Goal: Task Accomplishment & Management: Use online tool/utility

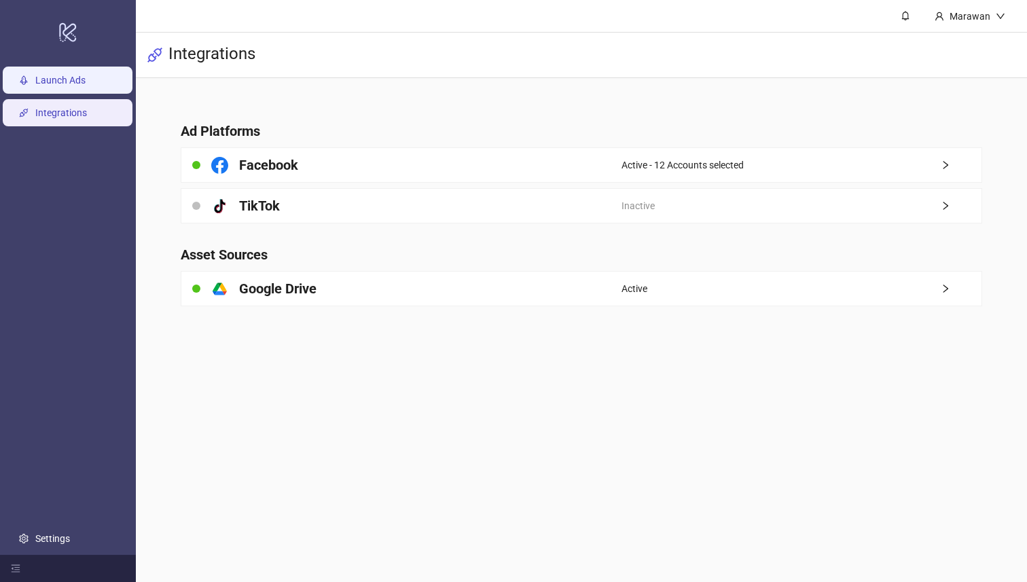
click at [86, 82] on link "Launch Ads" at bounding box center [60, 80] width 50 height 11
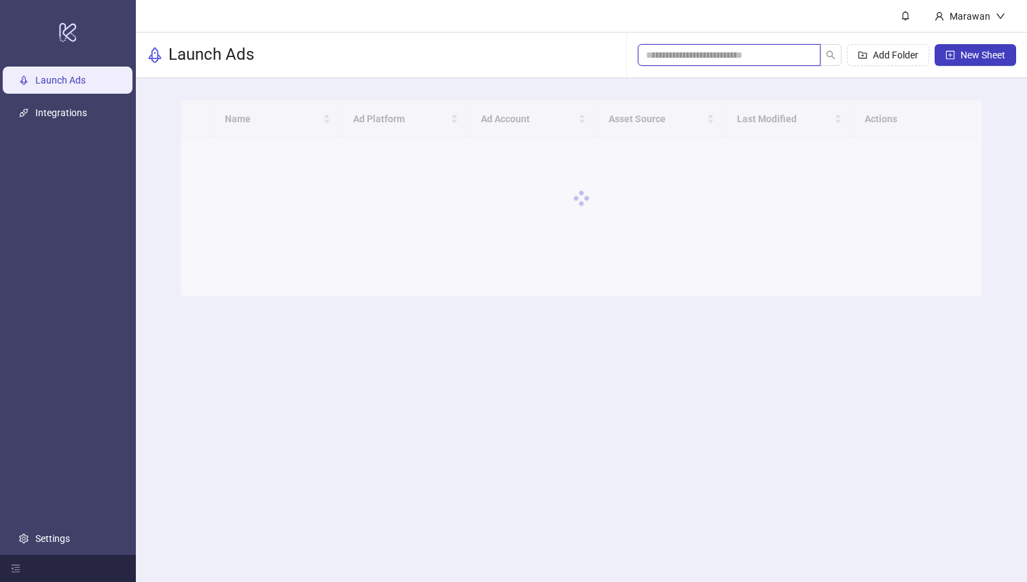
click at [688, 59] on input "search" at bounding box center [724, 55] width 156 height 15
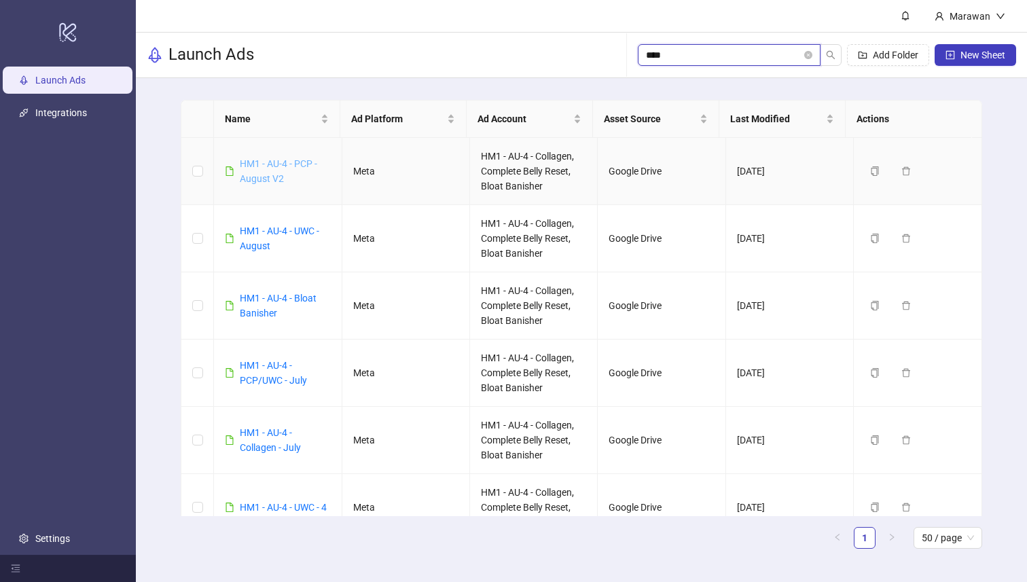
type input "****"
click at [250, 165] on link "HM1 - AU-4 - PCP - August V2" at bounding box center [278, 171] width 77 height 26
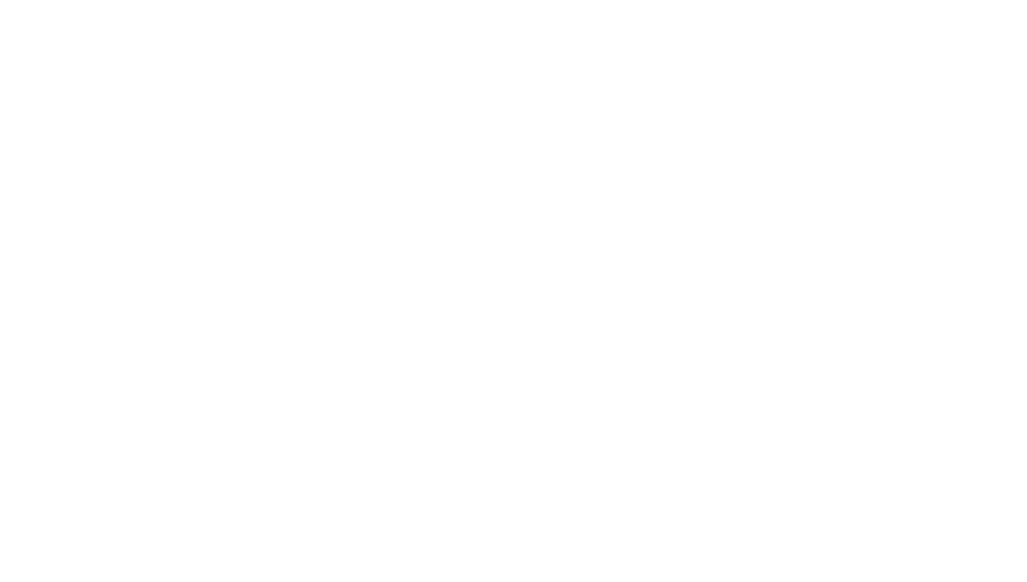
click at [257, 165] on div at bounding box center [513, 291] width 1027 height 582
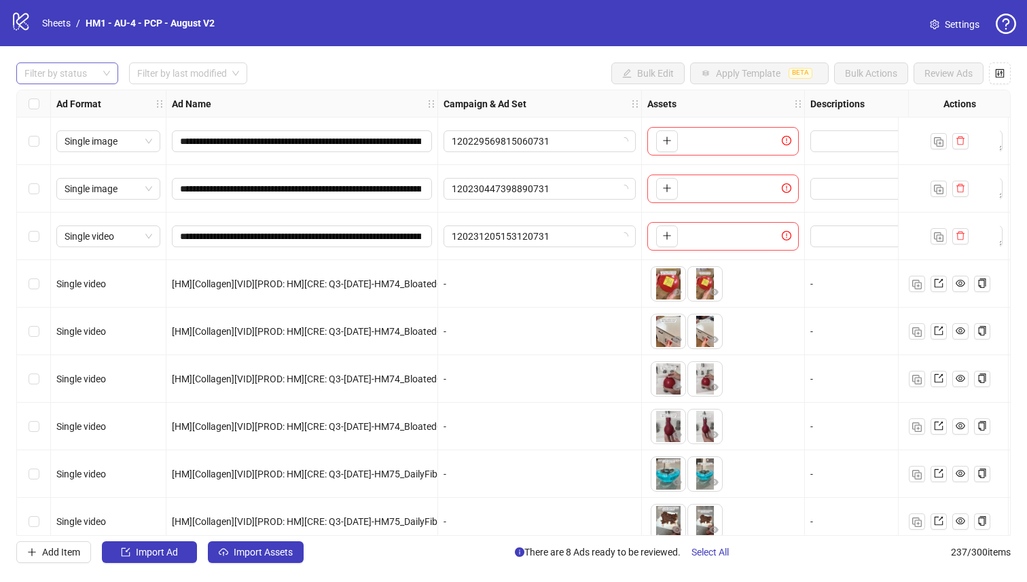
click at [97, 67] on div at bounding box center [60, 73] width 82 height 19
click at [100, 103] on div "Draft" at bounding box center [67, 101] width 80 height 15
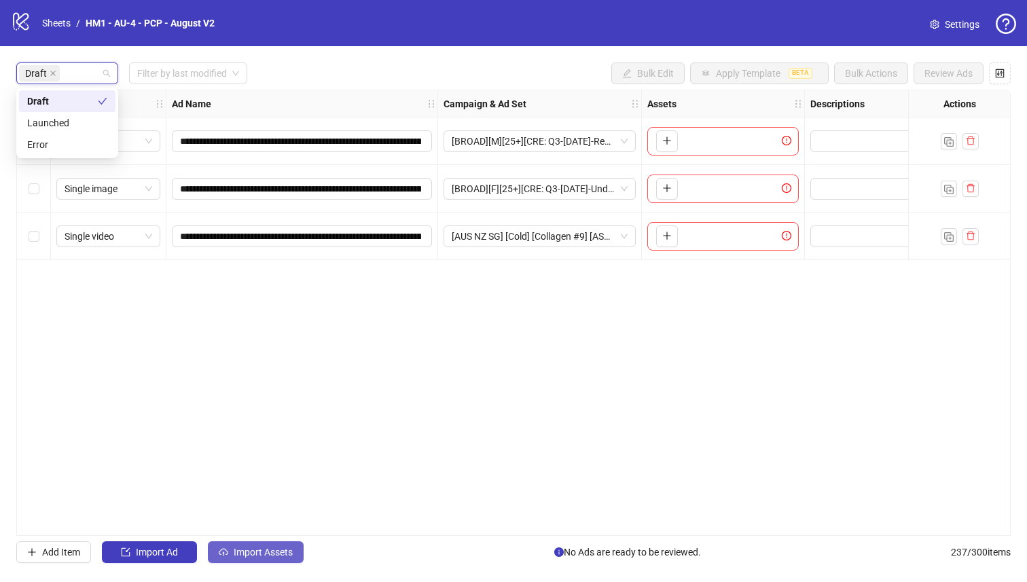
click at [265, 558] on button "Import Assets" at bounding box center [256, 552] width 96 height 22
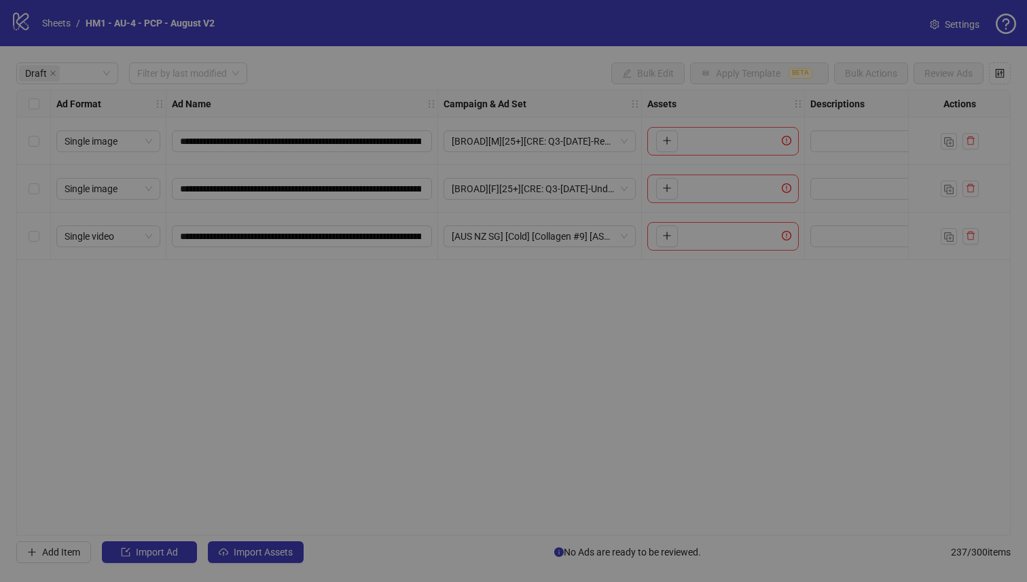
click at [264, 555] on div "Import Assets in Bulk 1 Asset Selection Select your assets 2 Distribution Choos…" at bounding box center [514, 317] width 925 height 498
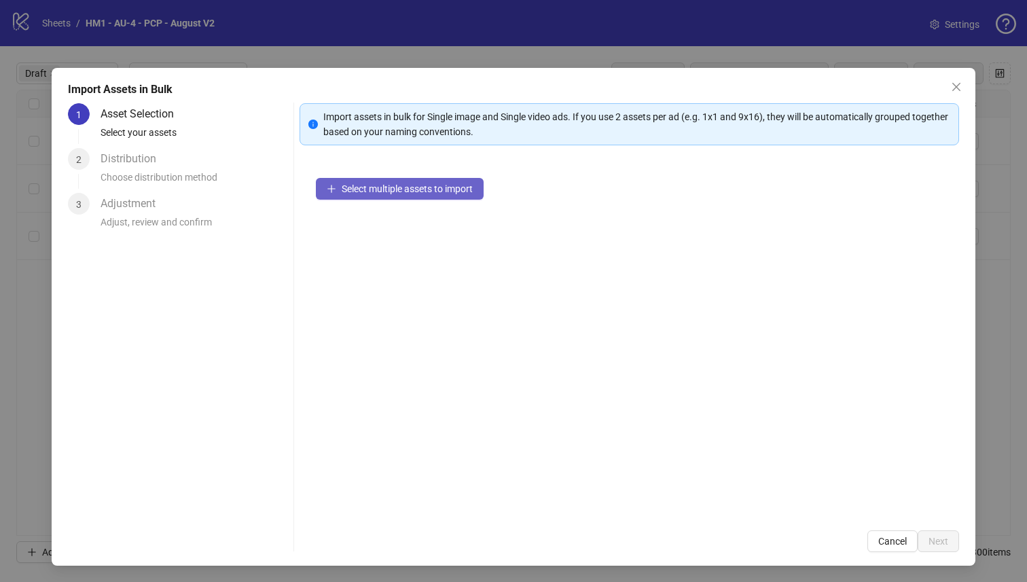
click at [435, 186] on span "Select multiple assets to import" at bounding box center [407, 188] width 131 height 11
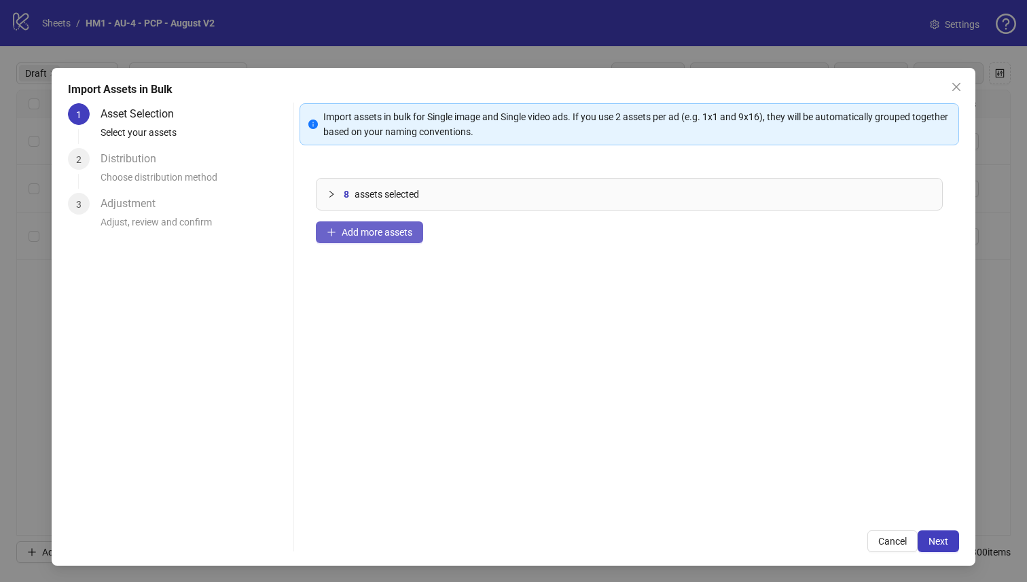
click at [362, 239] on button "Add more assets" at bounding box center [369, 232] width 107 height 22
click at [942, 546] on button "Next" at bounding box center [938, 542] width 41 height 22
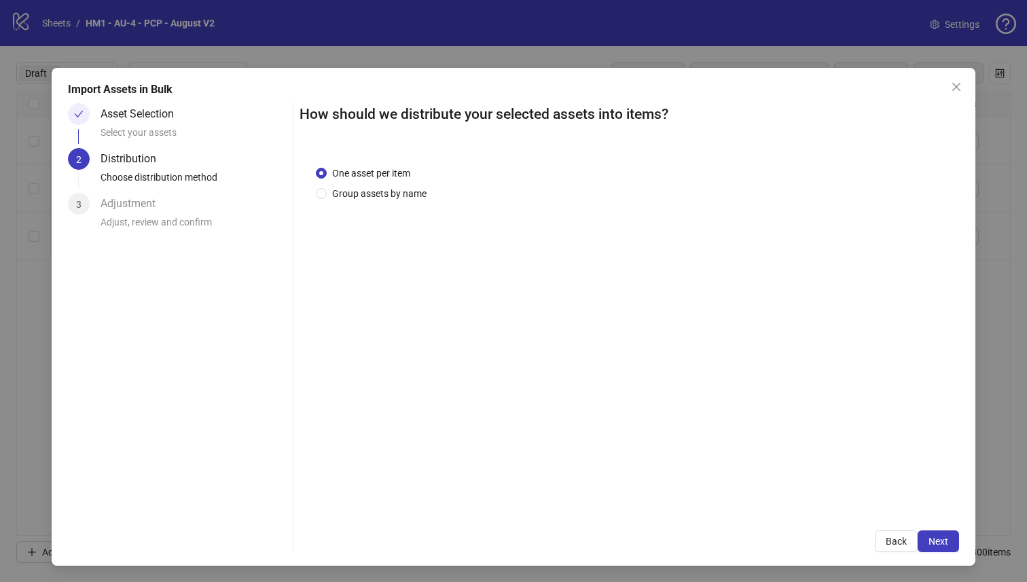
click at [357, 201] on div "One asset per item Group assets by name" at bounding box center [630, 331] width 660 height 365
click at [379, 177] on span "One asset per item" at bounding box center [371, 173] width 89 height 15
click at [380, 188] on span "Group assets by name" at bounding box center [379, 193] width 105 height 15
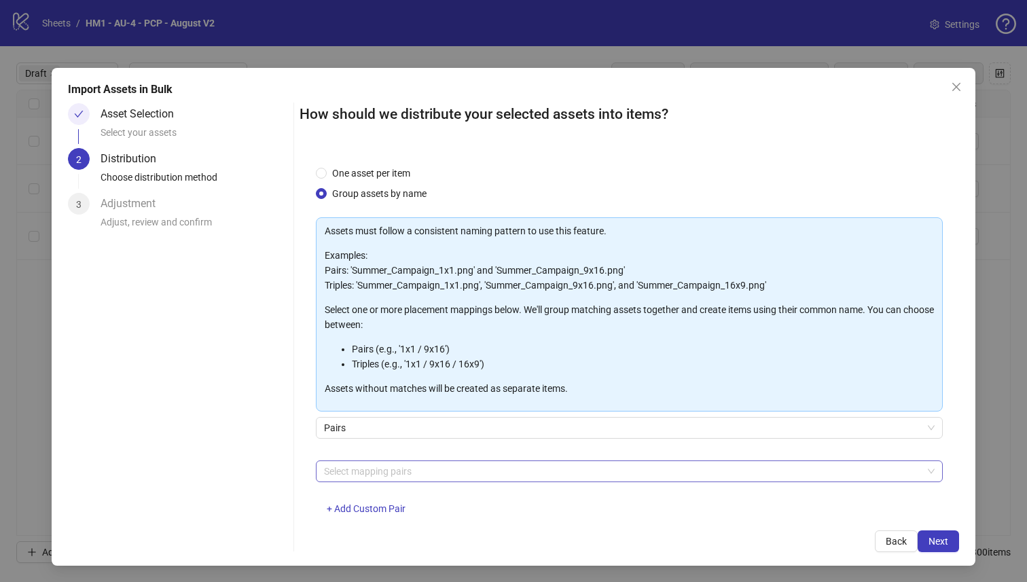
click at [420, 471] on div at bounding box center [623, 471] width 608 height 19
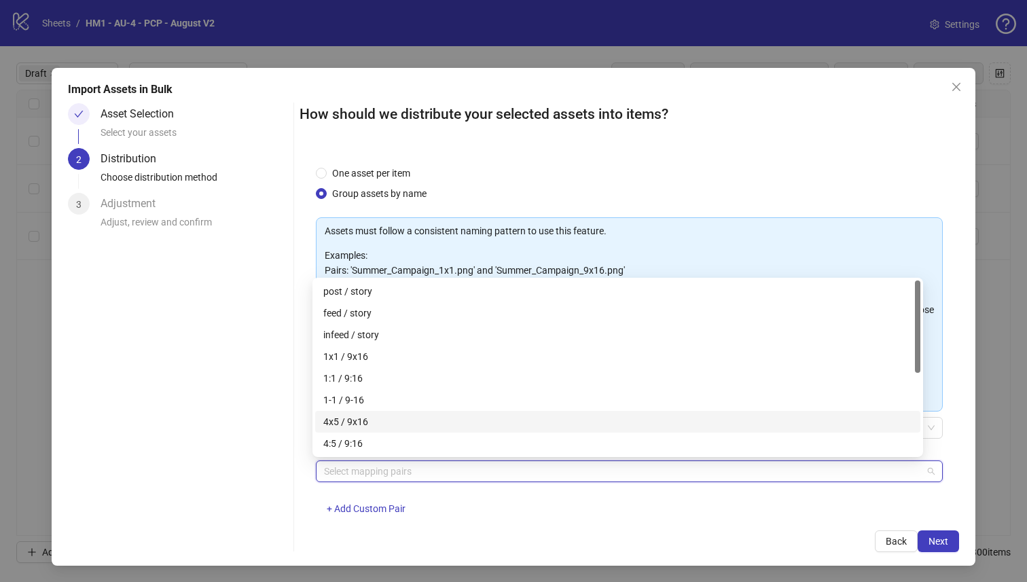
click at [478, 418] on div "4x5 / 9x16" at bounding box center [617, 421] width 589 height 15
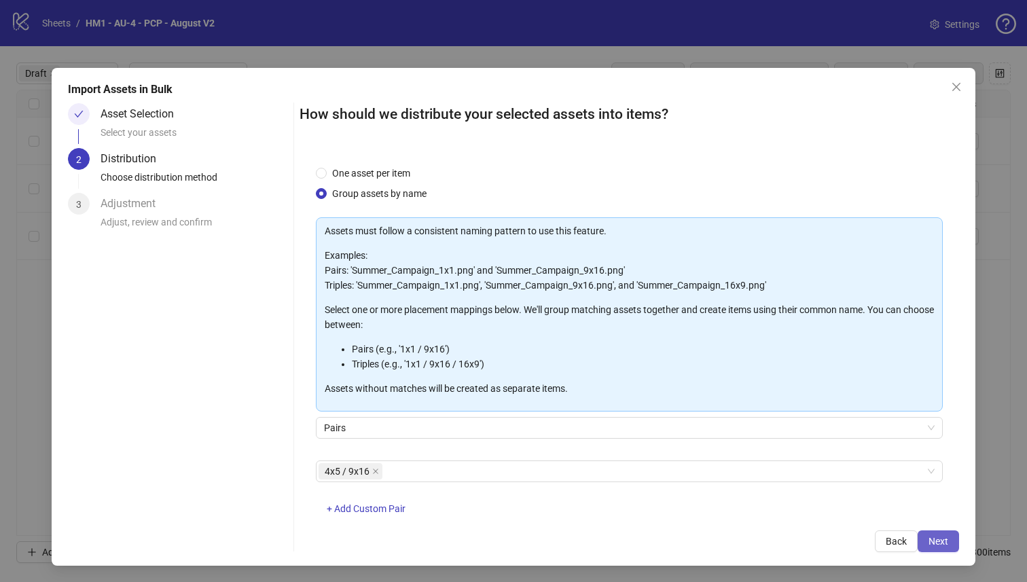
click at [927, 548] on button "Next" at bounding box center [938, 542] width 41 height 22
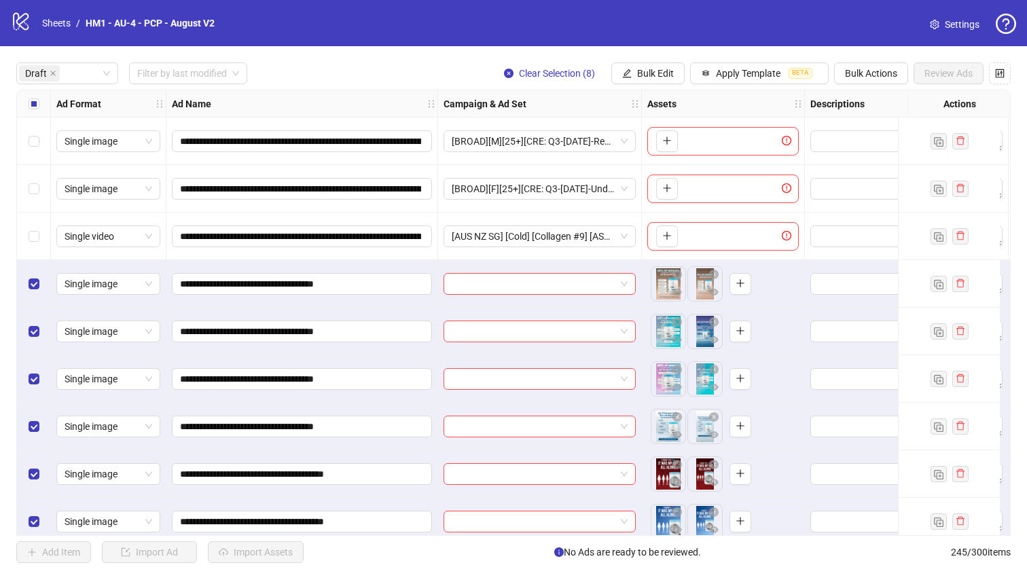
scroll to position [111, 0]
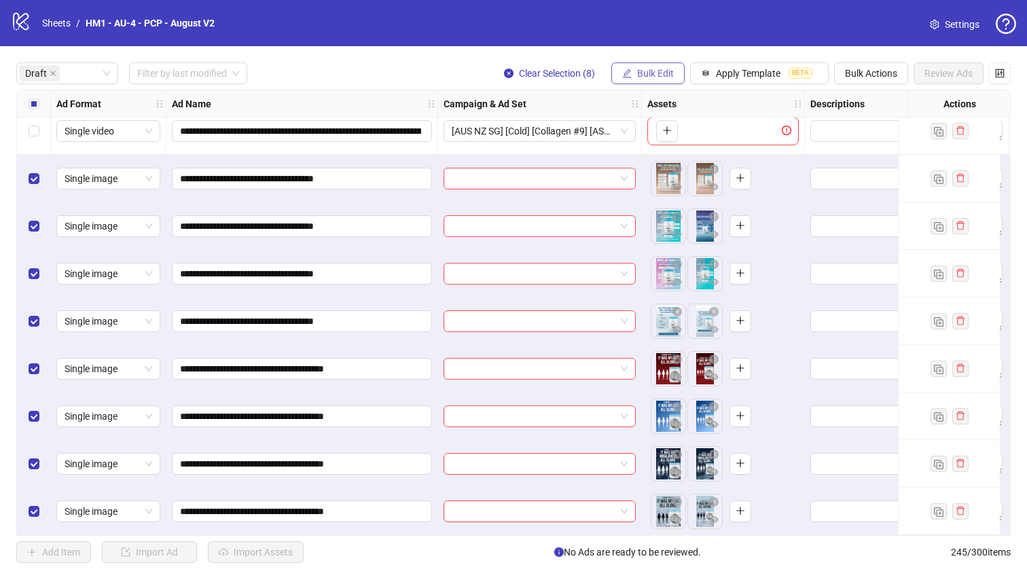
click at [637, 74] on span "Bulk Edit" at bounding box center [655, 73] width 37 height 11
click at [760, 79] on button "Apply Template BETA" at bounding box center [759, 74] width 139 height 22
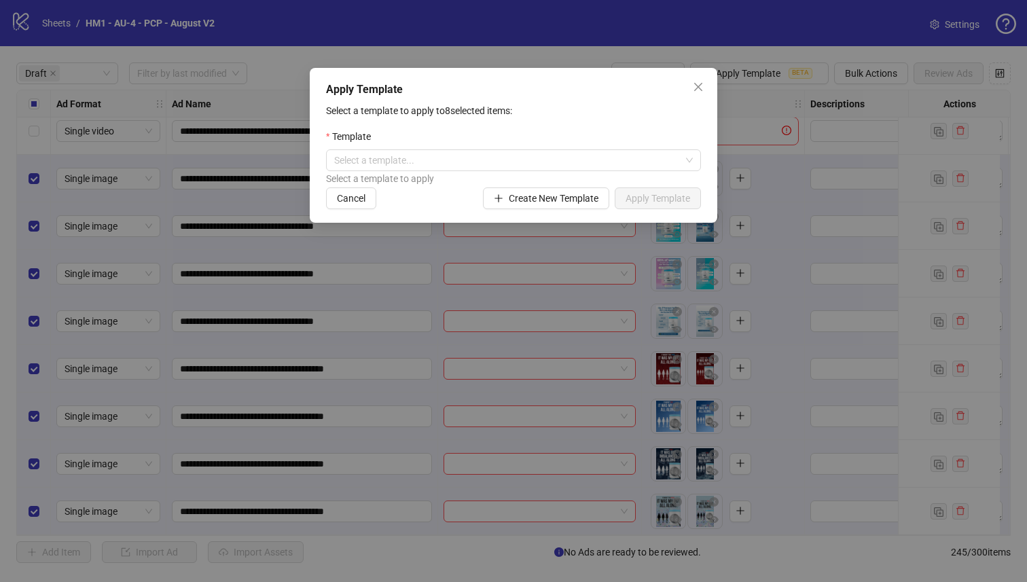
click at [586, 172] on div "Select a template to apply" at bounding box center [513, 178] width 375 height 15
click at [584, 165] on input "search" at bounding box center [507, 160] width 346 height 20
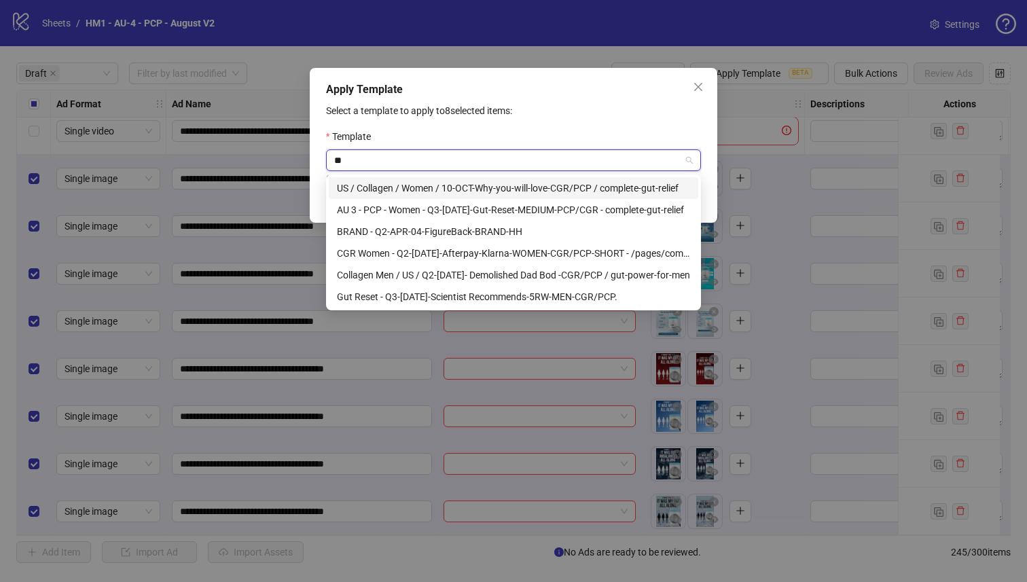
type input "***"
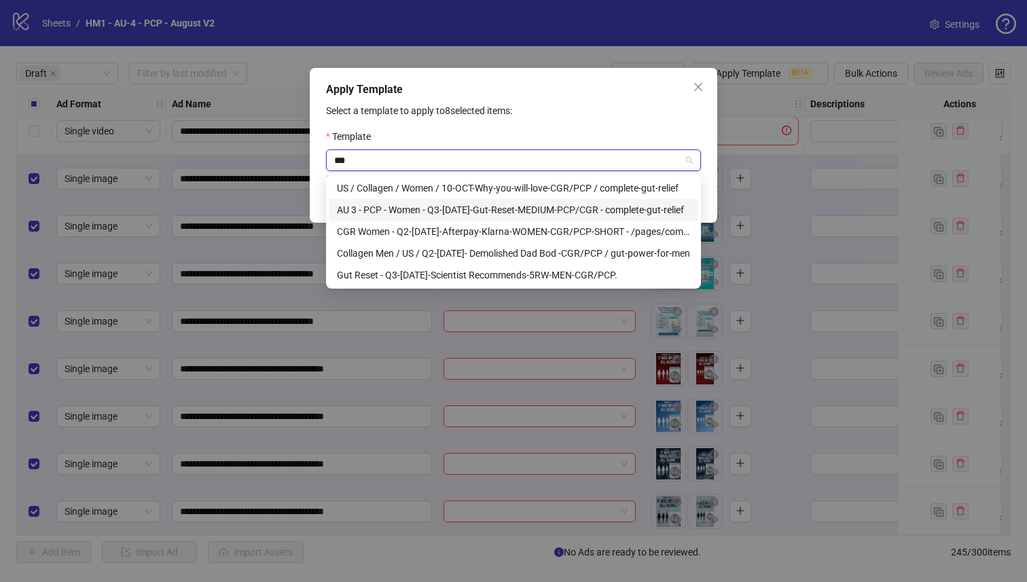
click at [489, 209] on div "AU 3 - PCP - Women - Q3-[DATE]-Gut-Reset-MEDIUM-PCP/CGR - complete-gut-relief" at bounding box center [513, 209] width 353 height 15
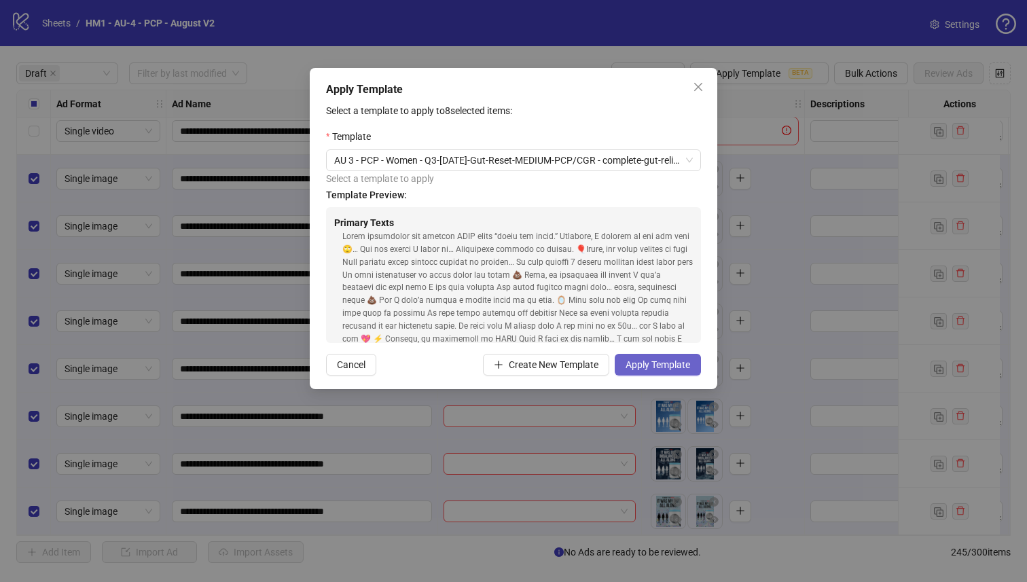
click at [666, 369] on span "Apply Template" at bounding box center [658, 364] width 65 height 11
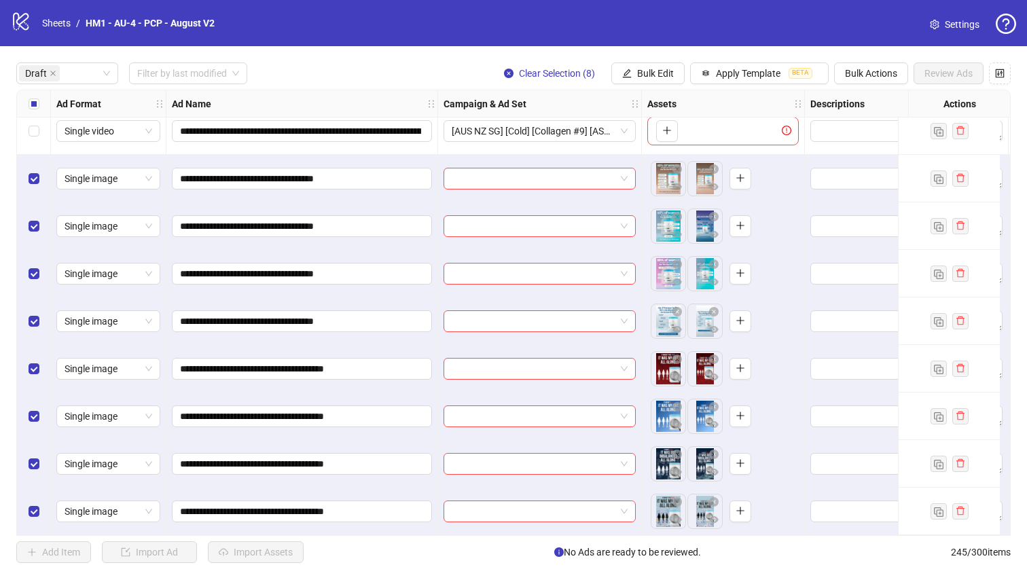
click at [429, 537] on div "**********" at bounding box center [513, 312] width 1027 height 533
drag, startPoint x: 431, startPoint y: 529, endPoint x: 592, endPoint y: 533, distance: 161.1
click at [593, 533] on div "**********" at bounding box center [513, 313] width 995 height 446
click at [408, 529] on div "**********" at bounding box center [302, 512] width 272 height 48
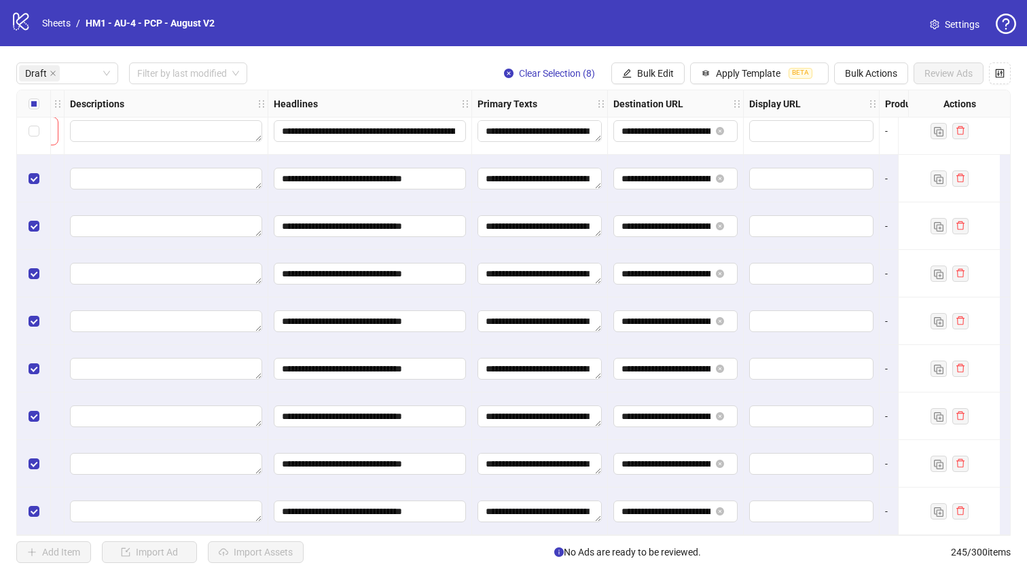
scroll to position [111, 1137]
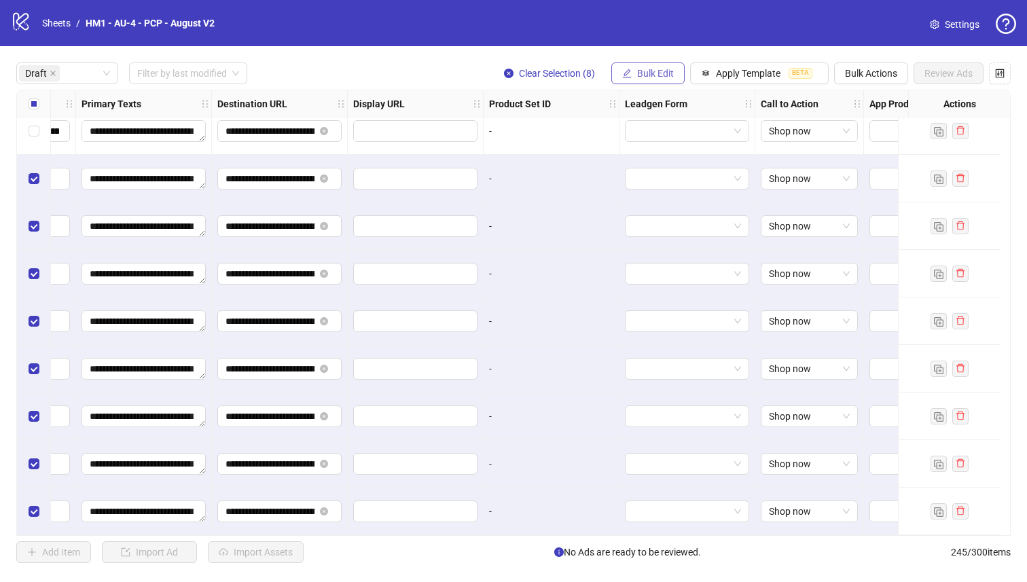
click at [637, 70] on span "Bulk Edit" at bounding box center [655, 73] width 37 height 11
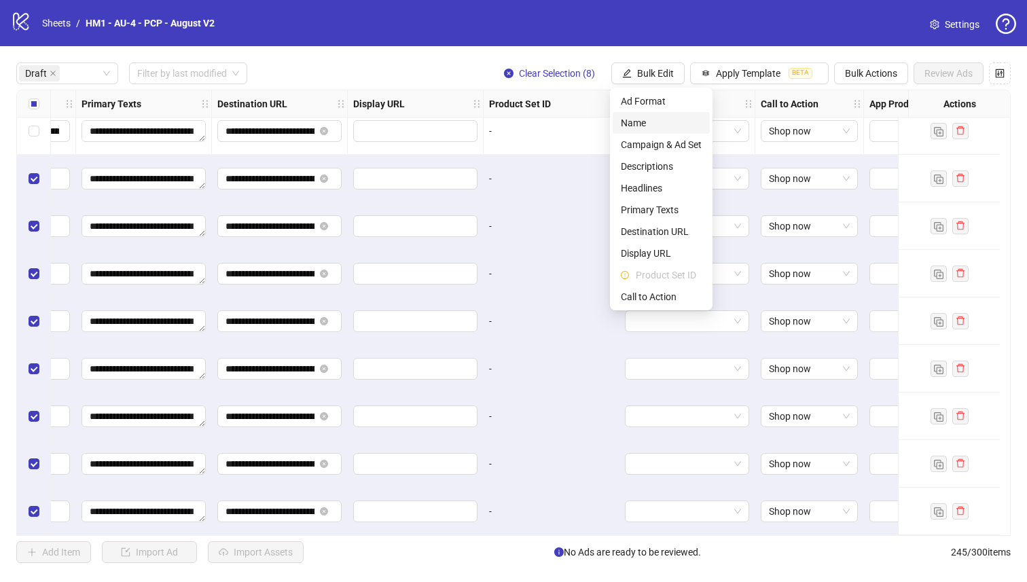
click at [636, 120] on span "Name" at bounding box center [661, 122] width 81 height 15
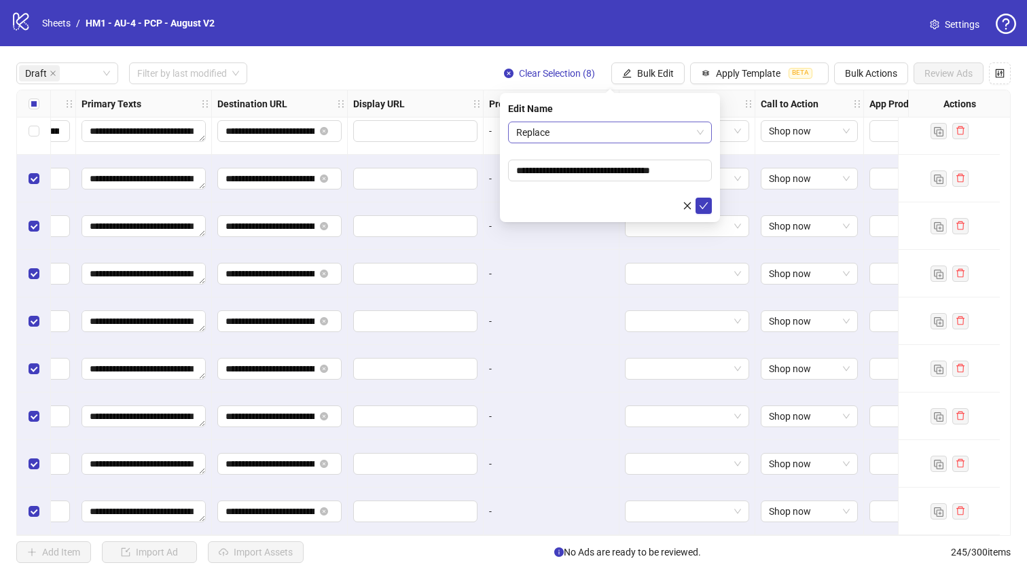
drag, startPoint x: 635, startPoint y: 120, endPoint x: 610, endPoint y: 127, distance: 26.0
click at [611, 128] on span "Replace" at bounding box center [610, 132] width 188 height 20
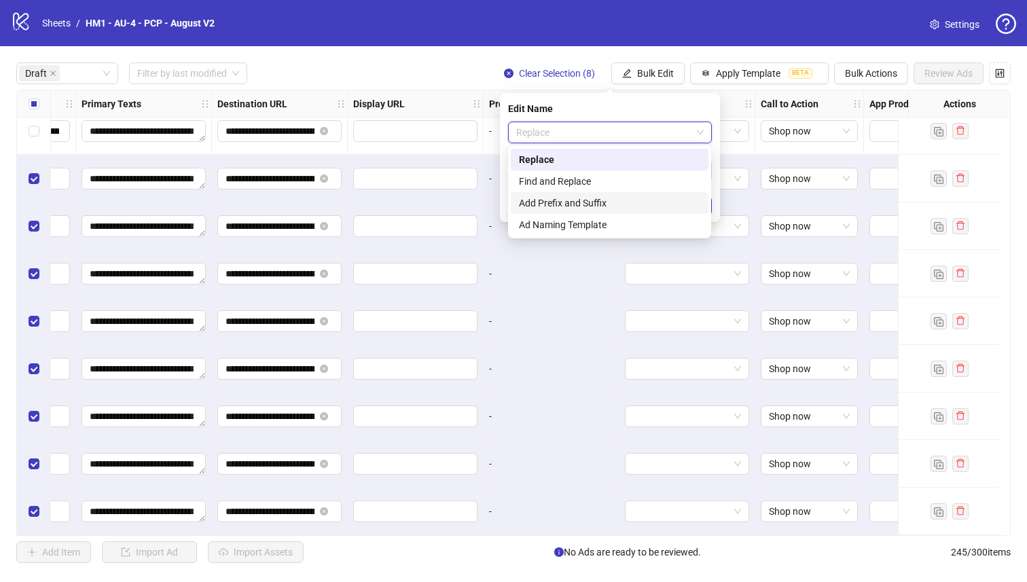
click at [594, 200] on div "Add Prefix and Suffix" at bounding box center [609, 203] width 181 height 15
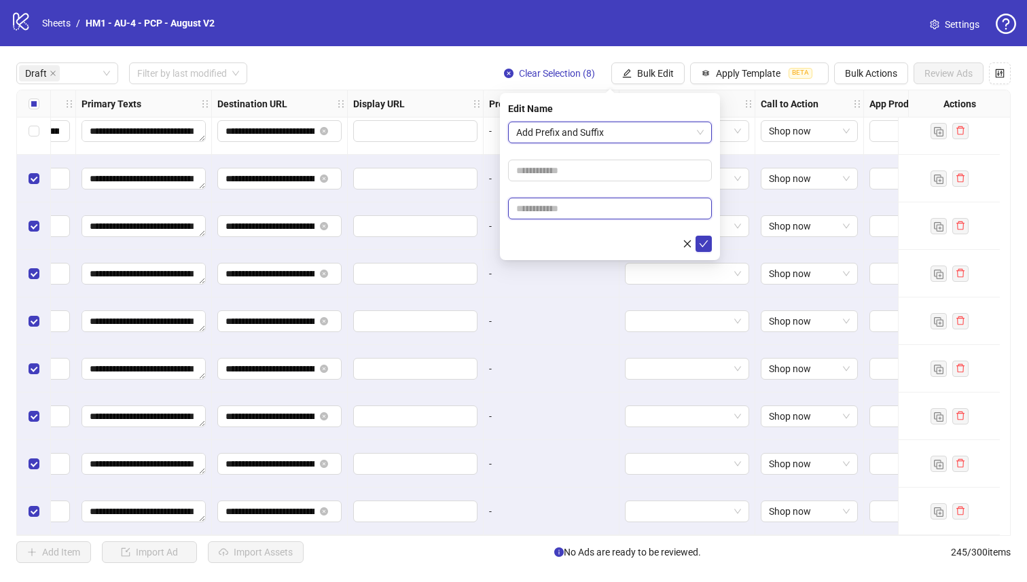
click at [582, 202] on input "text" at bounding box center [610, 209] width 204 height 22
paste input "**********"
type input "**********"
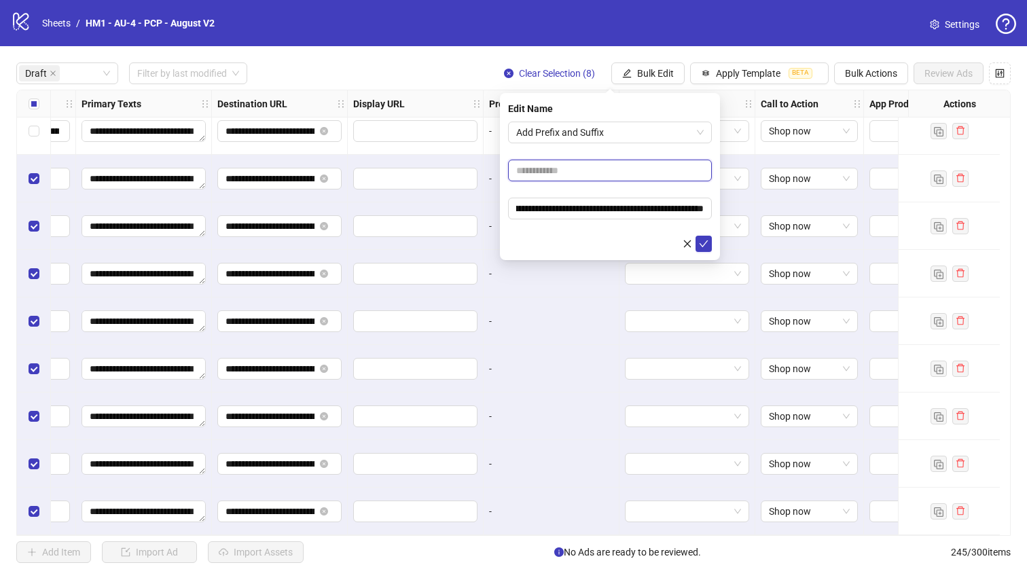
click at [586, 166] on input "text" at bounding box center [610, 171] width 204 height 22
type input "**********"
click at [660, 168] on input "**********" at bounding box center [610, 171] width 204 height 22
drag, startPoint x: 659, startPoint y: 168, endPoint x: 718, endPoint y: 168, distance: 59.1
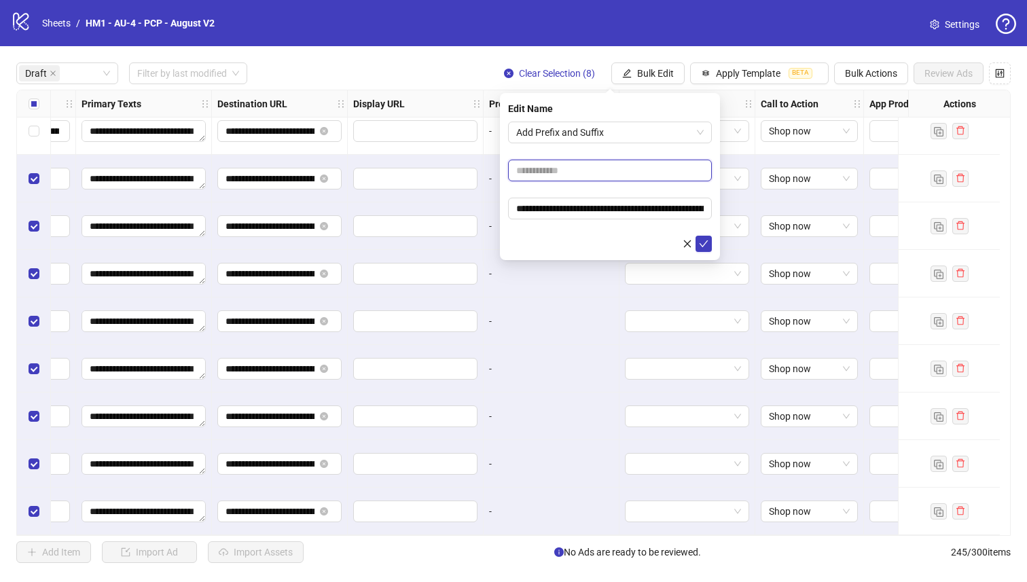
click at [681, 169] on input "text" at bounding box center [610, 171] width 204 height 22
click at [662, 173] on input "**********" at bounding box center [610, 171] width 204 height 22
click at [614, 173] on input "**********" at bounding box center [610, 171] width 204 height 22
click at [577, 172] on input "**********" at bounding box center [610, 171] width 204 height 22
click at [537, 171] on input "**********" at bounding box center [610, 171] width 204 height 22
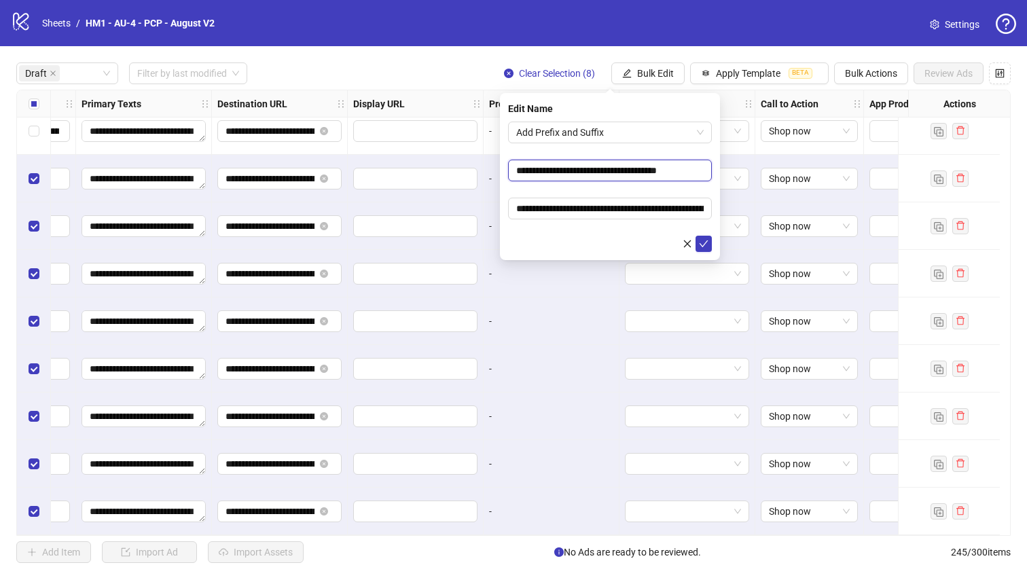
click at [535, 173] on input "**********" at bounding box center [610, 171] width 204 height 22
type input "**********"
click at [705, 244] on icon "check" at bounding box center [704, 244] width 10 height 10
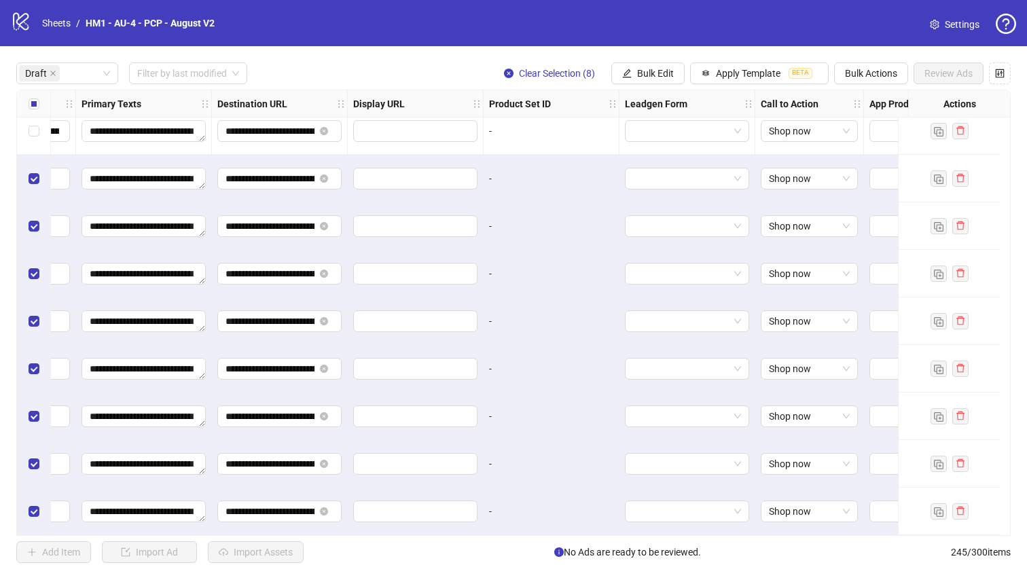
scroll to position [111, 0]
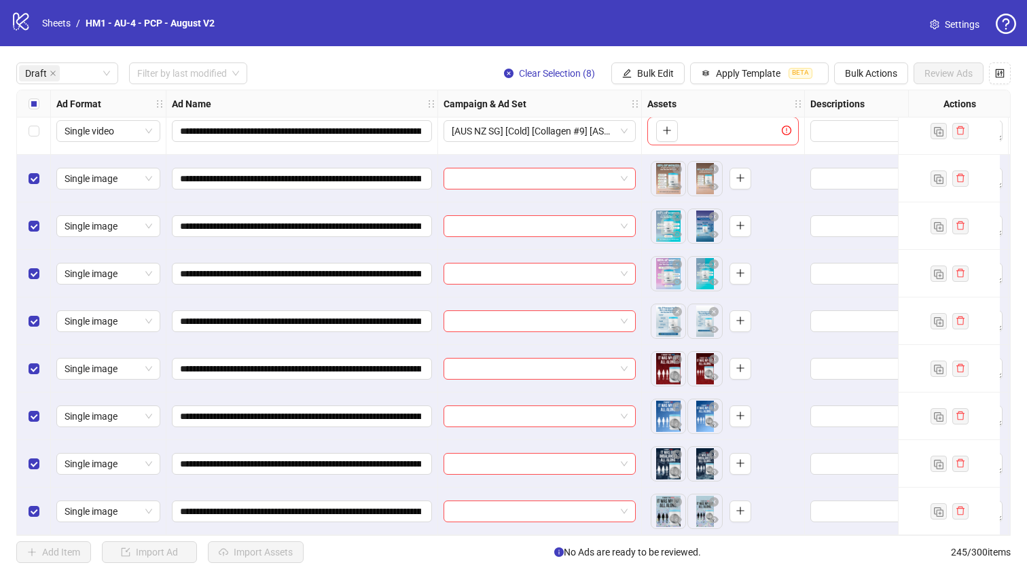
click at [36, 93] on div "Select all rows" at bounding box center [34, 103] width 34 height 27
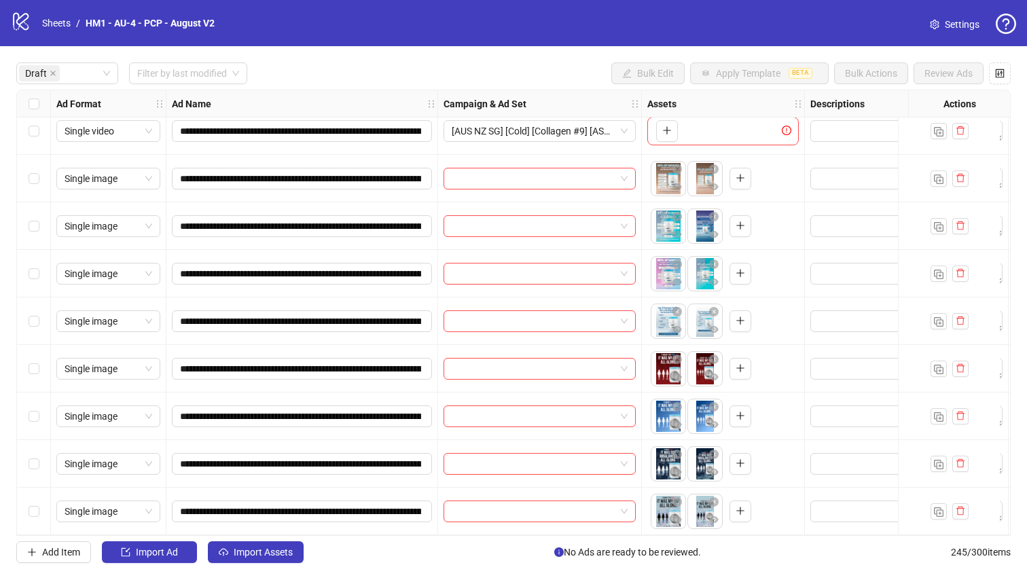
click at [44, 320] on div "Select row 7" at bounding box center [34, 322] width 34 height 48
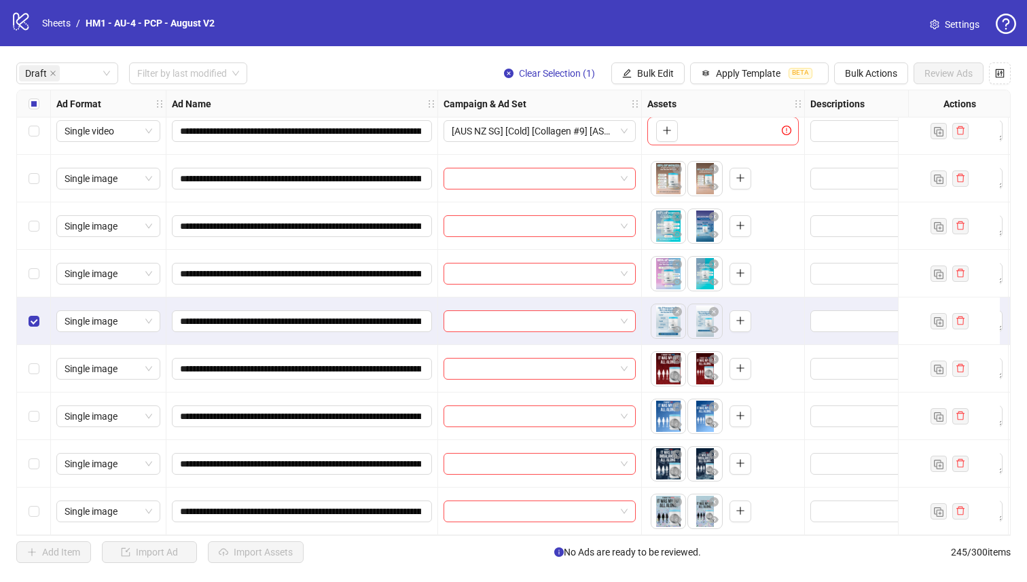
drag, startPoint x: 33, startPoint y: 258, endPoint x: 34, endPoint y: 240, distance: 18.4
click at [34, 257] on div "Select row 6" at bounding box center [34, 274] width 34 height 48
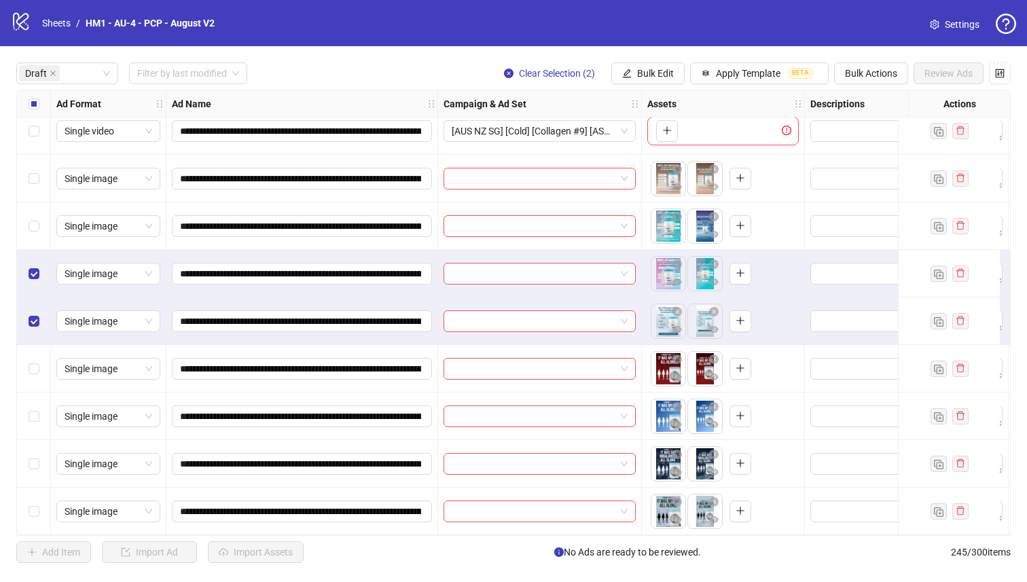
click at [34, 203] on div "Select row 5" at bounding box center [34, 226] width 34 height 48
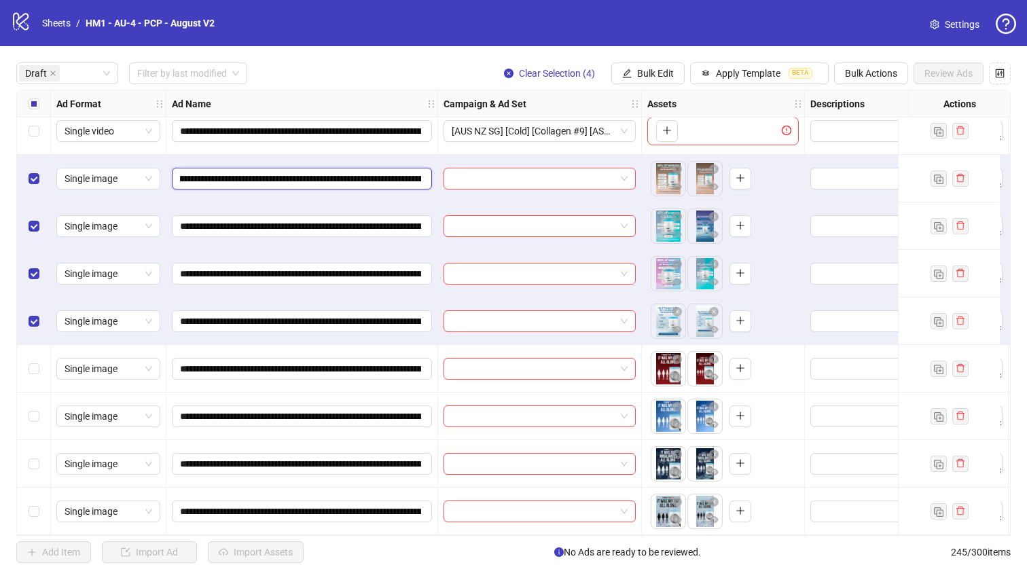
scroll to position [0, 205]
drag, startPoint x: 361, startPoint y: 173, endPoint x: 319, endPoint y: 177, distance: 43.0
click at [319, 177] on input "**********" at bounding box center [300, 178] width 241 height 15
click at [667, 74] on span "Bulk Edit" at bounding box center [655, 73] width 37 height 11
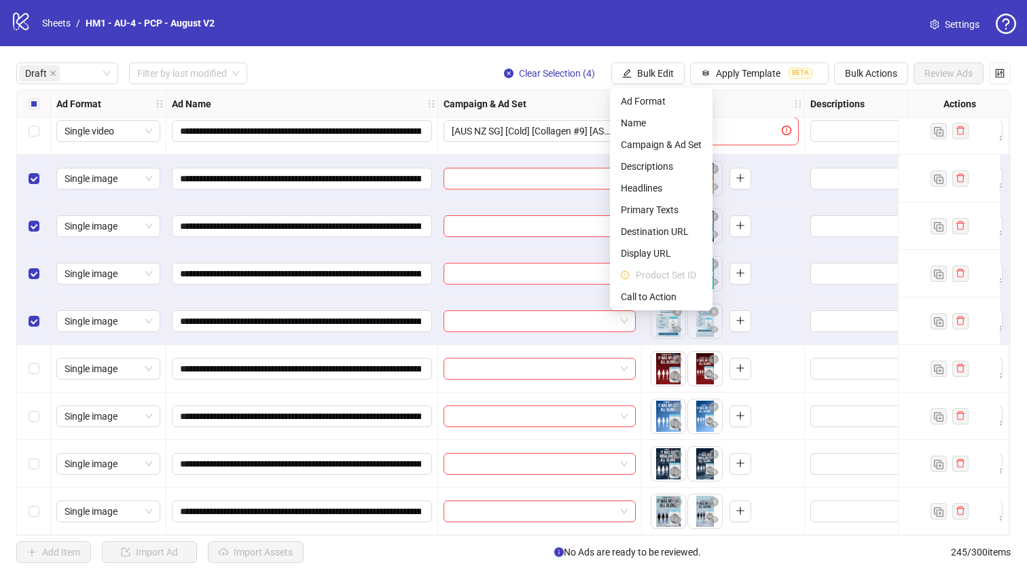
click at [700, 143] on span "Campaign & Ad Set" at bounding box center [661, 144] width 81 height 15
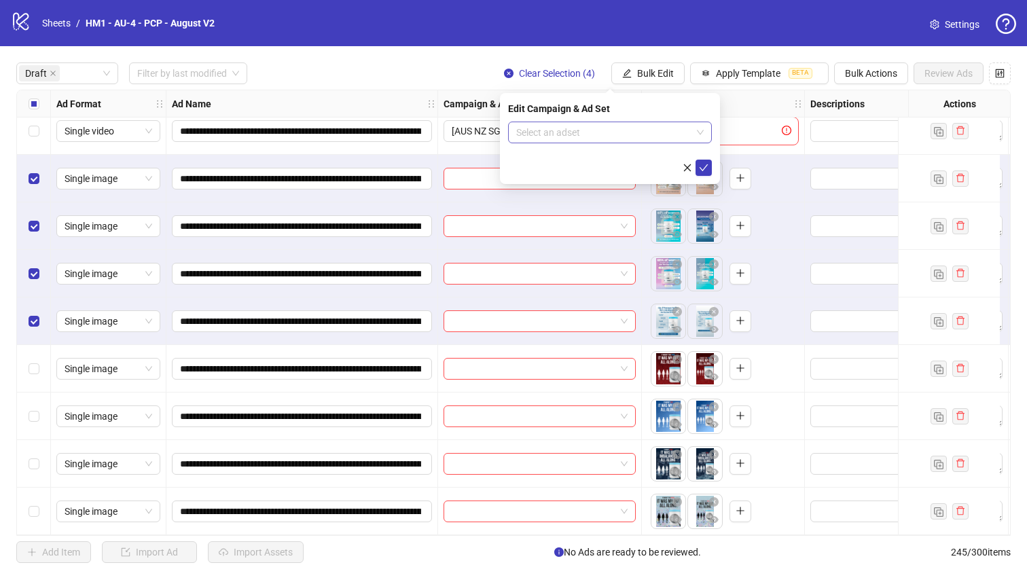
click at [653, 133] on input "search" at bounding box center [603, 132] width 175 height 20
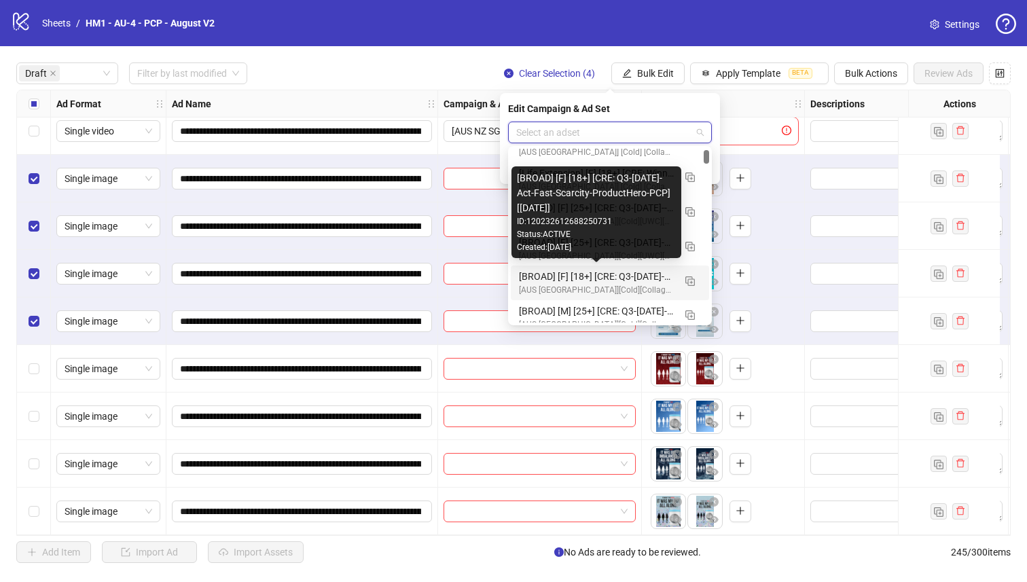
scroll to position [145, 0]
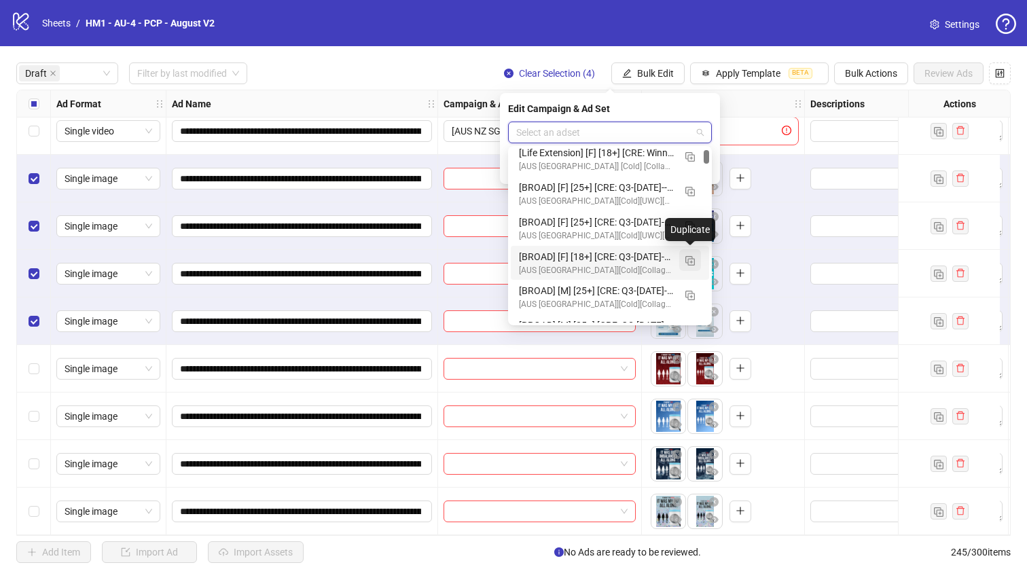
click at [685, 260] on button "button" at bounding box center [690, 260] width 22 height 22
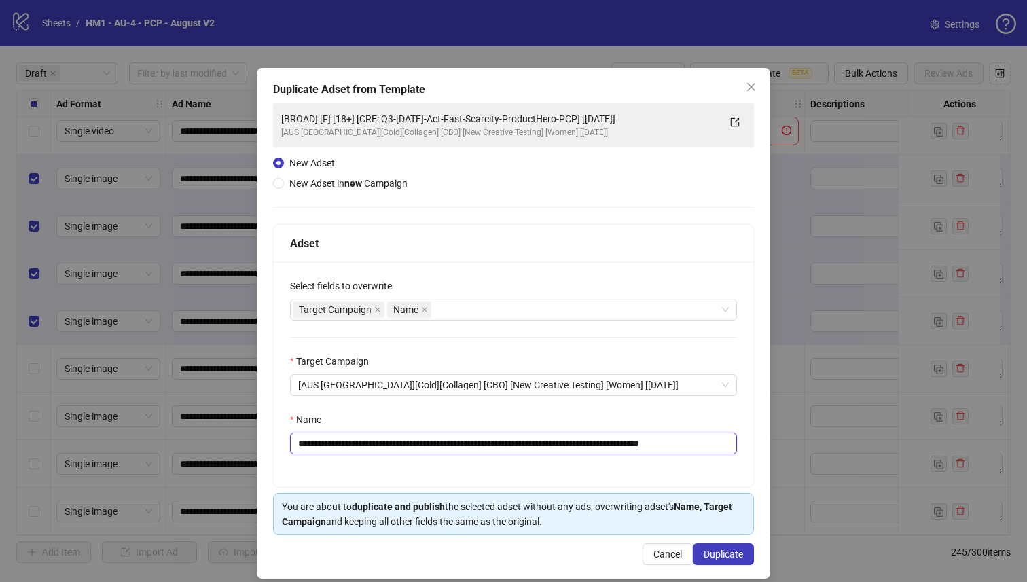
drag, startPoint x: 613, startPoint y: 444, endPoint x: 397, endPoint y: 448, distance: 216.1
click at [397, 448] on input "**********" at bounding box center [513, 444] width 447 height 22
paste input "text"
type input "**********"
click at [704, 556] on span "Duplicate" at bounding box center [723, 554] width 39 height 11
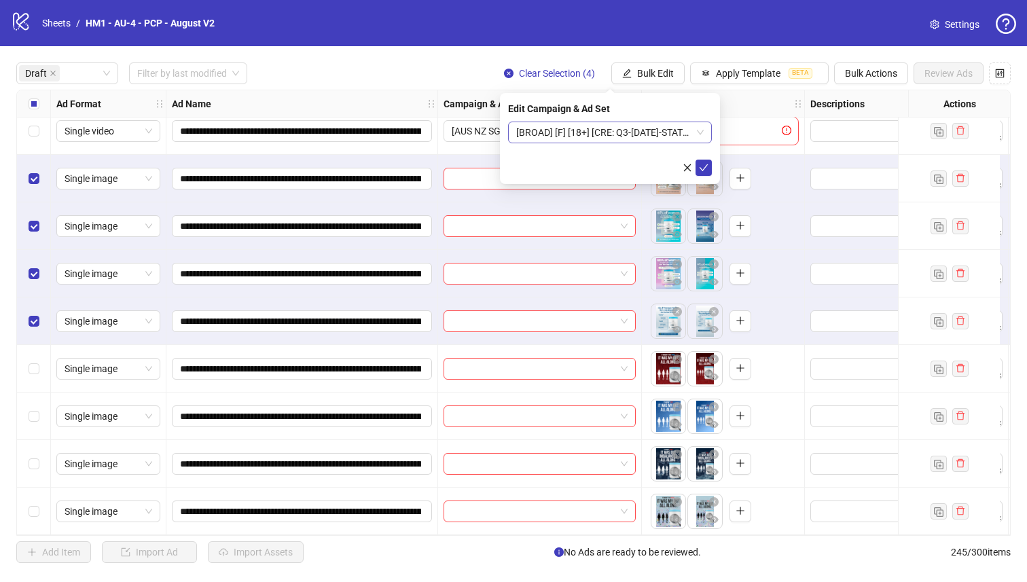
click at [586, 132] on span "[BROAD] [F] [18+] [CRE: Q3-[DATE]-STATS-Text-Only-PCP] [[DATE]]" at bounding box center [610, 132] width 188 height 20
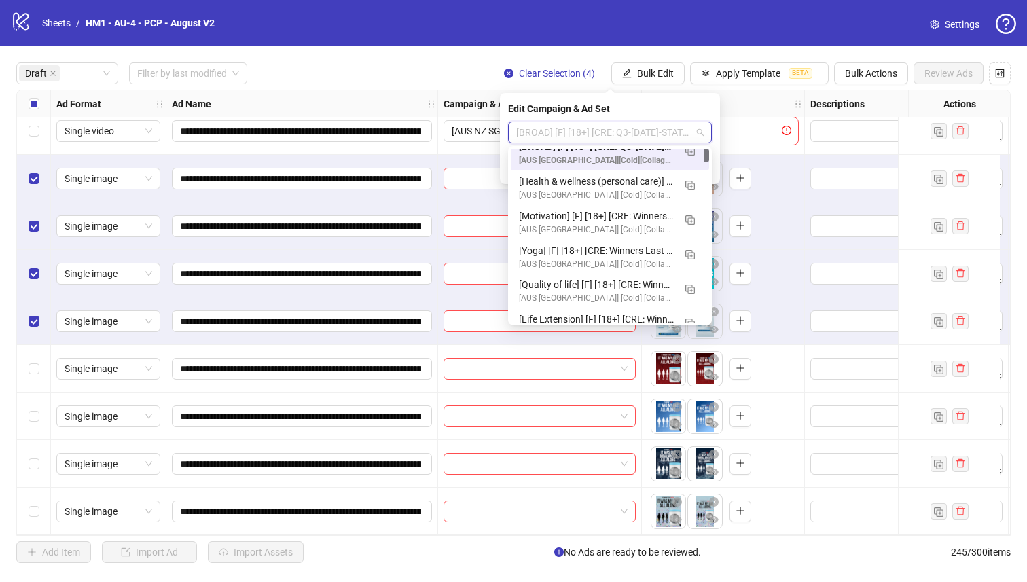
scroll to position [0, 0]
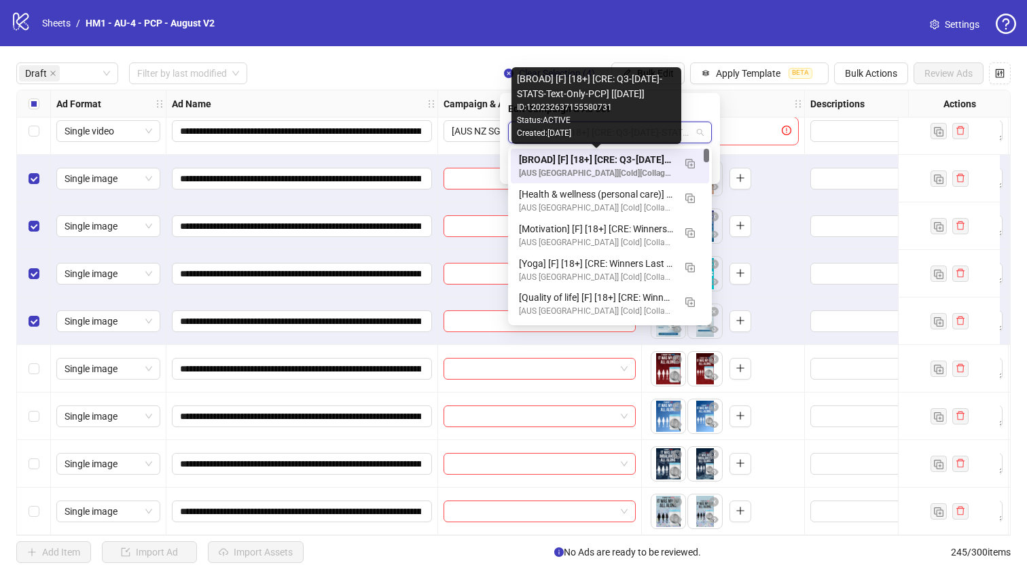
click at [648, 162] on div "[BROAD] [F] [18+] [CRE: Q3-[DATE]-STATS-Text-Only-PCP] [[DATE]]" at bounding box center [596, 159] width 155 height 15
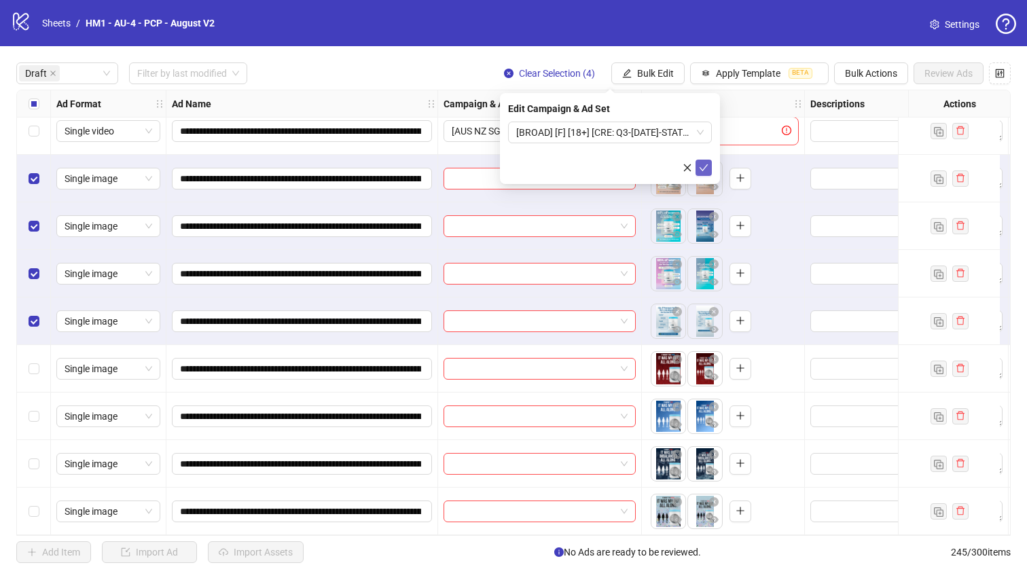
click at [709, 168] on button "submit" at bounding box center [704, 168] width 16 height 16
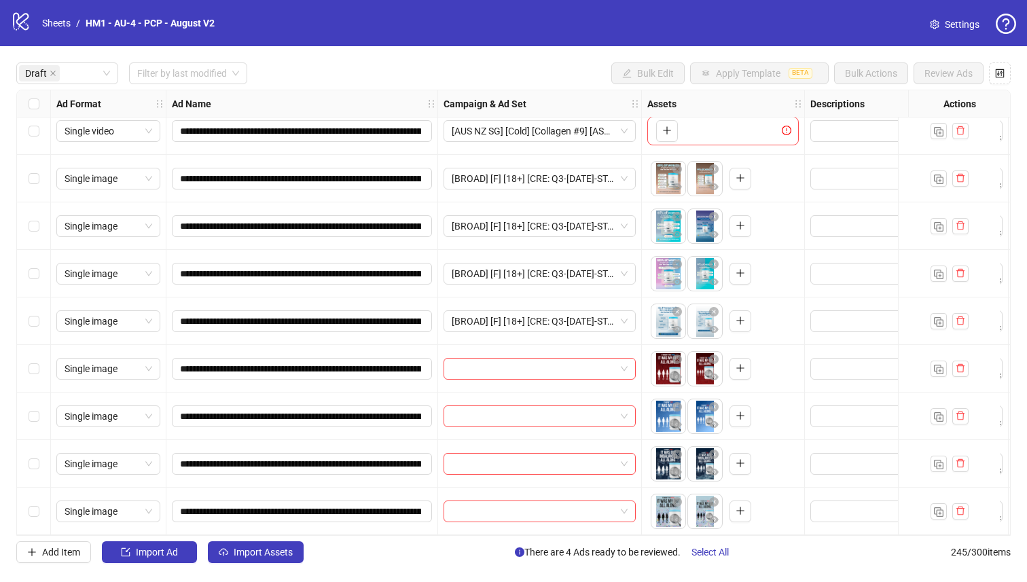
drag, startPoint x: 43, startPoint y: 506, endPoint x: 39, endPoint y: 465, distance: 41.6
click at [43, 506] on div "Select row 11" at bounding box center [34, 512] width 34 height 48
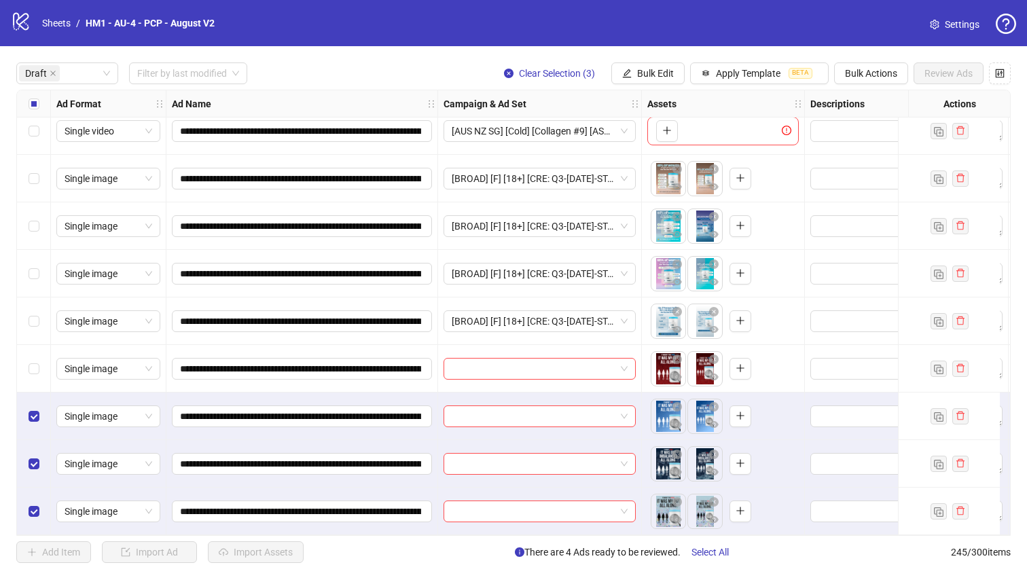
click at [39, 355] on div "Select row 8" at bounding box center [34, 369] width 34 height 48
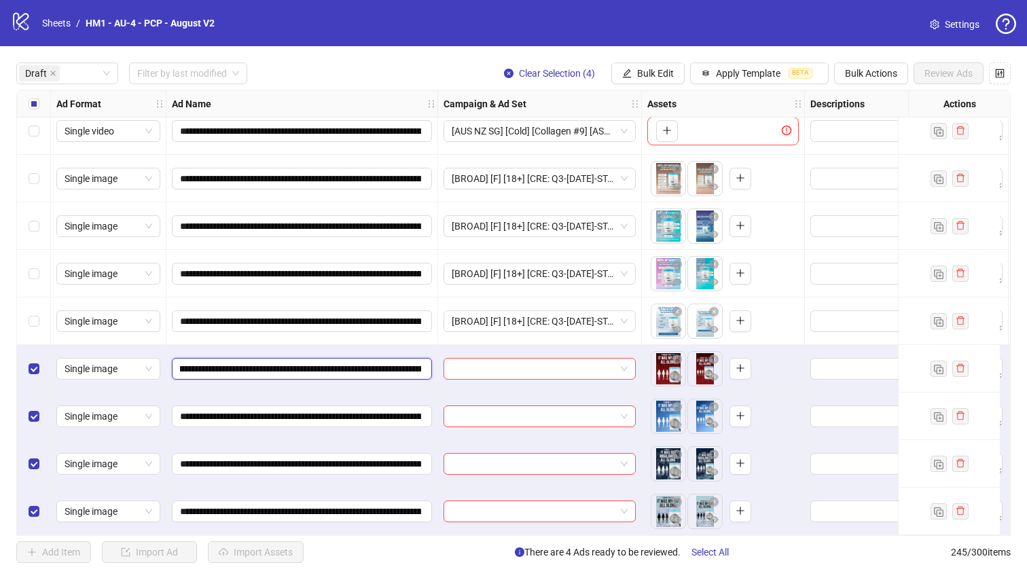
scroll to position [0, 272]
drag, startPoint x: 364, startPoint y: 367, endPoint x: 259, endPoint y: 365, distance: 105.3
click at [259, 365] on input "**********" at bounding box center [300, 368] width 241 height 15
click at [643, 72] on span "Bulk Edit" at bounding box center [655, 73] width 37 height 11
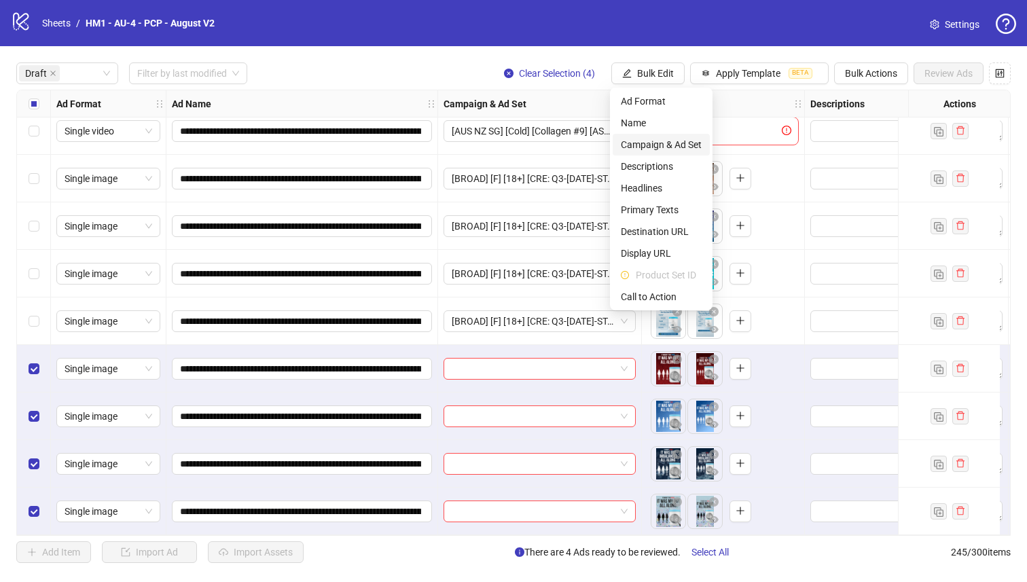
click at [688, 142] on span "Campaign & Ad Set" at bounding box center [661, 144] width 81 height 15
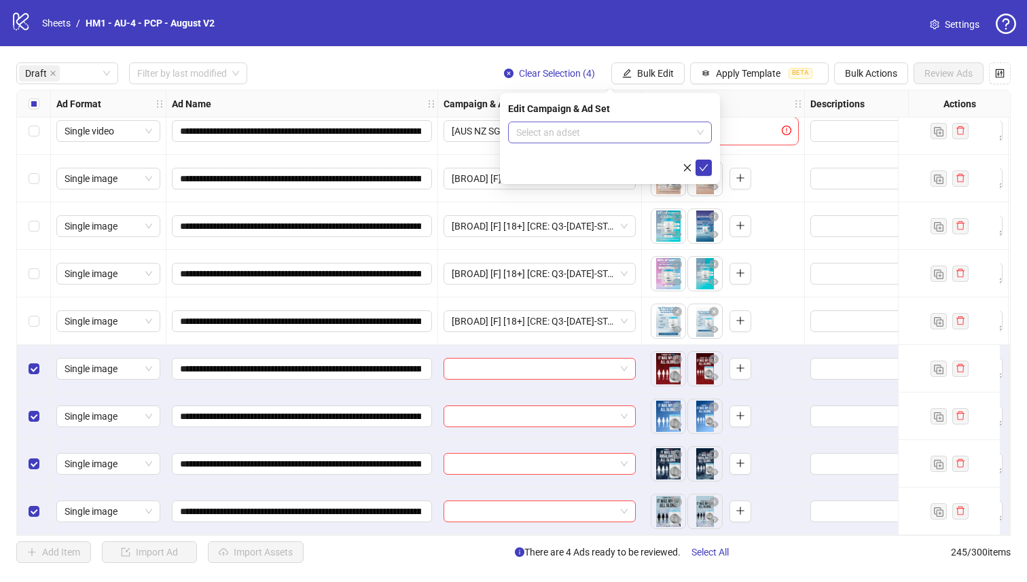
click at [612, 128] on input "search" at bounding box center [603, 132] width 175 height 20
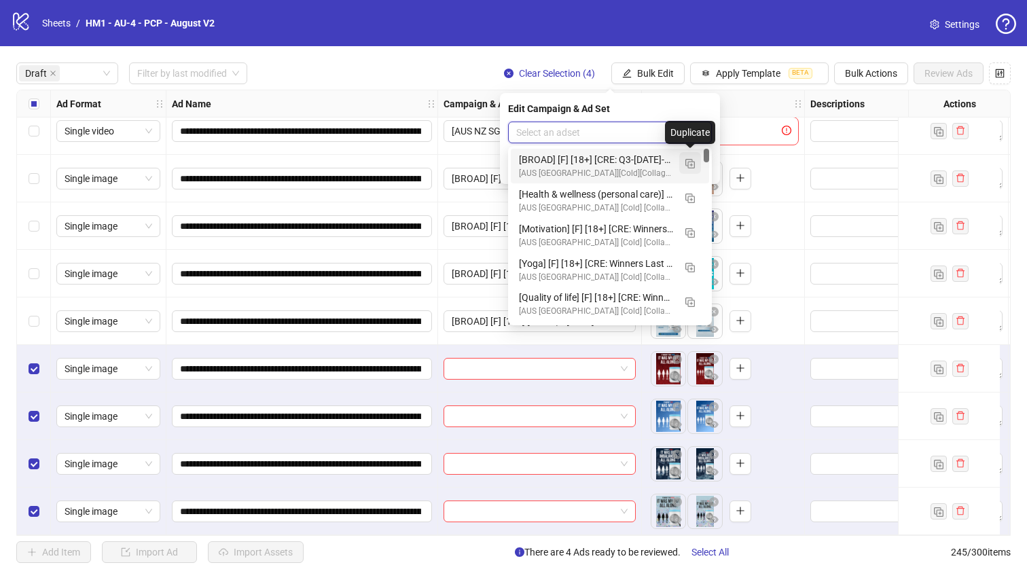
click at [691, 167] on img "button" at bounding box center [690, 164] width 10 height 10
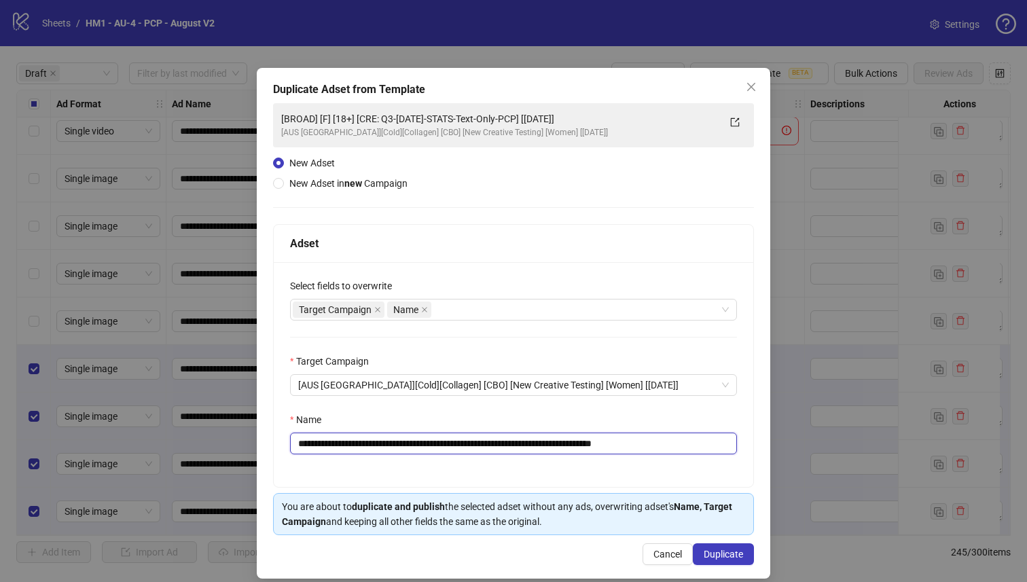
drag, startPoint x: 555, startPoint y: 448, endPoint x: 396, endPoint y: 448, distance: 159.0
click at [396, 448] on input "**********" at bounding box center [513, 444] width 447 height 22
paste input "**********"
type input "**********"
click at [719, 552] on span "Duplicate" at bounding box center [723, 554] width 39 height 11
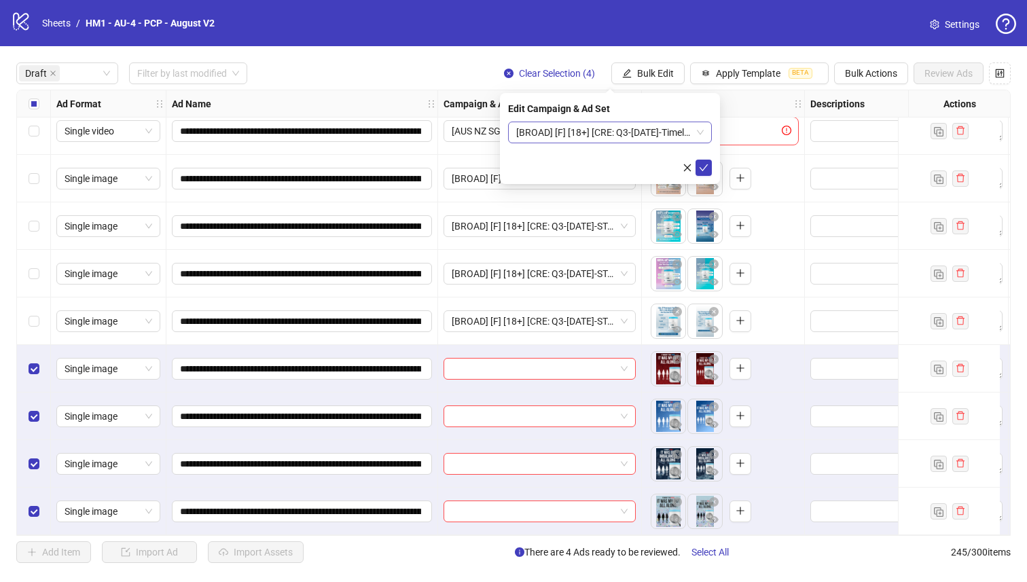
click at [646, 140] on span "[BROAD] [F] [18+] [CRE: Q3-[DATE]-Timeline-Text Only-PCP] [[DATE]]" at bounding box center [610, 132] width 188 height 20
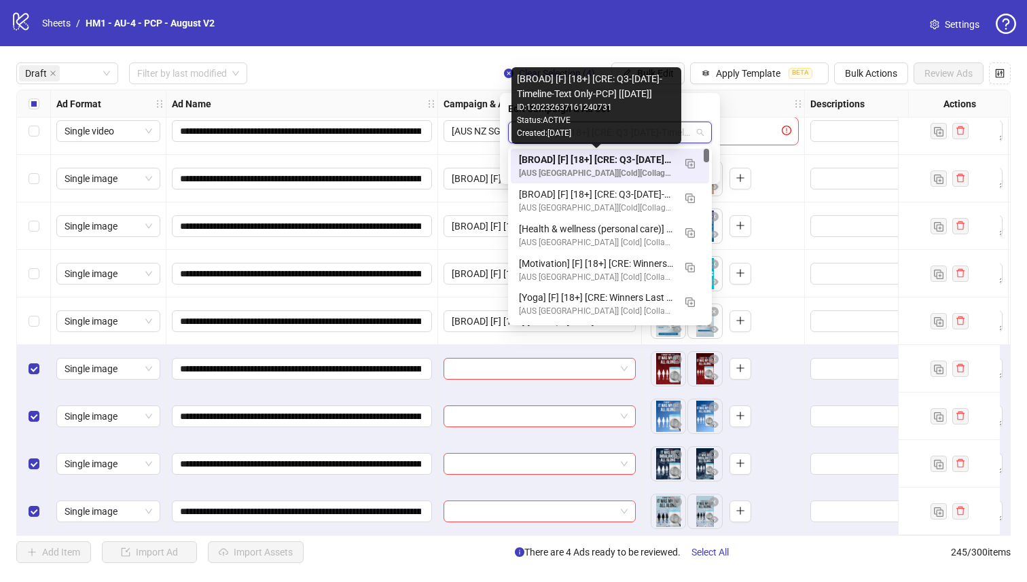
click at [642, 163] on div "[BROAD] [F] [18+] [CRE: Q3-[DATE]-Timeline-Text Only-PCP] [[DATE]]" at bounding box center [596, 159] width 155 height 15
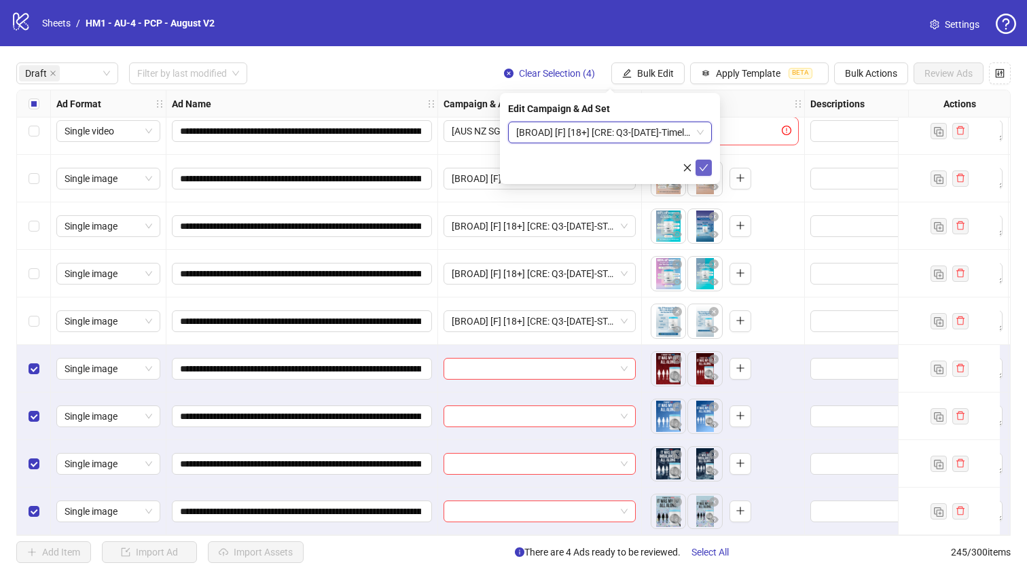
click at [703, 172] on span "submit" at bounding box center [704, 167] width 10 height 11
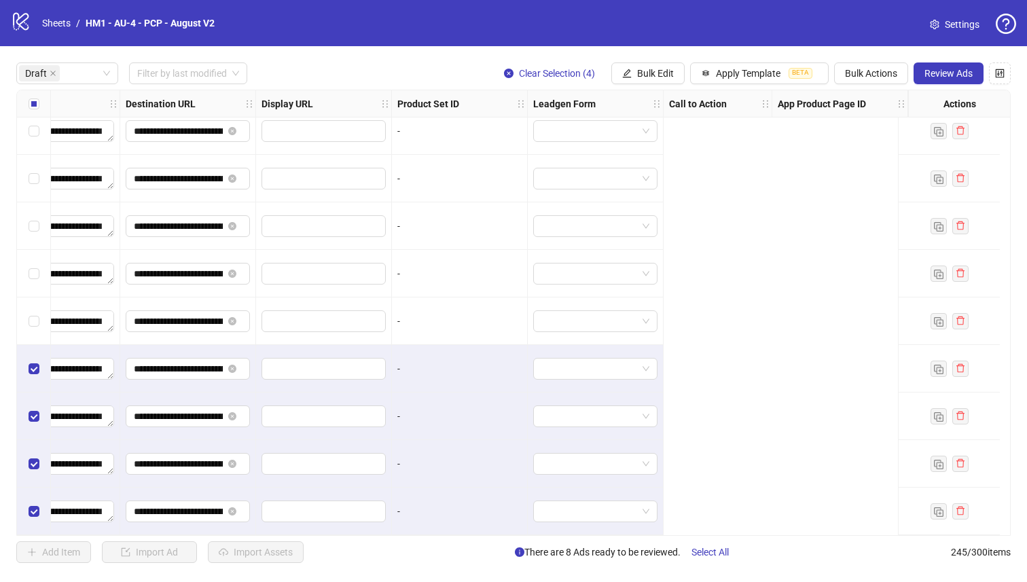
scroll to position [111, 0]
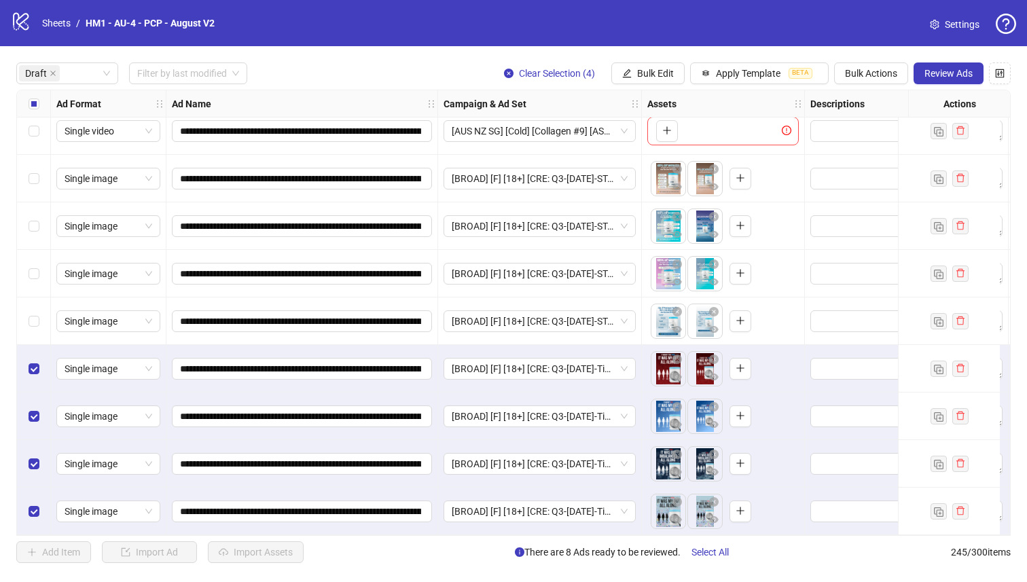
click at [37, 98] on label "Select all rows" at bounding box center [34, 103] width 11 height 15
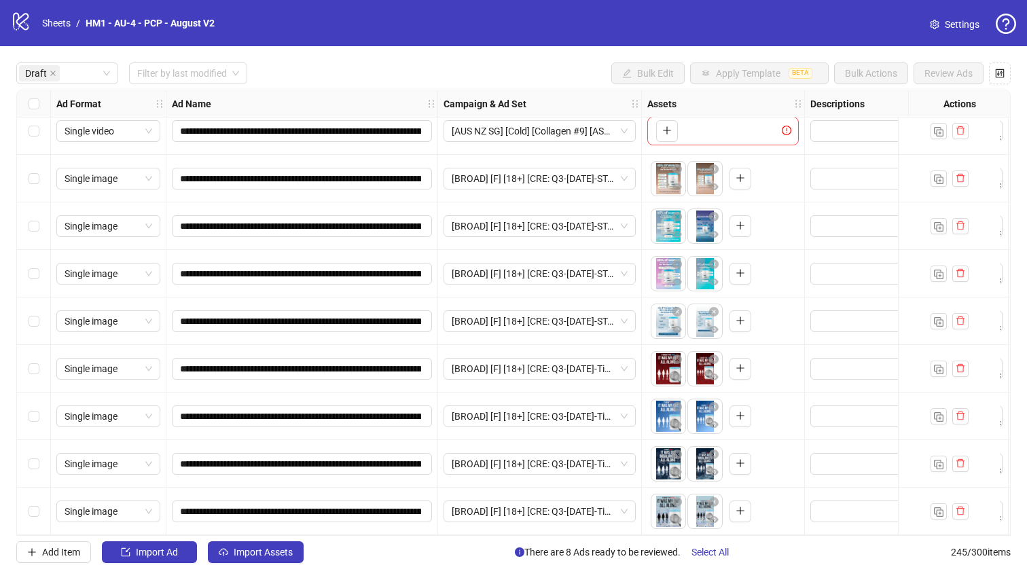
scroll to position [108, 0]
click at [36, 113] on div "Select all rows" at bounding box center [34, 103] width 34 height 27
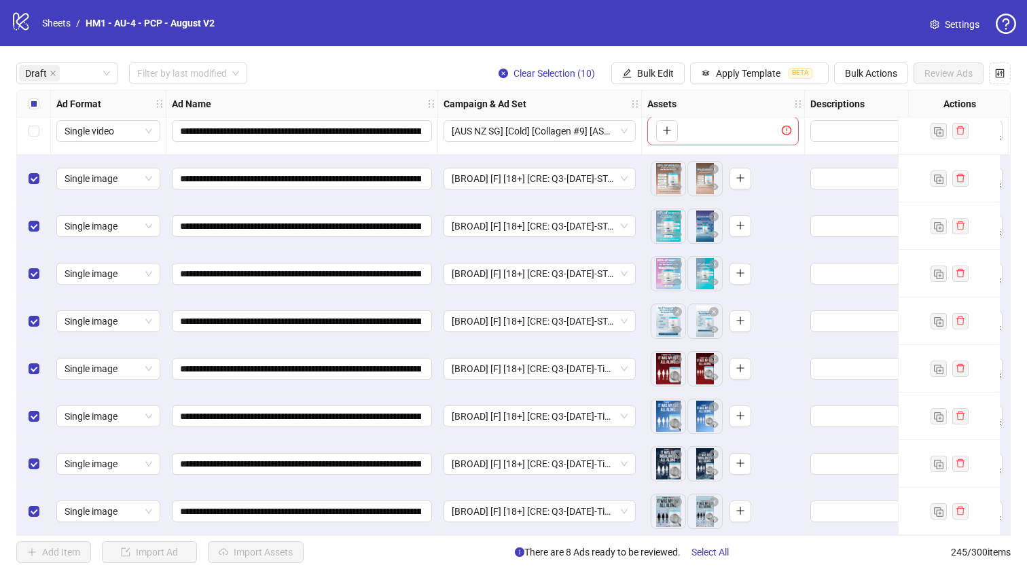
scroll to position [0, 0]
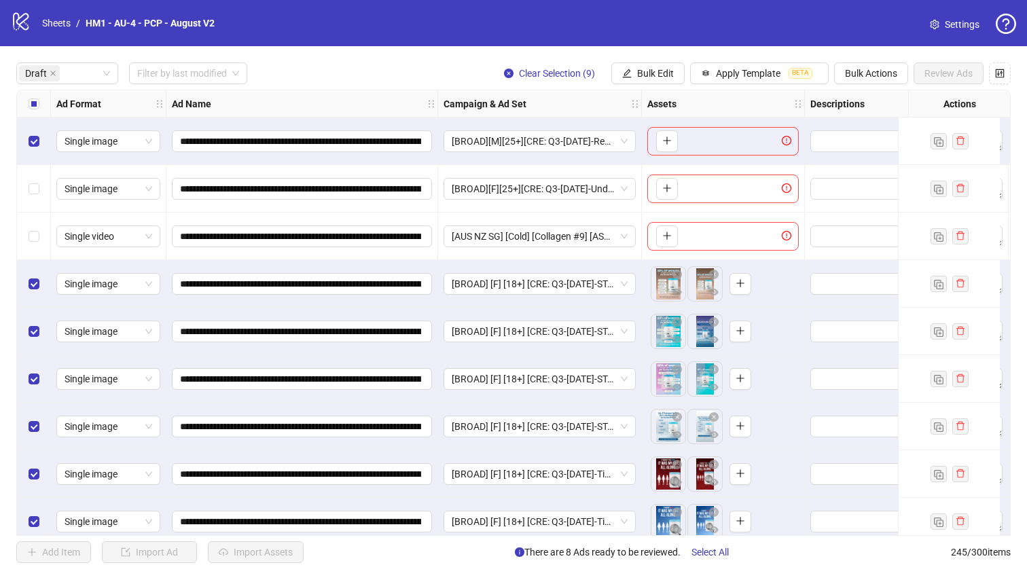
click at [35, 149] on div "Select row 1" at bounding box center [34, 142] width 34 height 48
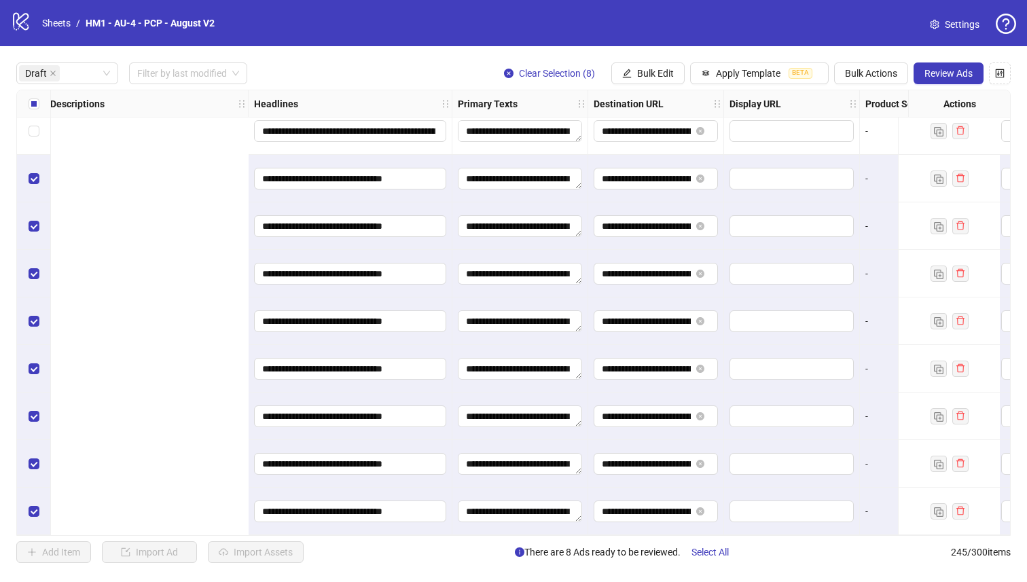
scroll to position [111, 1238]
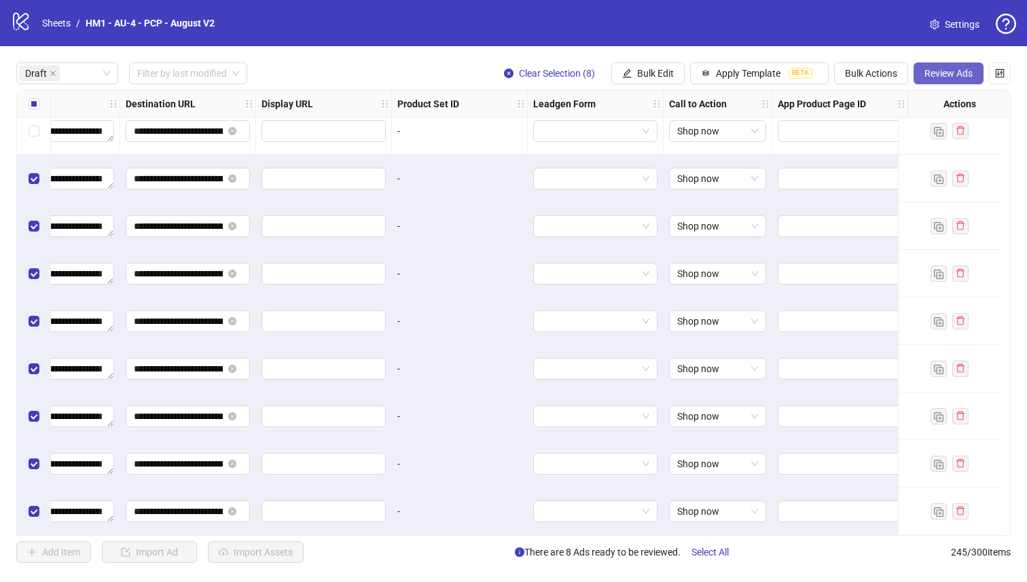
click at [944, 73] on span "Review Ads" at bounding box center [949, 73] width 48 height 11
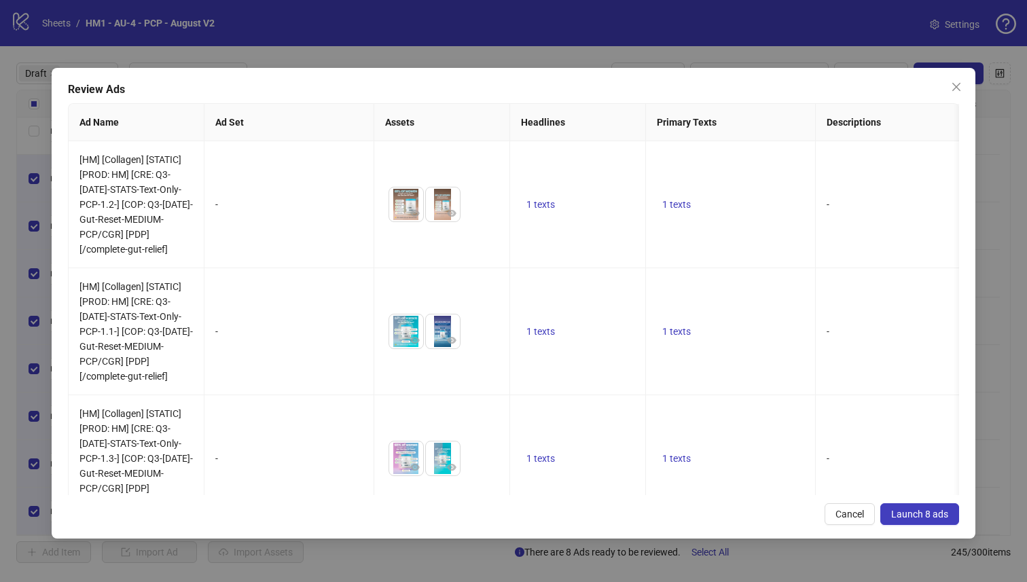
click at [912, 512] on span "Launch 8 ads" at bounding box center [919, 514] width 57 height 11
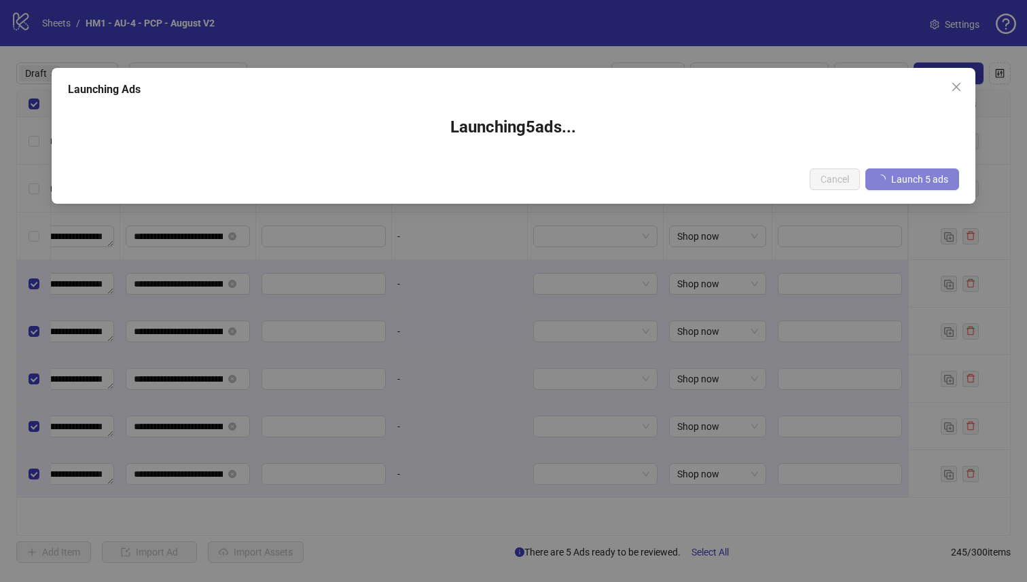
scroll to position [0, 1228]
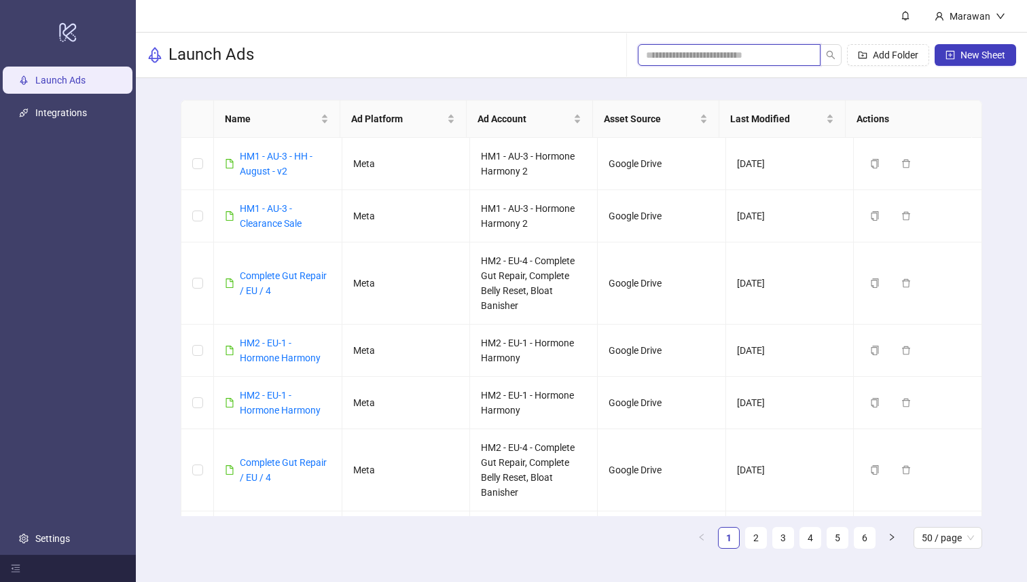
click at [747, 57] on input "search" at bounding box center [724, 55] width 156 height 15
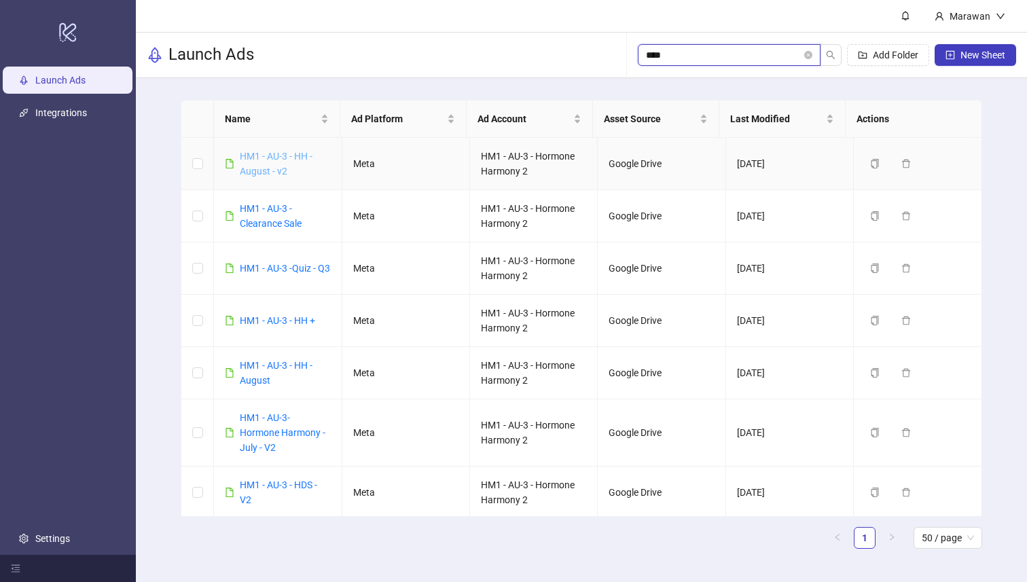
type input "****"
click at [246, 151] on link "HM1 - AU-3 - HH - August - v2" at bounding box center [276, 164] width 73 height 26
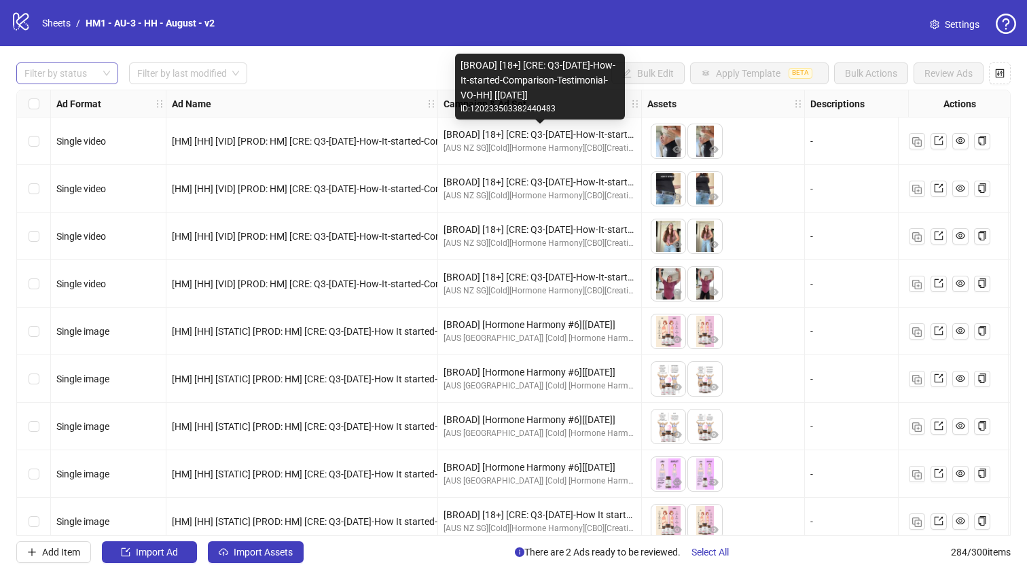
click at [93, 79] on div at bounding box center [60, 73] width 82 height 19
click at [94, 79] on div at bounding box center [60, 73] width 82 height 19
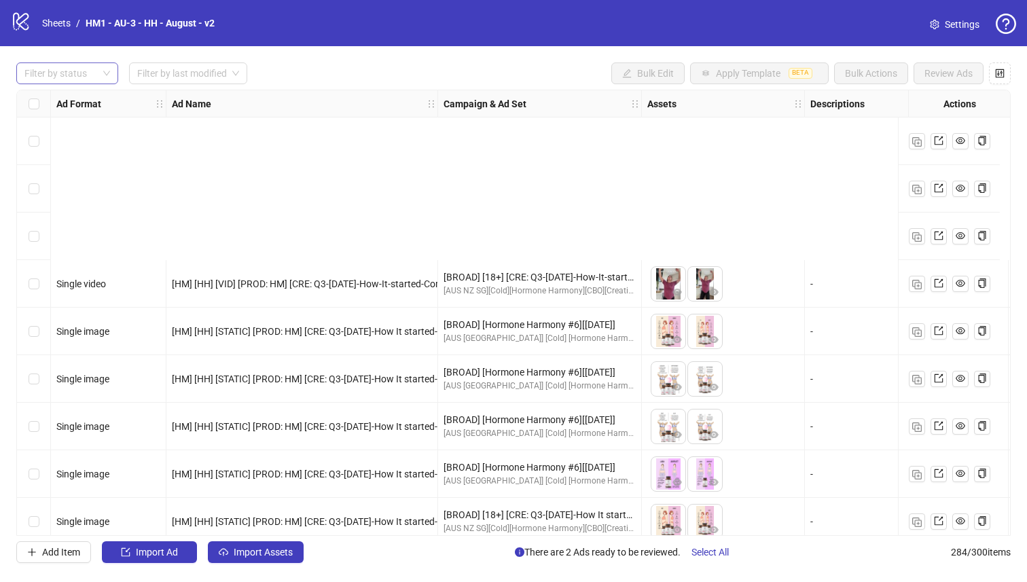
scroll to position [255, 0]
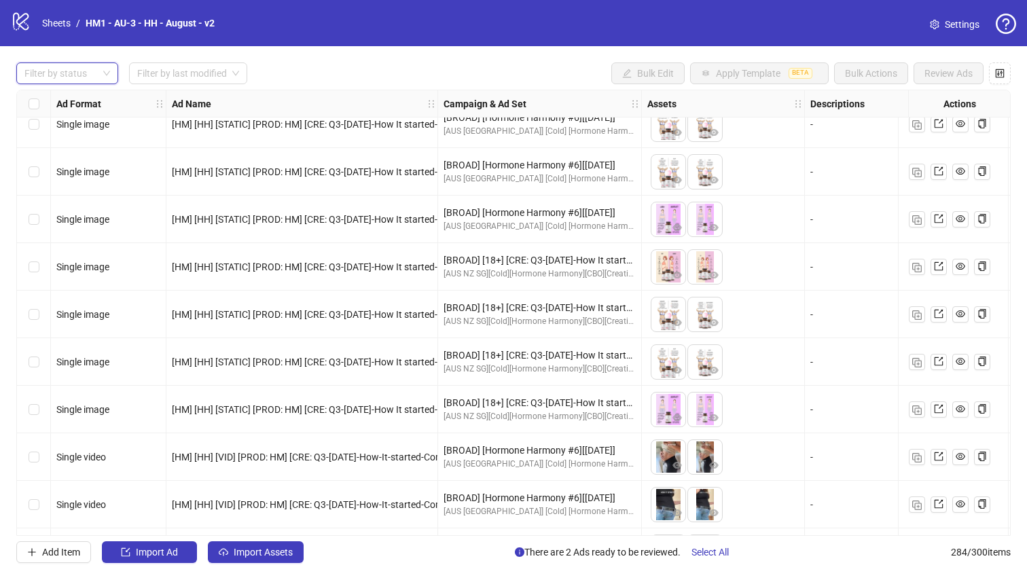
click at [84, 73] on div at bounding box center [60, 73] width 82 height 19
click at [83, 92] on div "Draft" at bounding box center [67, 101] width 96 height 22
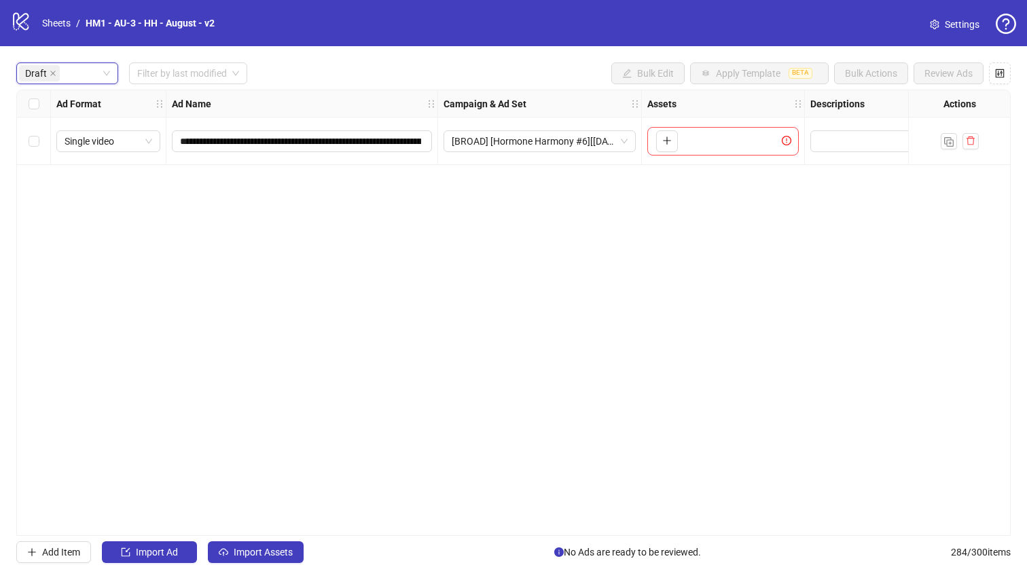
click at [257, 540] on div "**********" at bounding box center [513, 312] width 1027 height 533
click at [255, 540] on div "**********" at bounding box center [513, 312] width 1027 height 533
click at [252, 545] on button "Import Assets" at bounding box center [256, 552] width 96 height 22
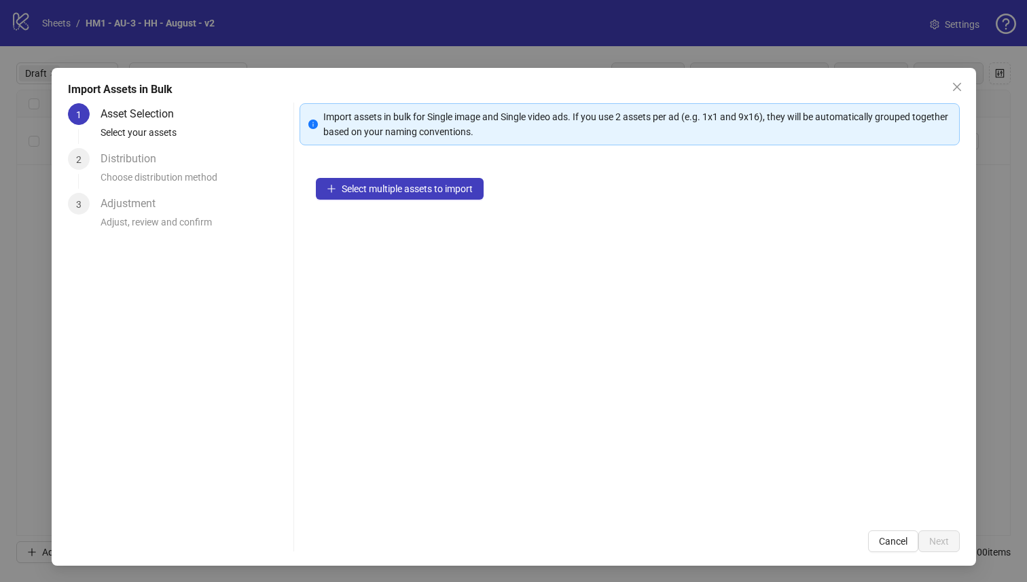
click at [251, 544] on div "1 Asset Selection Select your assets 2 Distribution Choose distribution method …" at bounding box center [178, 327] width 220 height 449
click at [421, 192] on span "Select multiple assets to import" at bounding box center [407, 188] width 131 height 11
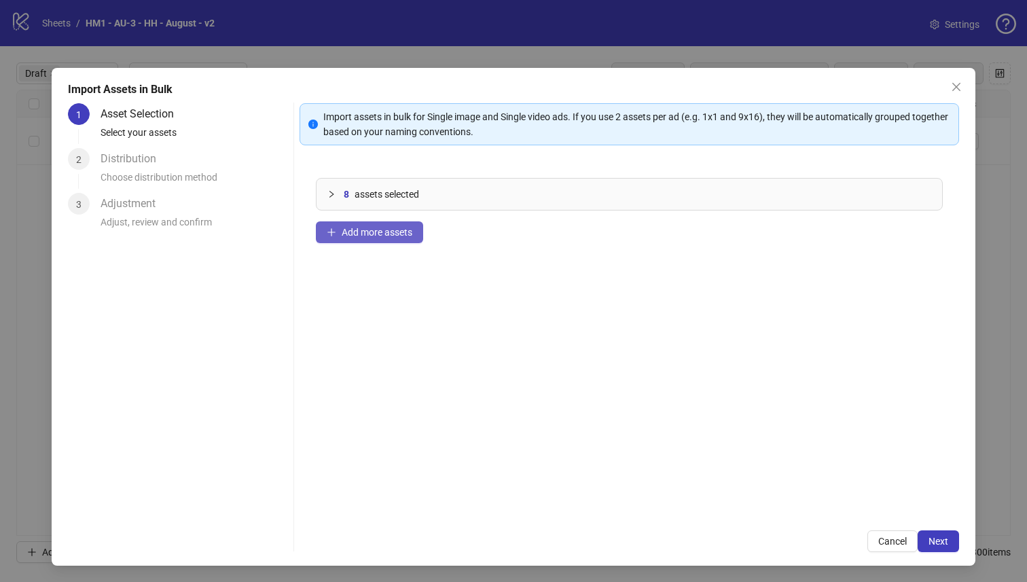
click at [386, 230] on span "Add more assets" at bounding box center [377, 232] width 71 height 11
click at [943, 545] on button "Next" at bounding box center [938, 542] width 41 height 22
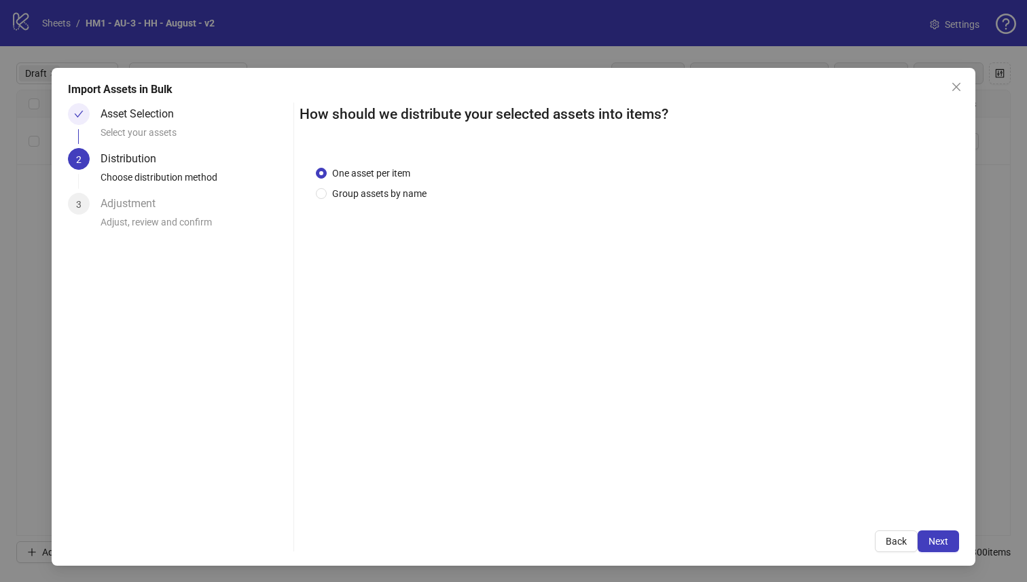
click at [380, 204] on div "One asset per item Group assets by name" at bounding box center [630, 331] width 660 height 365
click at [381, 201] on div "One asset per item Group assets by name" at bounding box center [630, 331] width 660 height 365
click at [402, 186] on span "Group assets by name" at bounding box center [379, 193] width 105 height 15
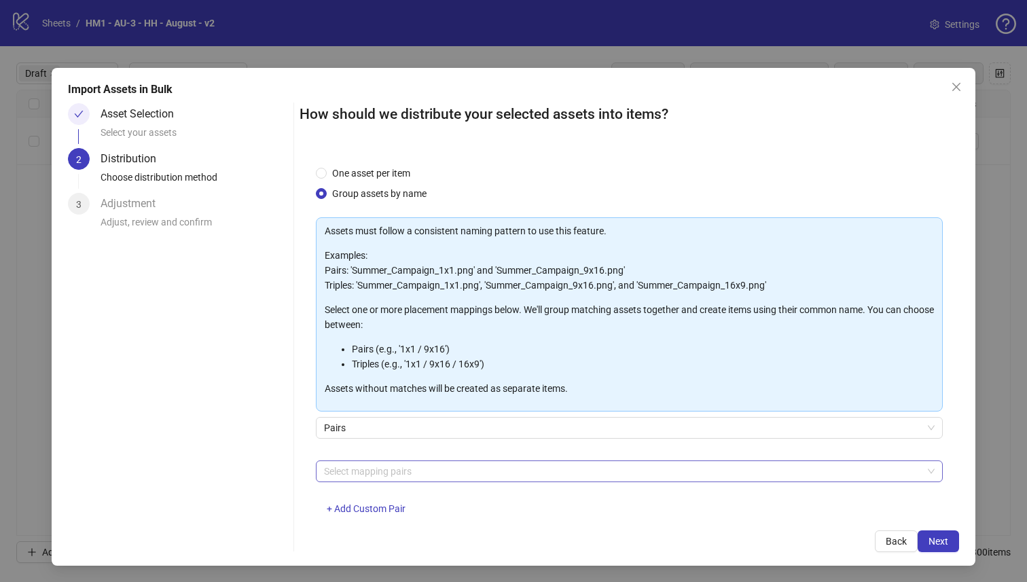
click at [420, 467] on div at bounding box center [623, 471] width 608 height 19
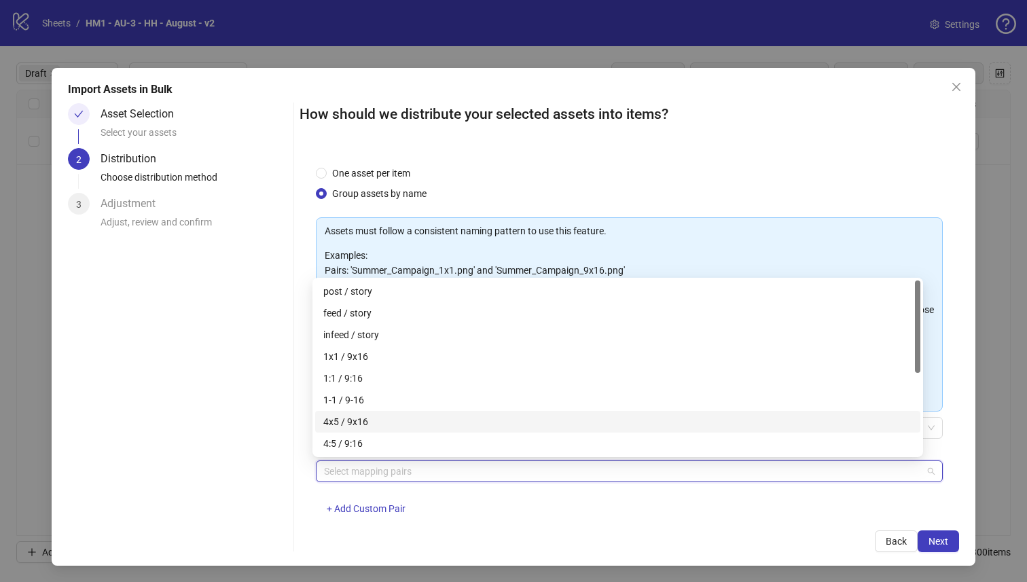
click at [418, 413] on div "4x5 / 9x16" at bounding box center [617, 422] width 605 height 22
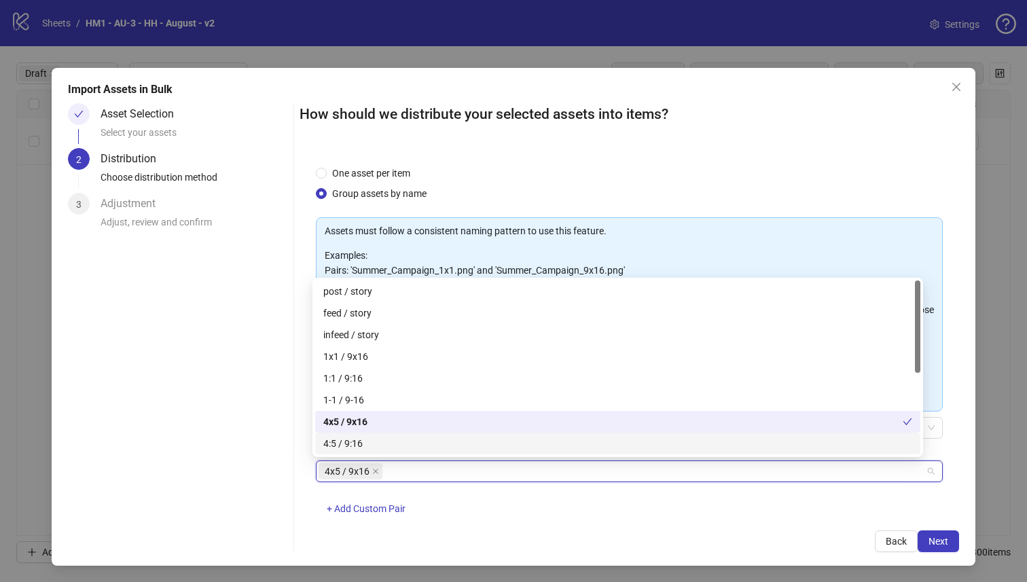
click at [934, 552] on div "Import Assets in Bulk Asset Selection Select your assets 2 Distribution Choose …" at bounding box center [514, 317] width 925 height 498
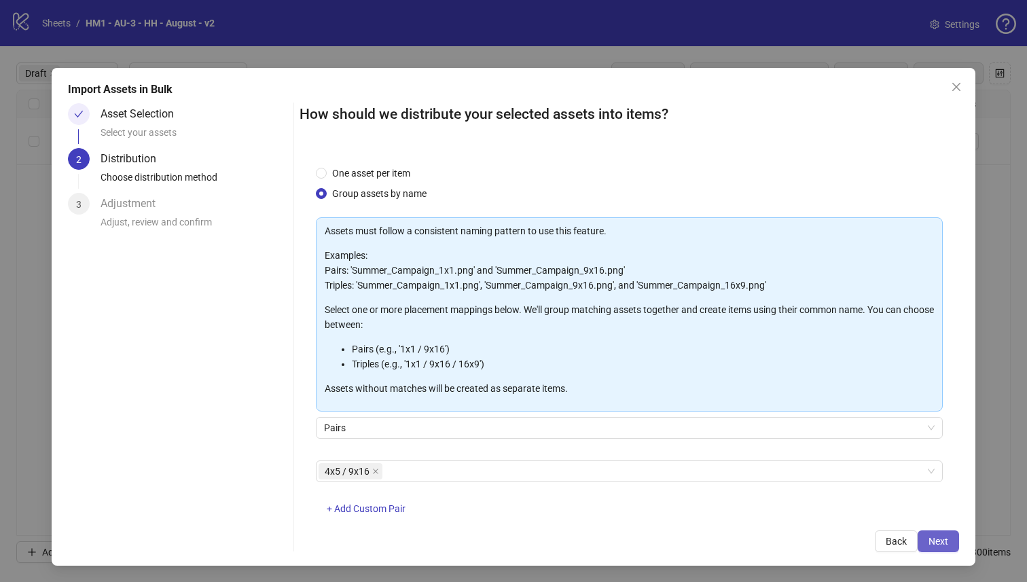
click at [934, 551] on button "Next" at bounding box center [938, 542] width 41 height 22
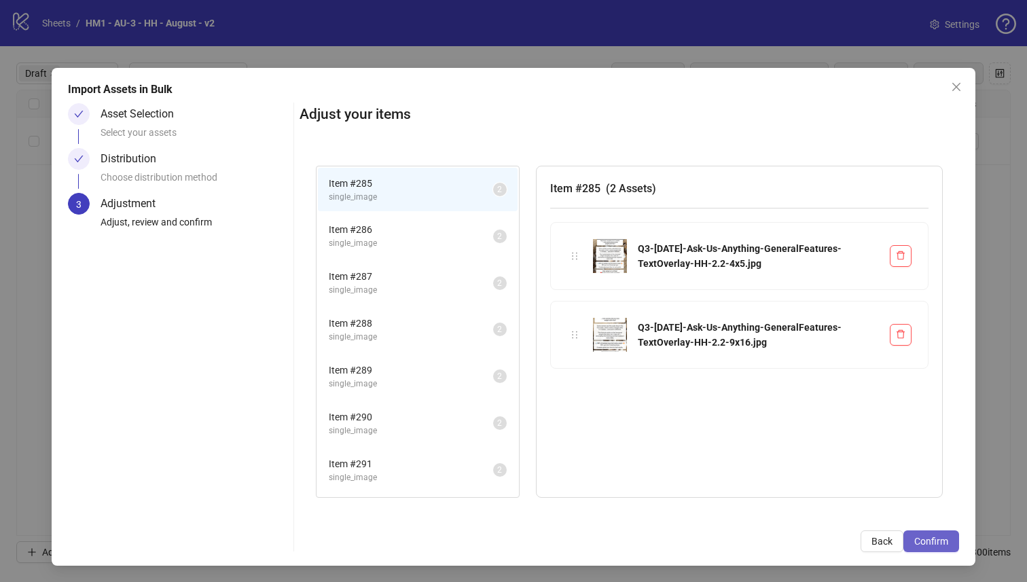
click at [934, 549] on button "Confirm" at bounding box center [932, 542] width 56 height 22
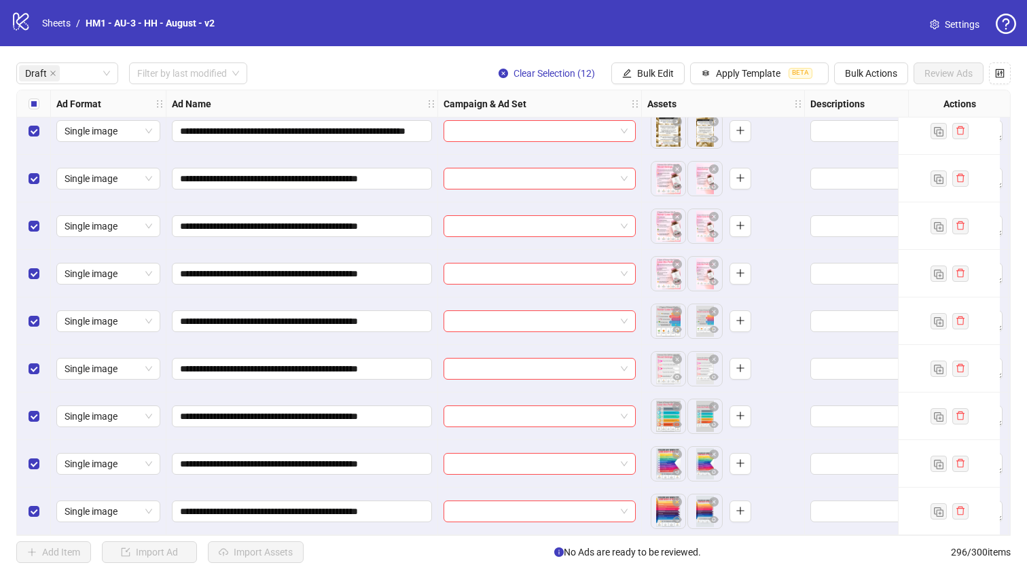
scroll to position [206, 0]
click at [784, 73] on button "Apply Template BETA" at bounding box center [759, 74] width 139 height 22
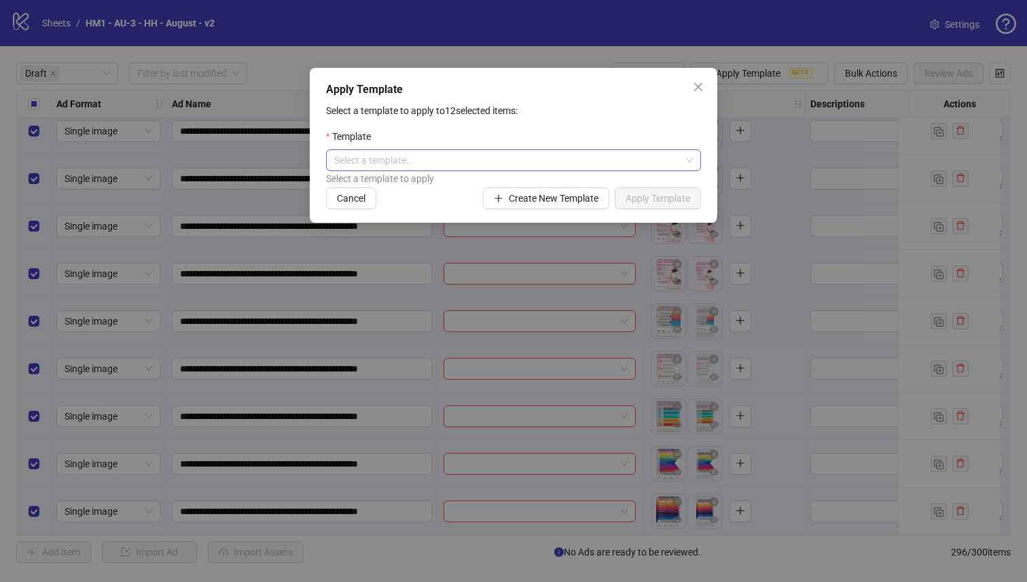
click at [613, 168] on input "search" at bounding box center [507, 160] width 346 height 20
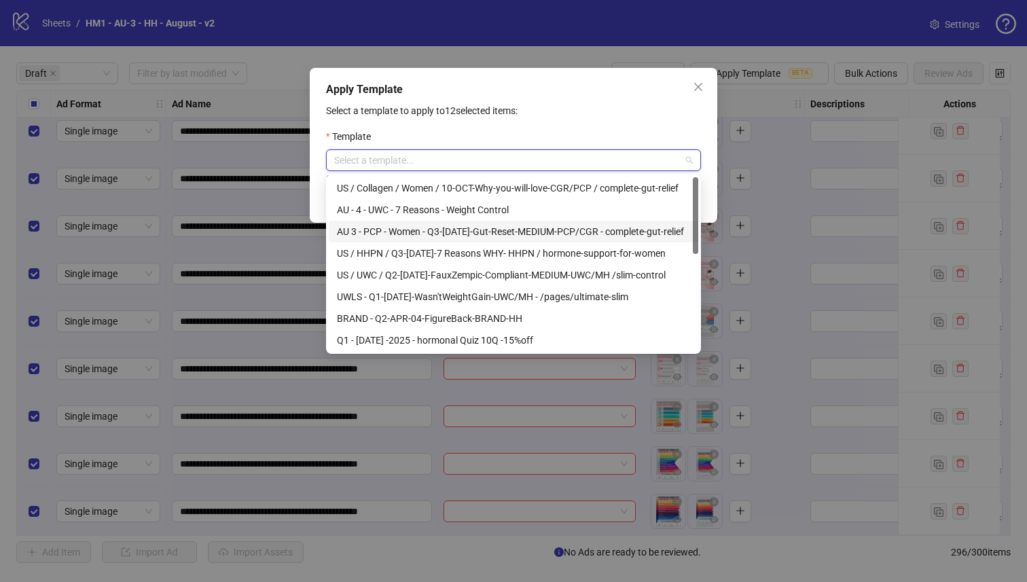
scroll to position [217, 0]
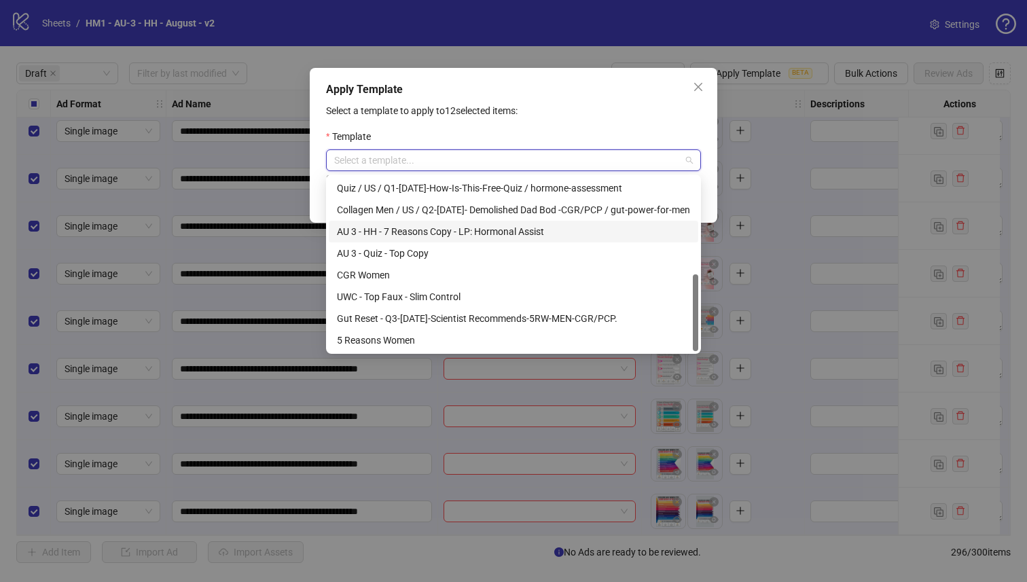
click at [463, 224] on div "AU 3 - HH - 7 Reasons Copy - LP: Hormonal Assist" at bounding box center [513, 231] width 353 height 15
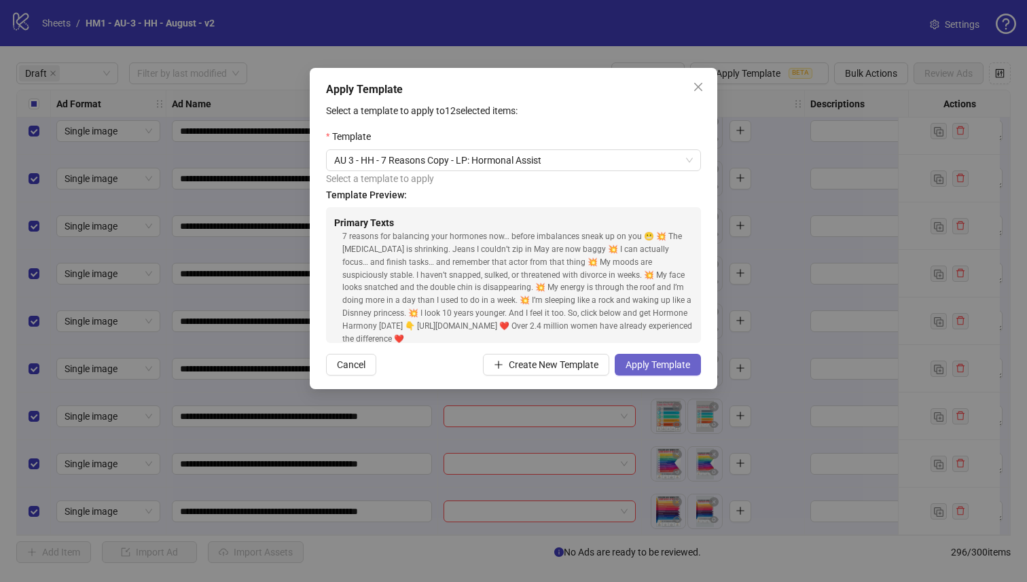
click at [681, 362] on span "Apply Template" at bounding box center [658, 364] width 65 height 11
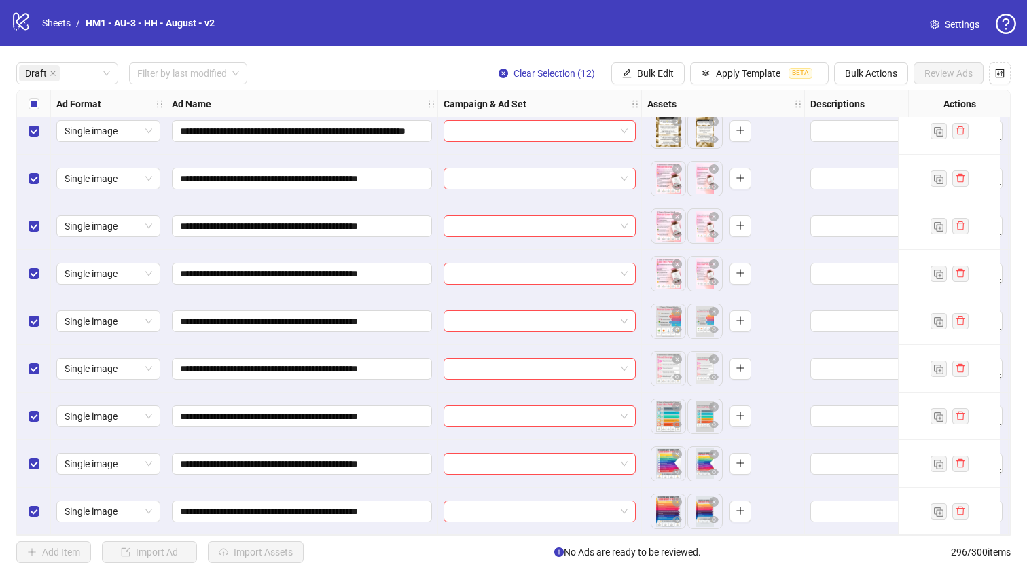
scroll to position [0, 0]
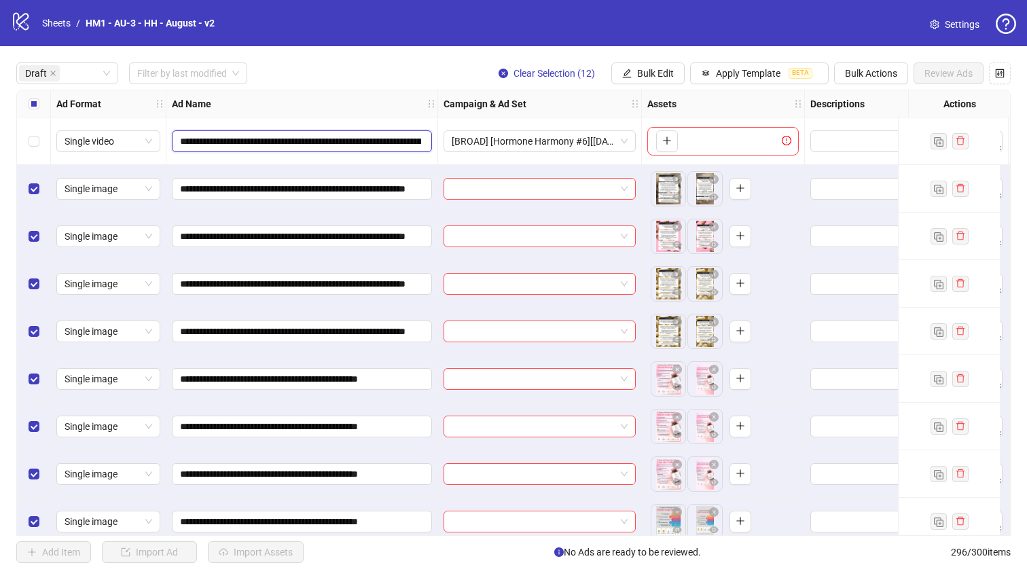
click at [298, 142] on input "**********" at bounding box center [300, 141] width 241 height 15
drag, startPoint x: 302, startPoint y: 142, endPoint x: 187, endPoint y: 140, distance: 114.8
click at [185, 140] on input "**********" at bounding box center [300, 141] width 241 height 15
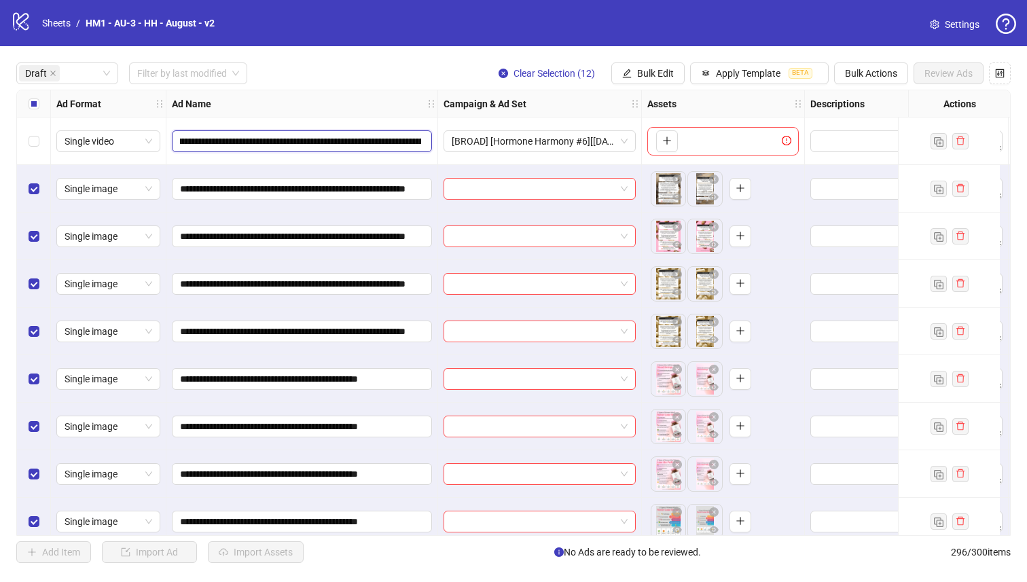
click at [278, 145] on input "**********" at bounding box center [300, 141] width 241 height 15
drag, startPoint x: 285, startPoint y: 143, endPoint x: 692, endPoint y: 136, distance: 407.0
click at [700, 90] on div "**********" at bounding box center [784, 90] width 1535 height 0
click at [655, 57] on div "**********" at bounding box center [513, 312] width 1027 height 533
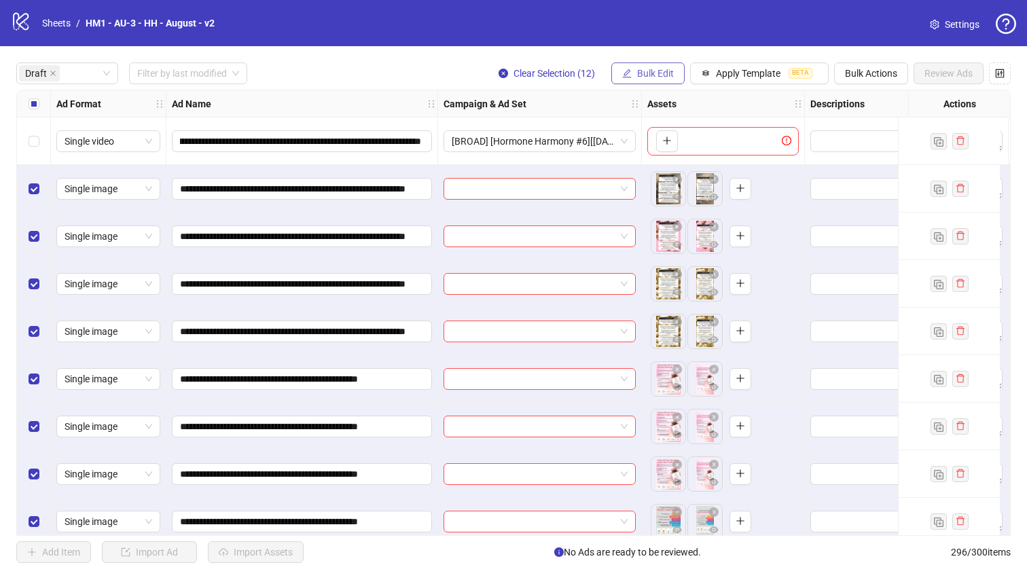
scroll to position [0, 0]
click at [658, 73] on span "Bulk Edit" at bounding box center [655, 73] width 37 height 11
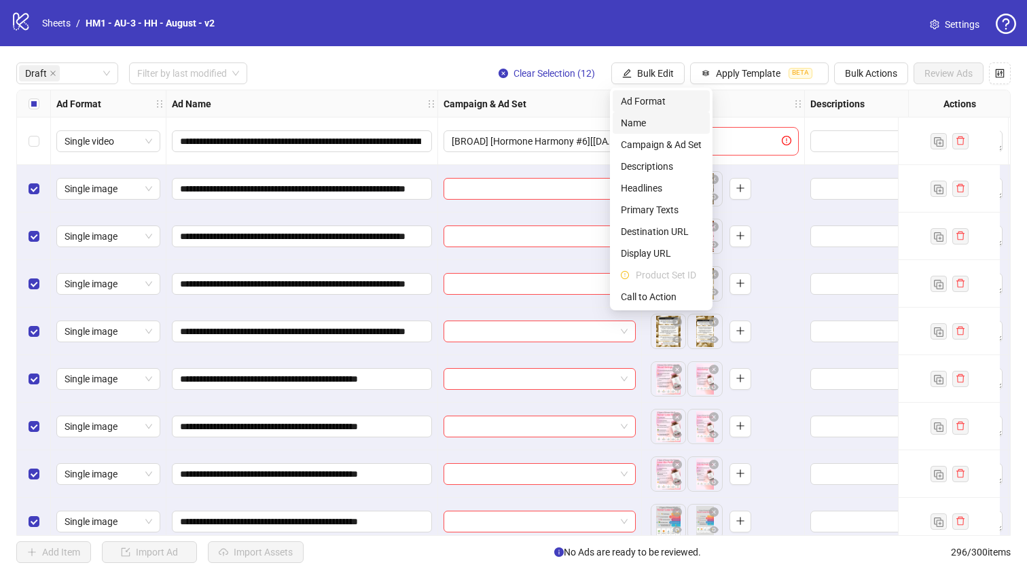
click at [649, 123] on span "Name" at bounding box center [661, 122] width 81 height 15
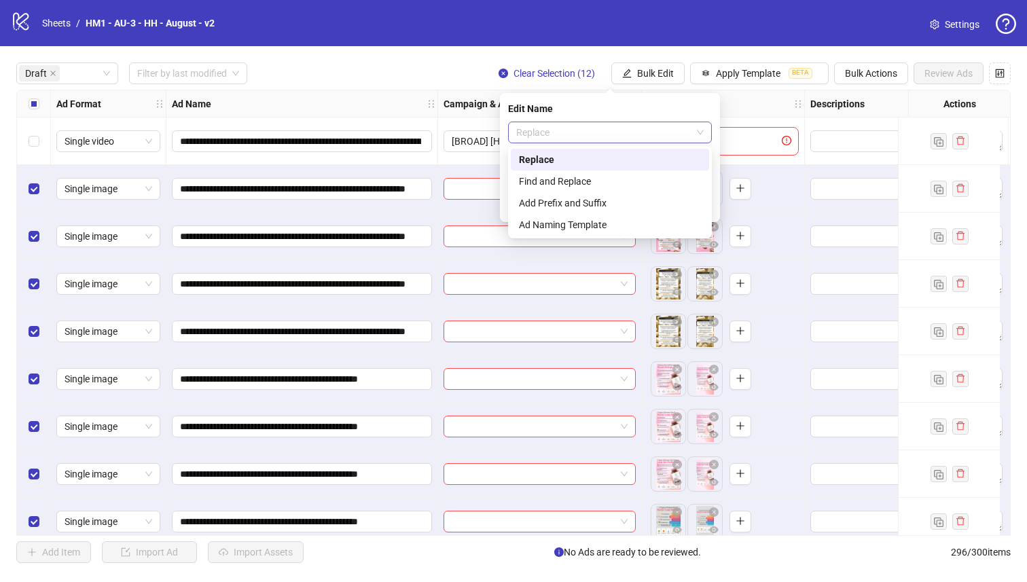
click at [596, 135] on span "Replace" at bounding box center [610, 132] width 188 height 20
click at [588, 209] on div "Add Prefix and Suffix" at bounding box center [610, 203] width 182 height 15
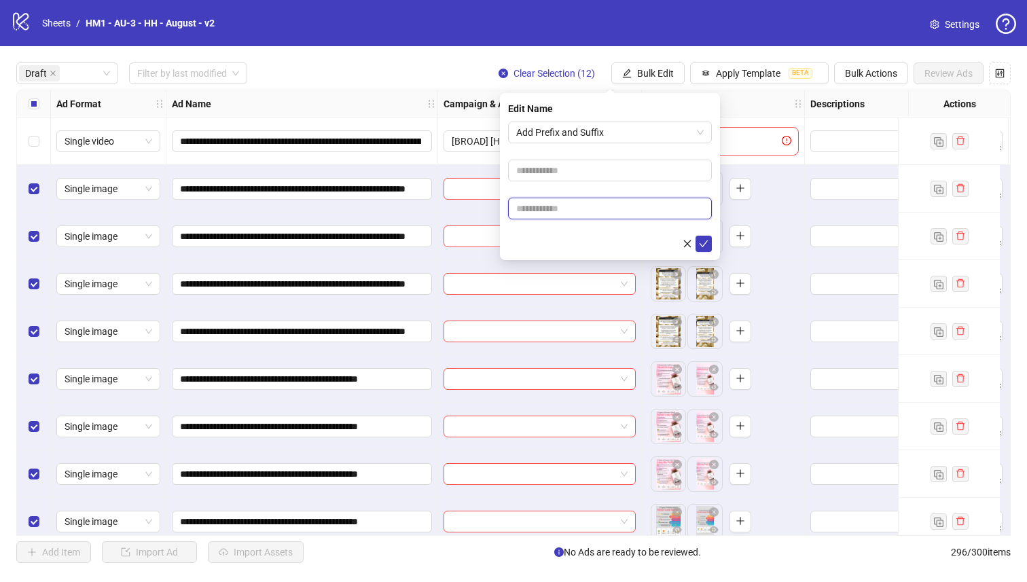
click at [588, 209] on input "text" at bounding box center [610, 209] width 204 height 22
paste input "**********"
type input "**********"
click at [584, 171] on input "text" at bounding box center [610, 171] width 204 height 22
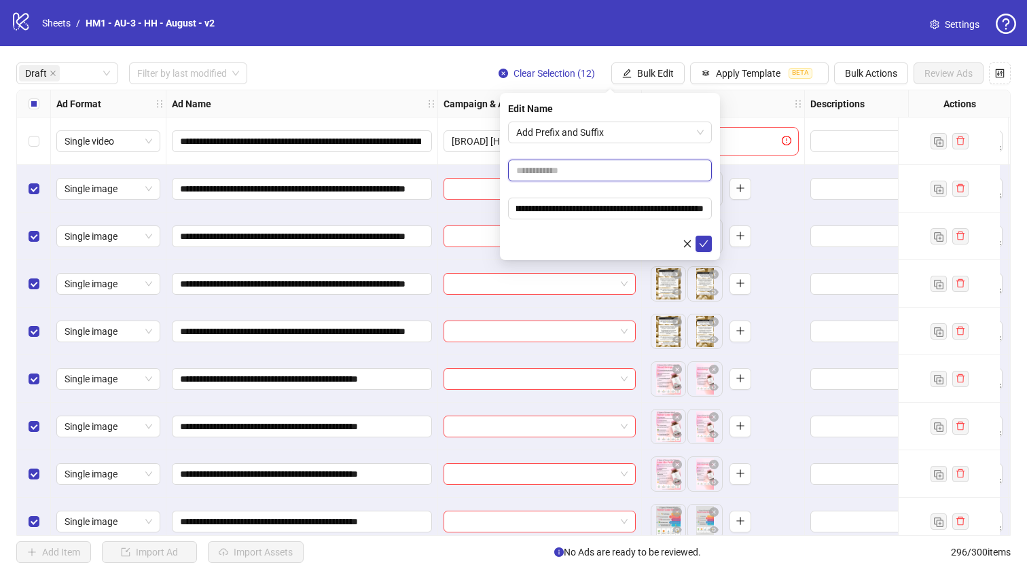
scroll to position [0, 0]
type input "**********"
click at [705, 240] on icon "check" at bounding box center [704, 244] width 10 height 10
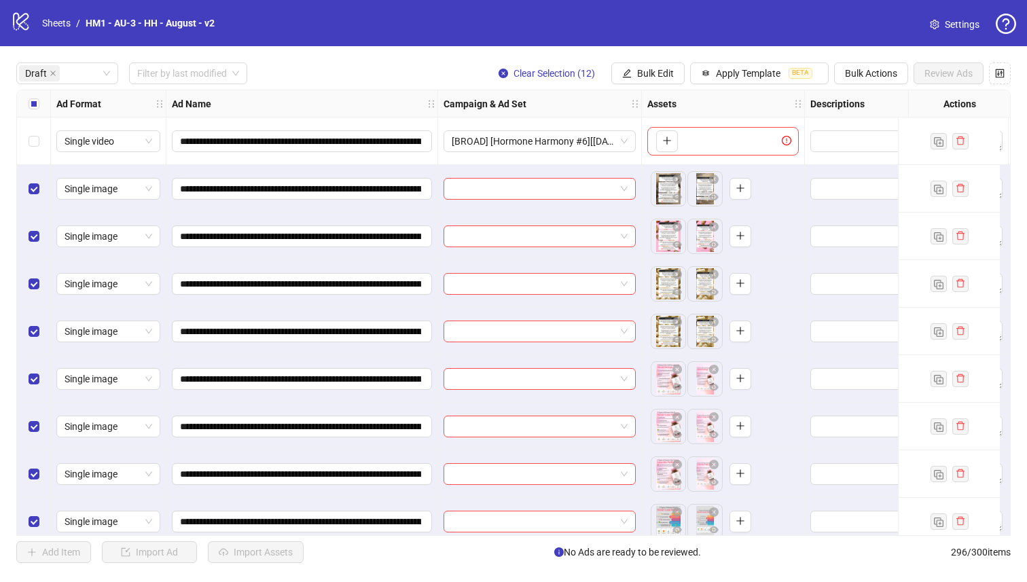
click at [41, 104] on div "Select all rows" at bounding box center [34, 103] width 34 height 27
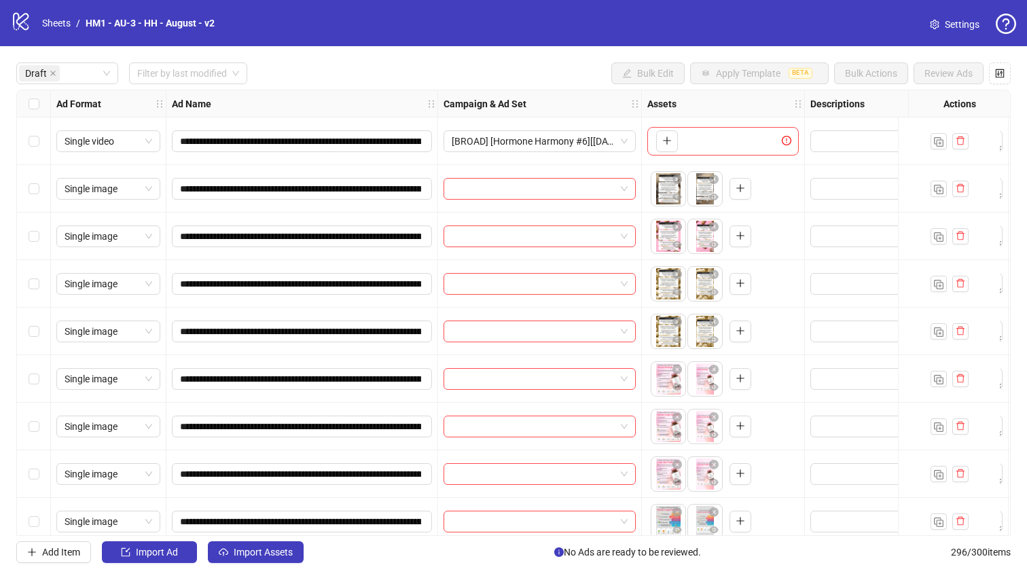
drag, startPoint x: 45, startPoint y: 322, endPoint x: 41, endPoint y: 314, distance: 8.8
click at [45, 322] on div "Select row 5" at bounding box center [34, 332] width 34 height 48
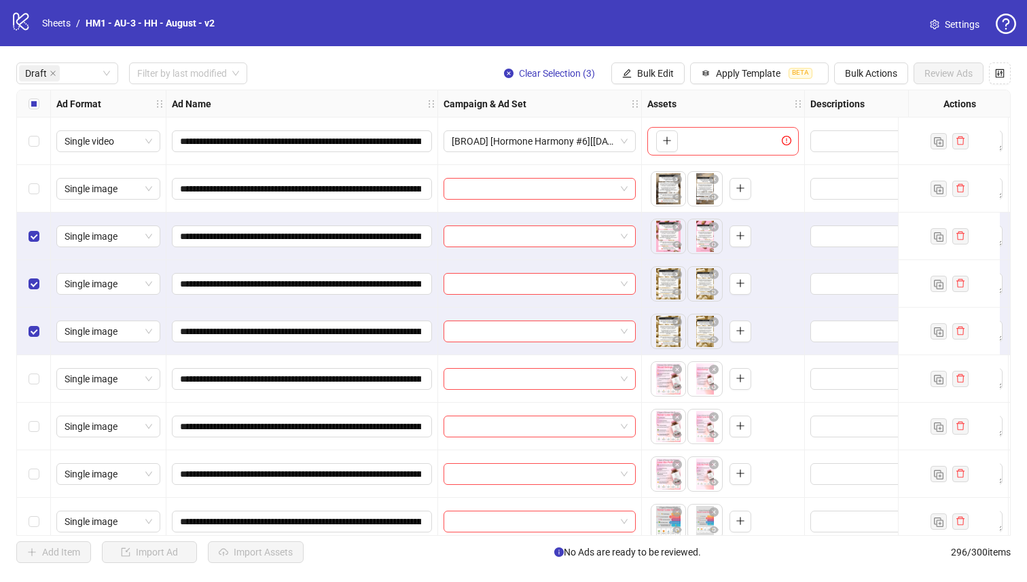
drag, startPoint x: 29, startPoint y: 169, endPoint x: 122, endPoint y: 166, distance: 93.1
click at [29, 168] on div "Select row 2" at bounding box center [34, 189] width 34 height 48
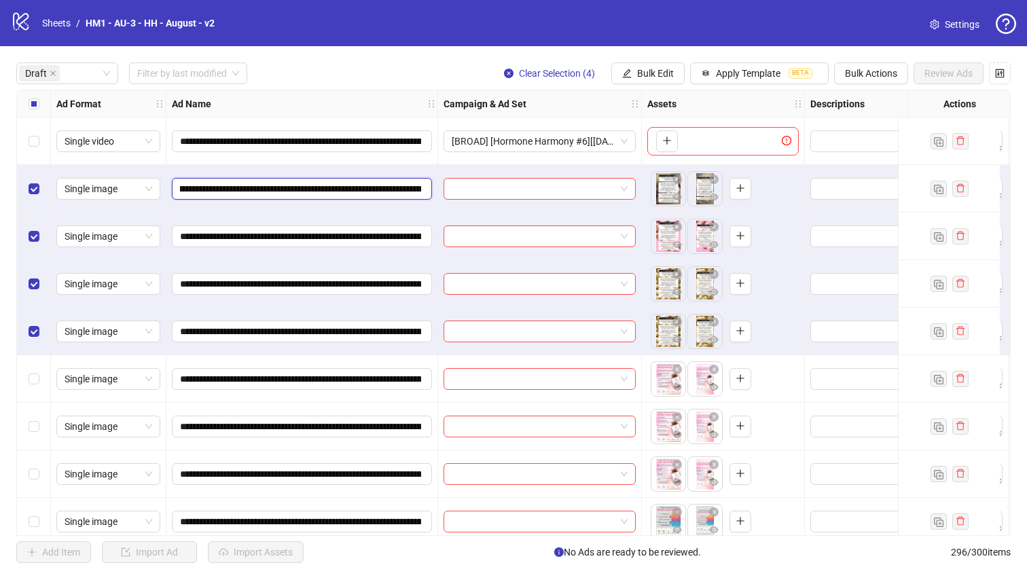
scroll to position [0, 253]
drag, startPoint x: 339, startPoint y: 189, endPoint x: 363, endPoint y: 192, distance: 24.0
click at [363, 192] on input "**********" at bounding box center [300, 188] width 241 height 15
click at [656, 71] on span "Bulk Edit" at bounding box center [655, 73] width 37 height 11
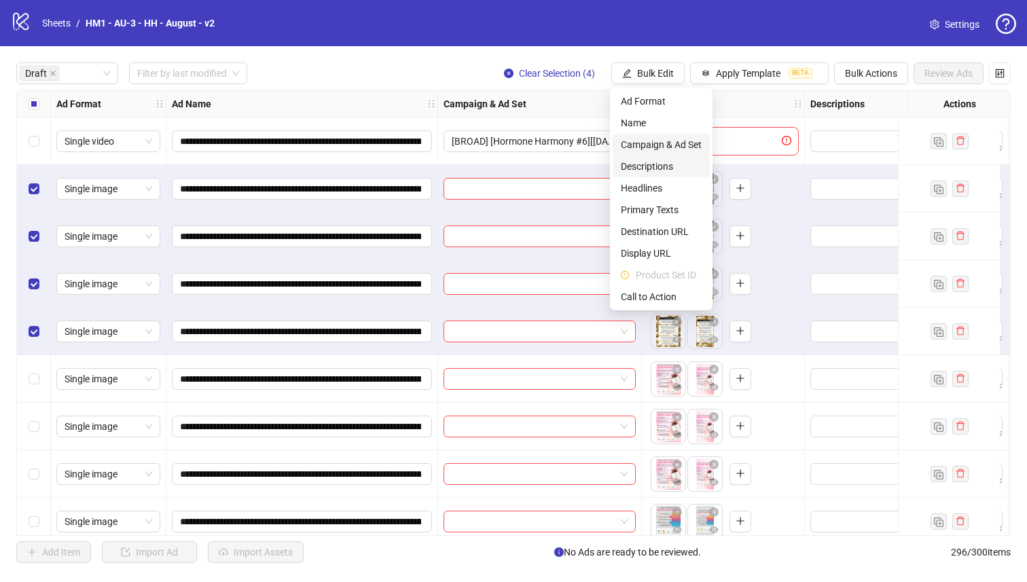
click at [677, 141] on span "Campaign & Ad Set" at bounding box center [661, 144] width 81 height 15
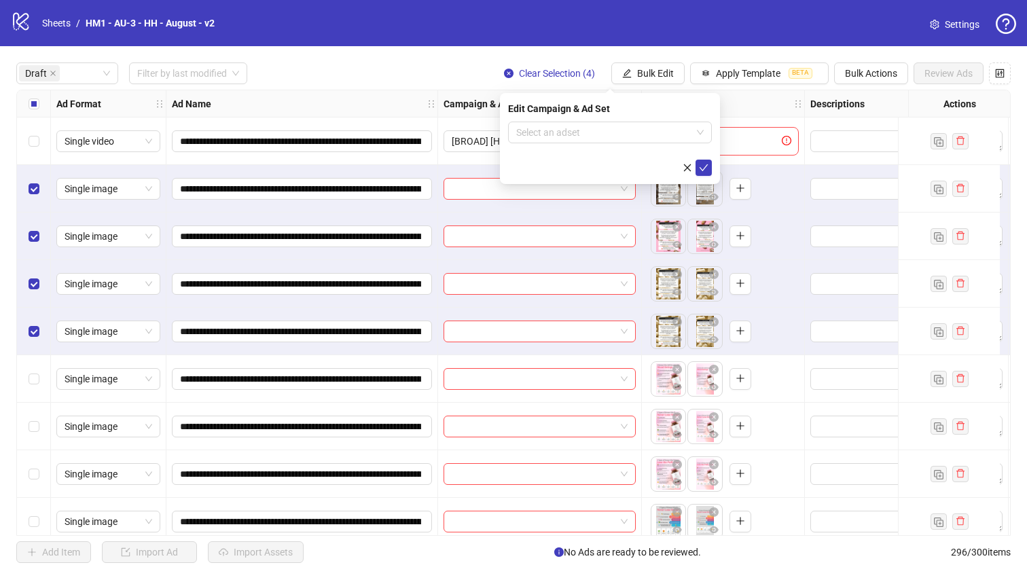
click at [624, 120] on div "Edit Campaign & Ad Set Select an adset" at bounding box center [610, 138] width 220 height 91
click at [627, 126] on input "search" at bounding box center [603, 132] width 175 height 20
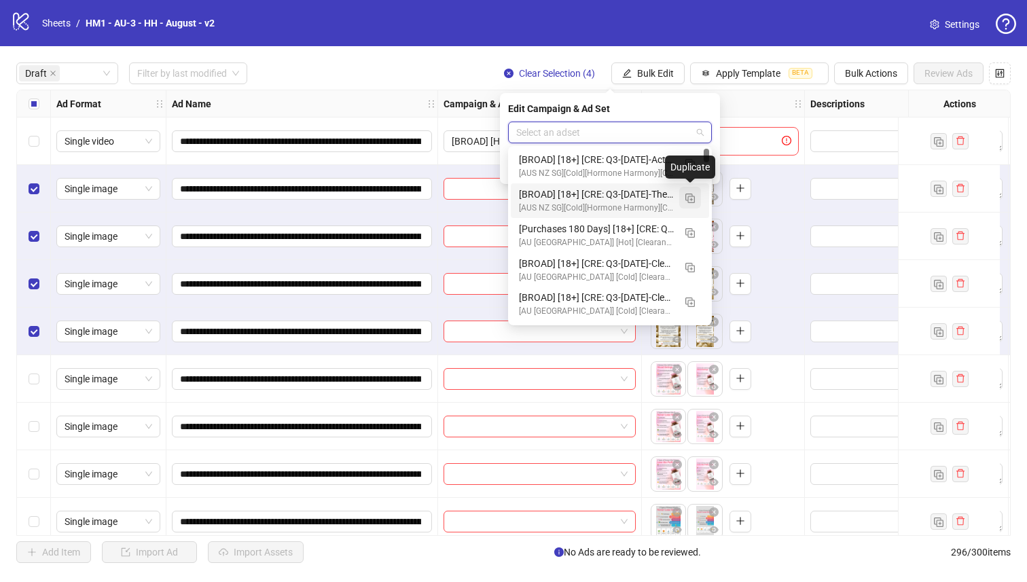
click at [689, 196] on img "button" at bounding box center [690, 199] width 10 height 10
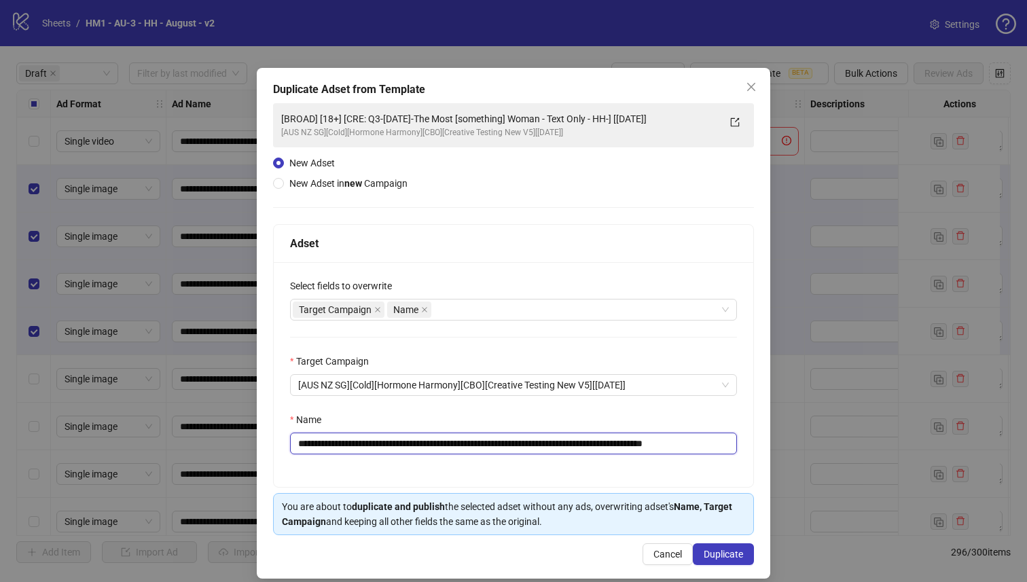
drag, startPoint x: 652, startPoint y: 442, endPoint x: 384, endPoint y: 446, distance: 267.7
click at [384, 446] on input "**********" at bounding box center [513, 444] width 447 height 22
paste input "**"
type input "**********"
click at [704, 556] on span "Duplicate" at bounding box center [723, 554] width 39 height 11
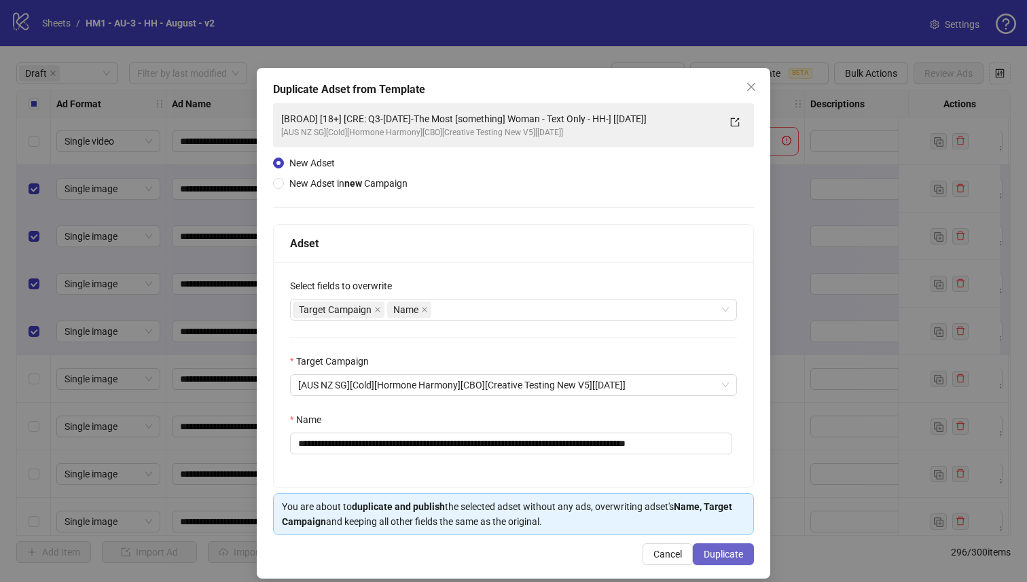
click at [705, 554] on span "Duplicate" at bounding box center [723, 554] width 39 height 11
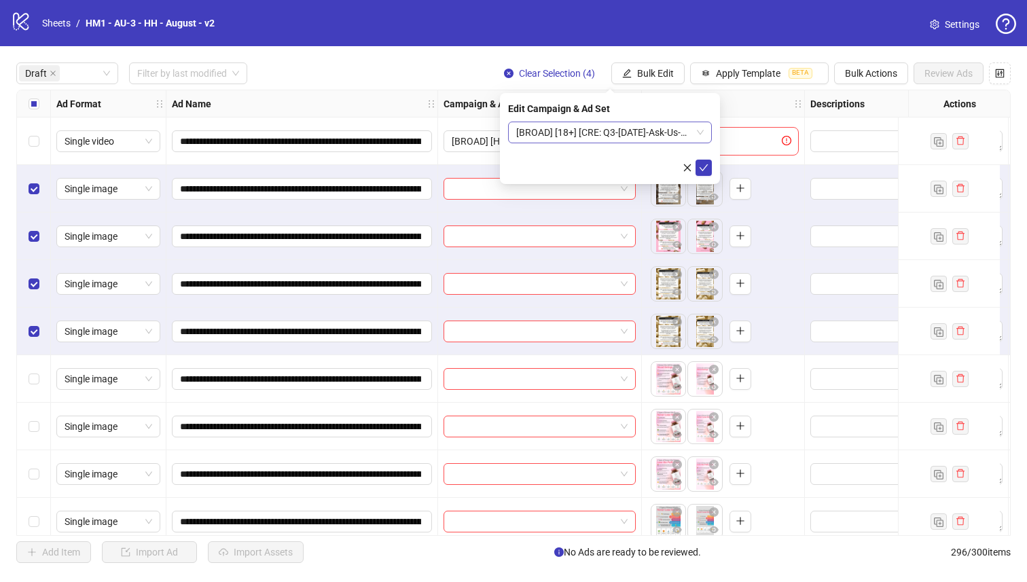
click at [589, 131] on span "[BROAD] [18+] [CRE: Q3-[DATE]-Ask-Us-Anything-GeneralFeatures-TextOverlay-HH] […" at bounding box center [610, 132] width 188 height 20
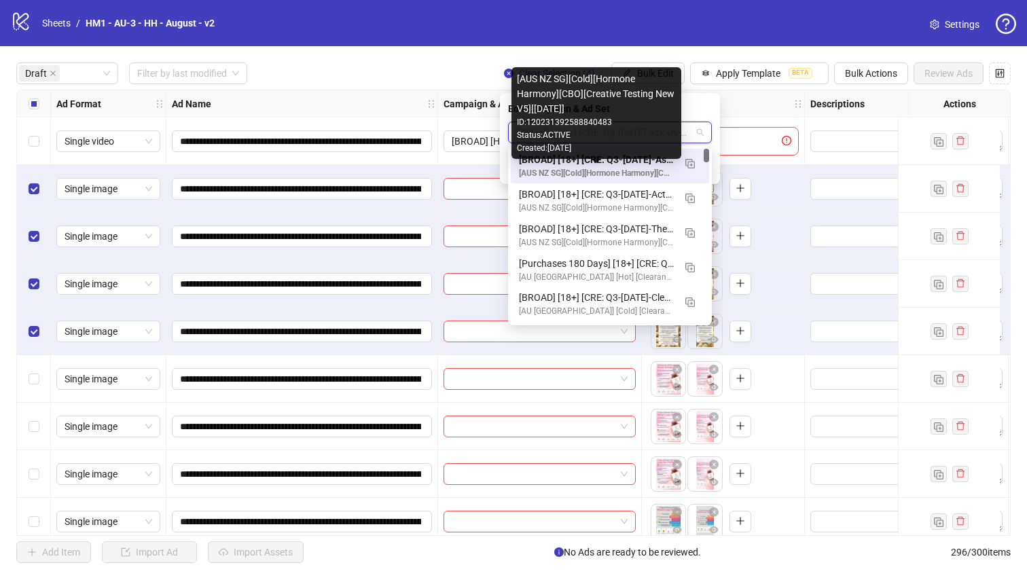
click at [594, 155] on div "[AUS NZ SG][Cold][Hormone Harmony][CBO][Creative Testing New V5][[DATE]] ID: 12…" at bounding box center [597, 113] width 170 height 92
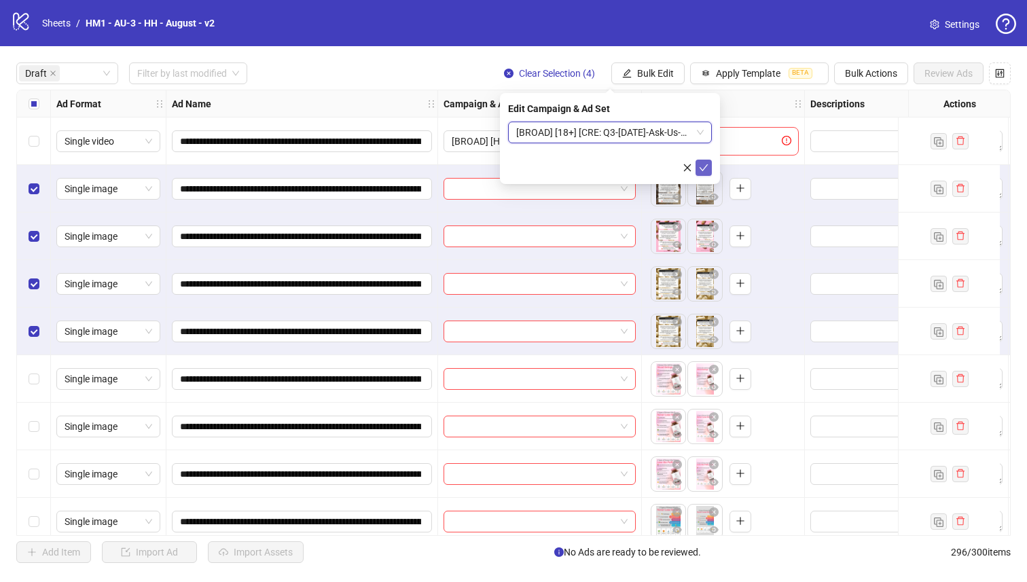
click at [706, 168] on icon "check" at bounding box center [704, 168] width 10 height 10
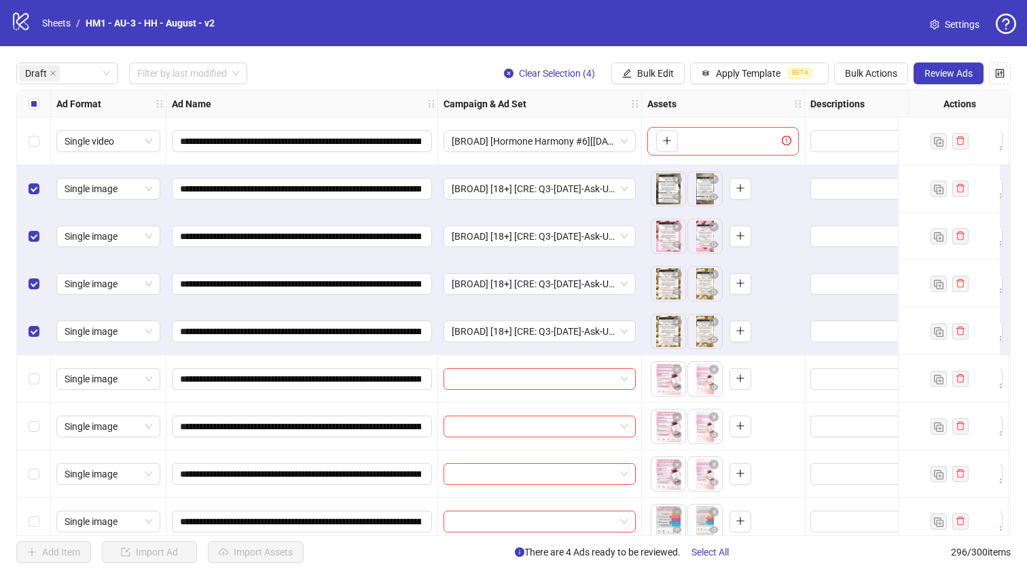
click at [35, 94] on div "Select all rows" at bounding box center [34, 103] width 34 height 27
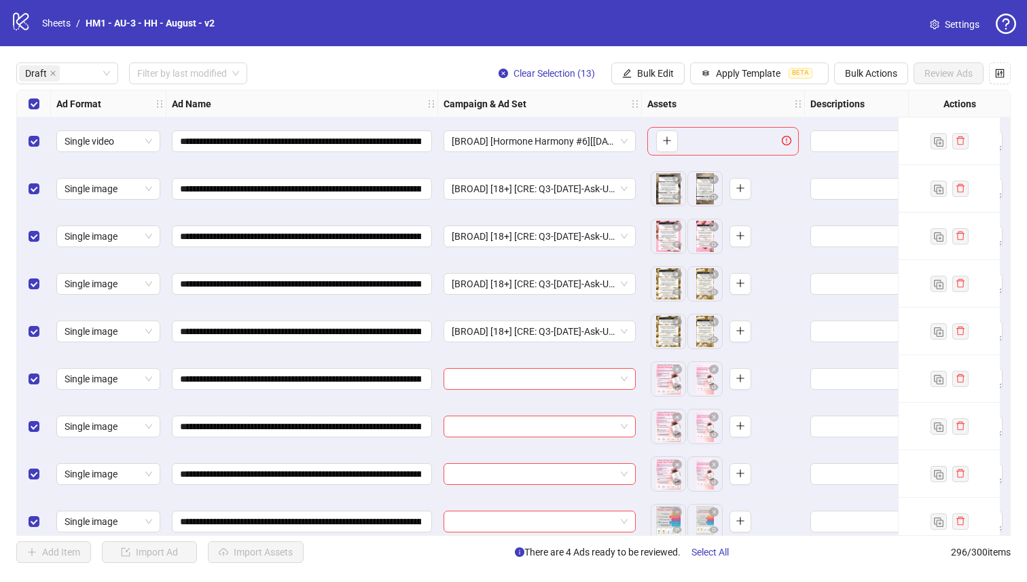
click at [33, 94] on div "Select all rows" at bounding box center [34, 103] width 34 height 27
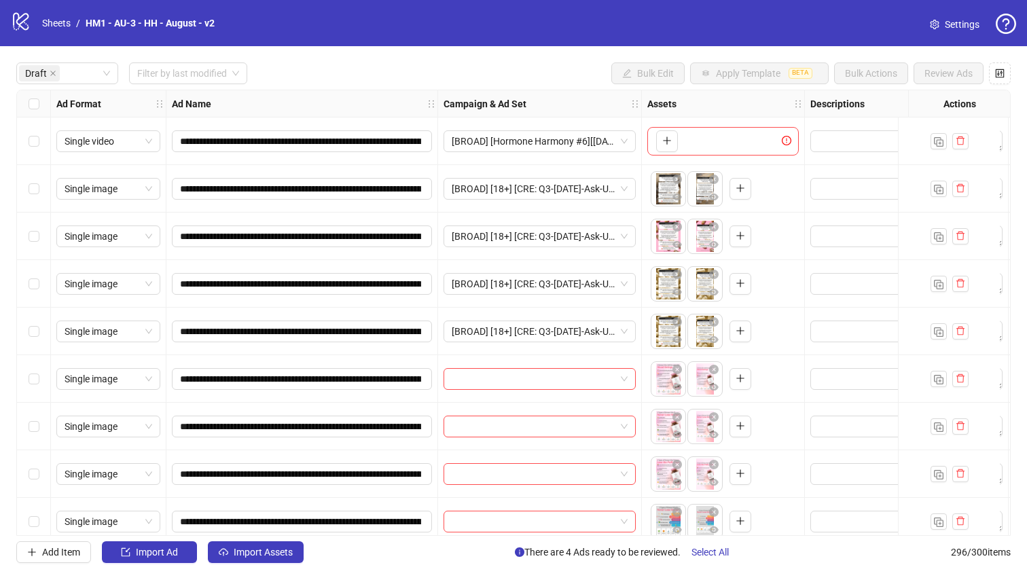
scroll to position [108, 0]
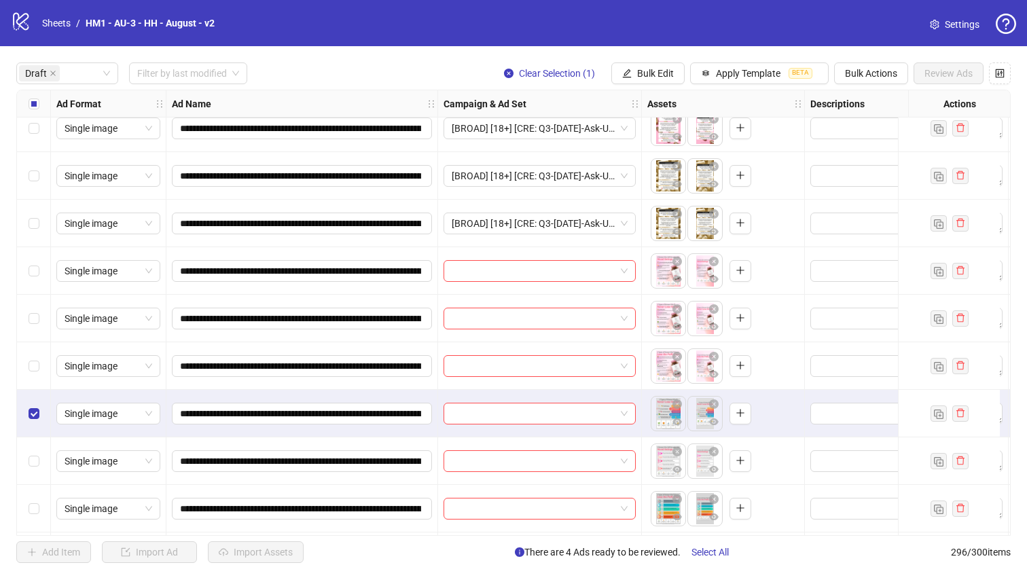
click at [29, 356] on div "Select row 8" at bounding box center [34, 366] width 34 height 48
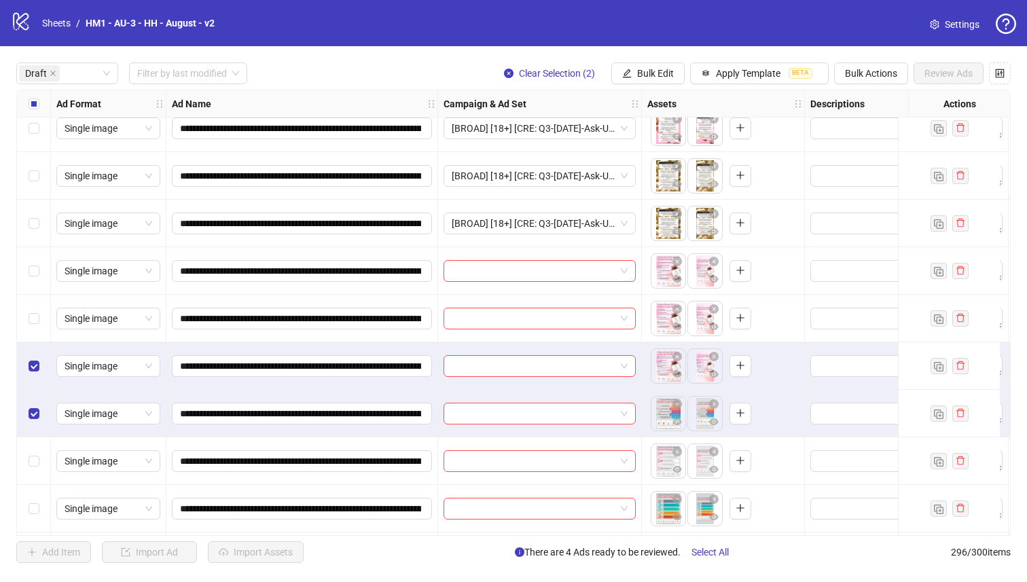
click at [30, 311] on label "Select row 7" at bounding box center [34, 318] width 11 height 15
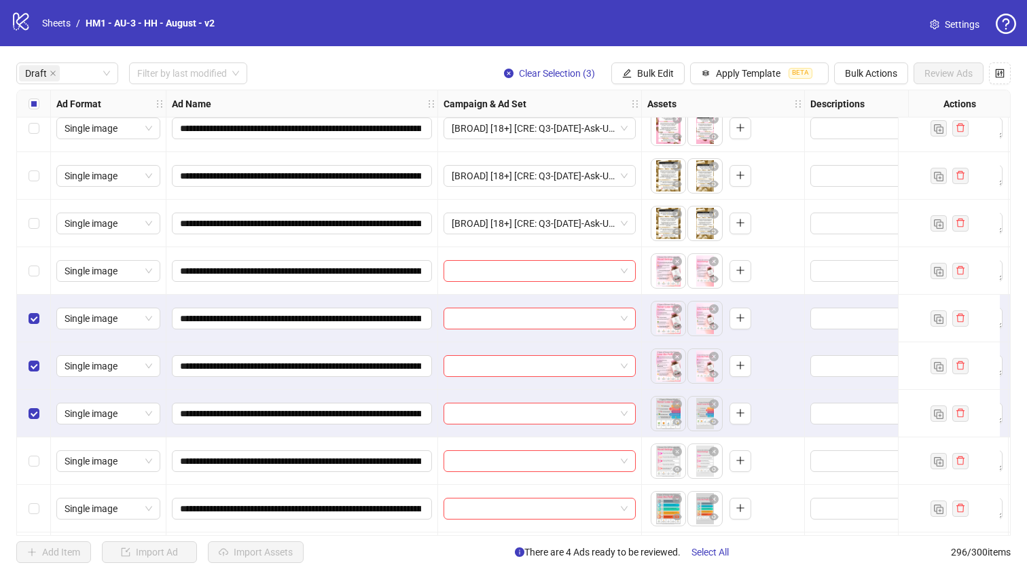
click at [31, 262] on div "Select row 6" at bounding box center [34, 271] width 34 height 48
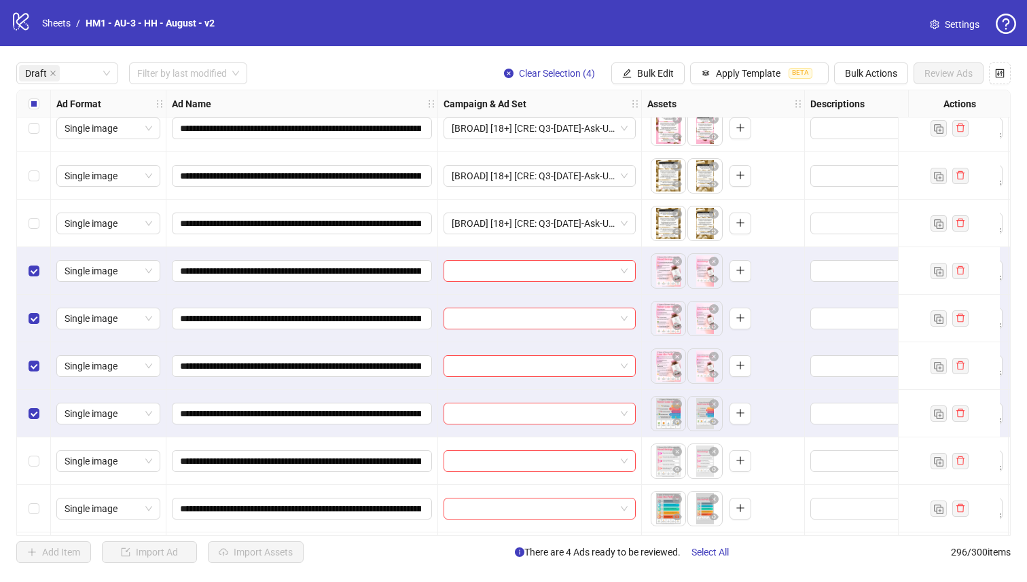
scroll to position [206, 0]
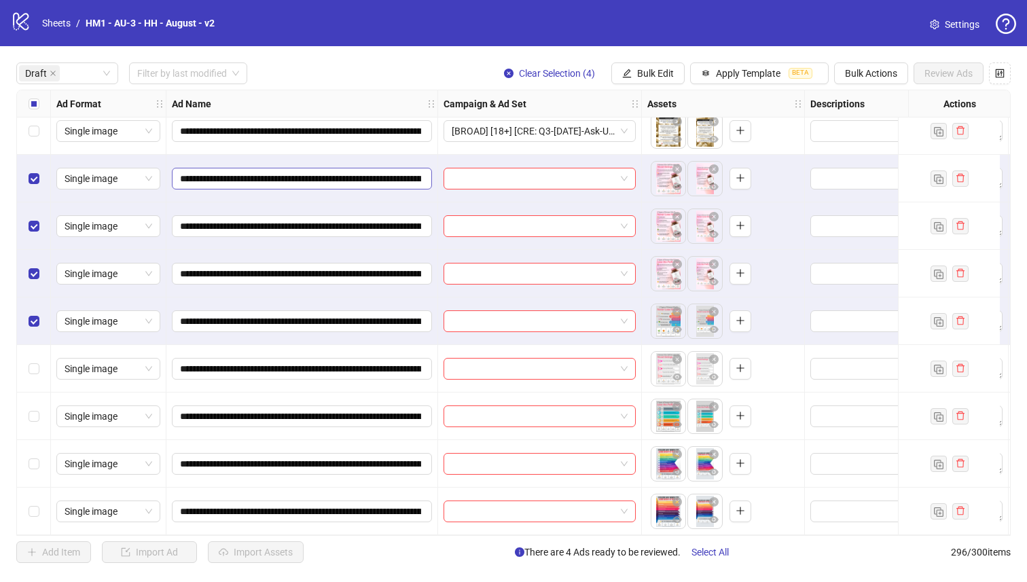
click at [36, 314] on label "Select row 9" at bounding box center [34, 321] width 11 height 15
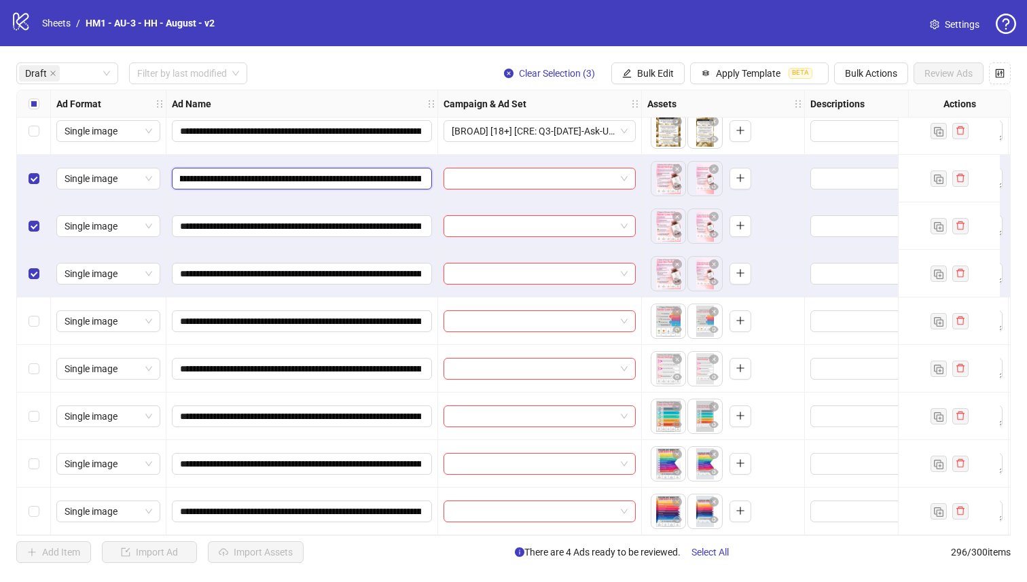
scroll to position [0, 177]
drag, startPoint x: 341, startPoint y: 174, endPoint x: 367, endPoint y: 177, distance: 26.0
click at [367, 177] on input "**********" at bounding box center [300, 178] width 241 height 15
click at [658, 78] on span "Bulk Edit" at bounding box center [655, 73] width 37 height 11
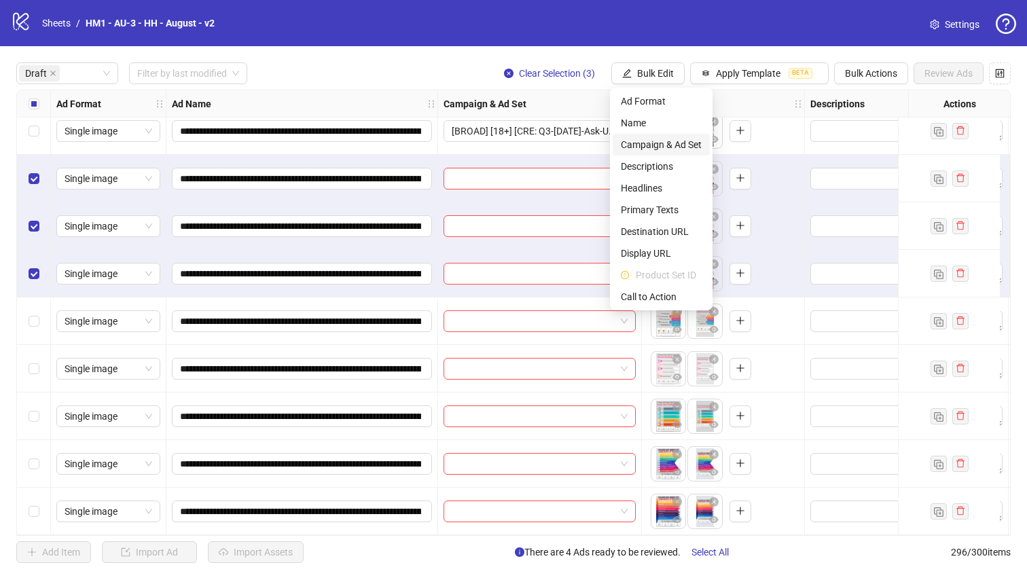
click at [677, 143] on span "Campaign & Ad Set" at bounding box center [661, 144] width 81 height 15
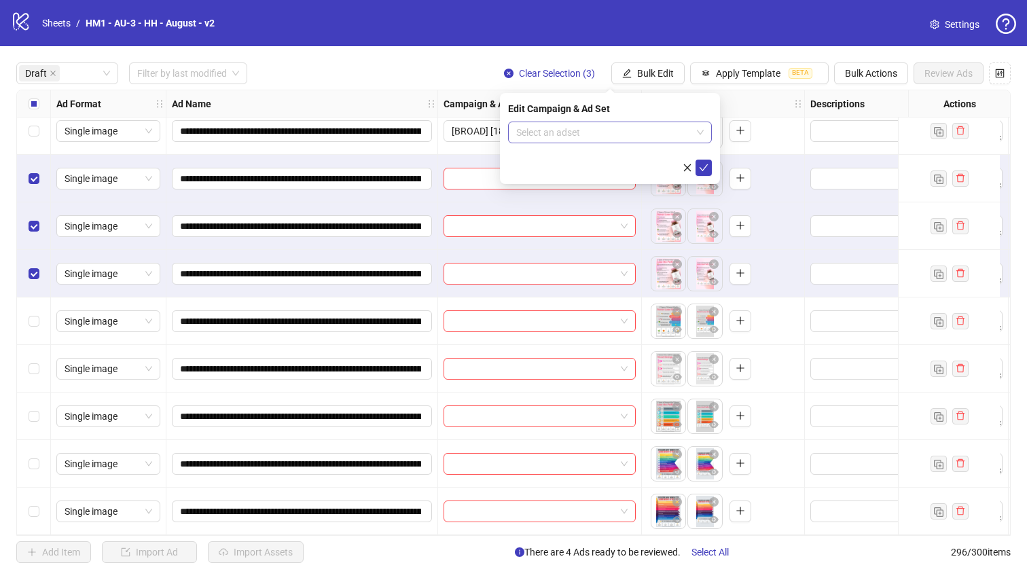
click at [606, 133] on input "search" at bounding box center [603, 132] width 175 height 20
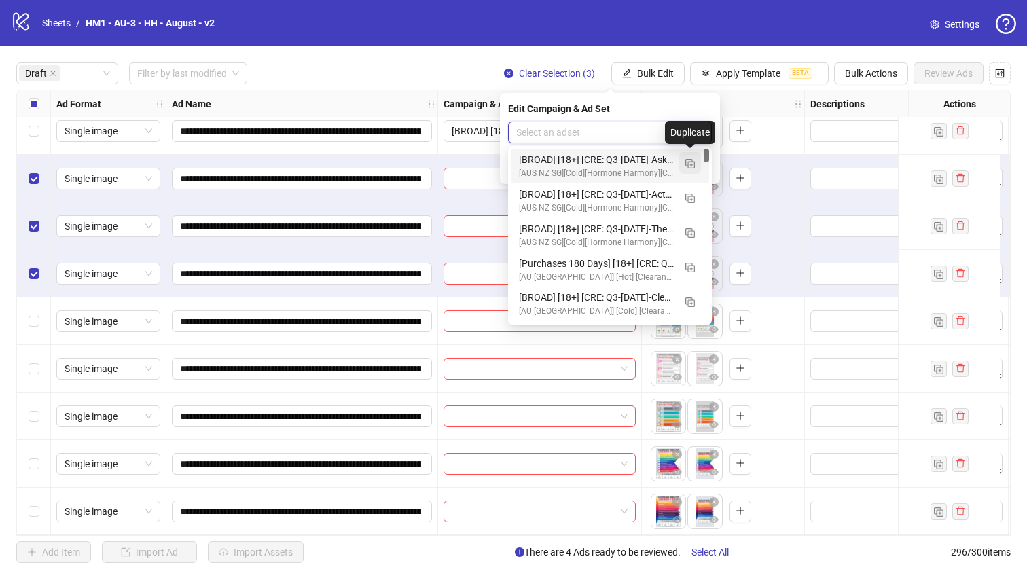
click at [690, 161] on img "button" at bounding box center [690, 164] width 10 height 10
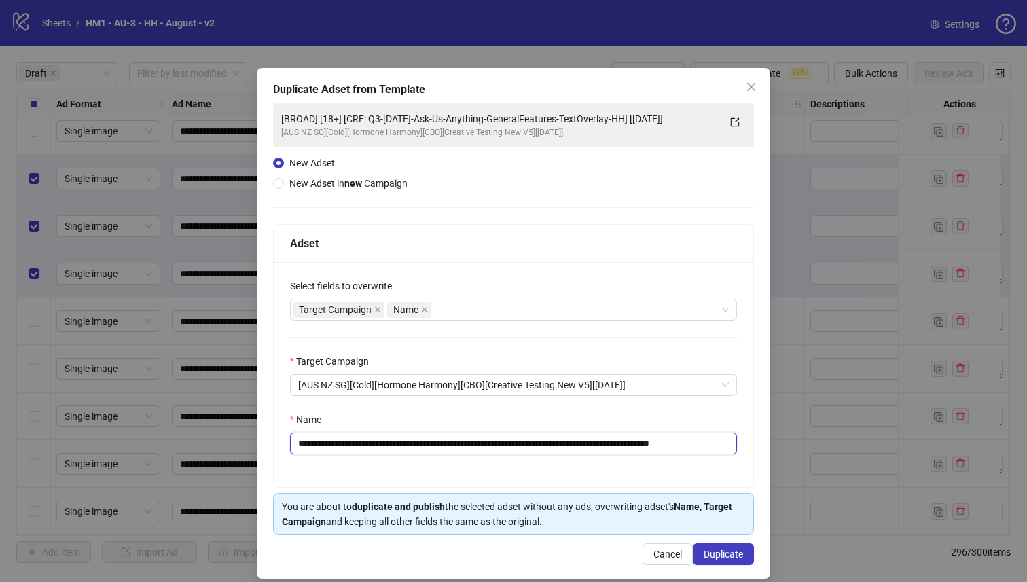
drag, startPoint x: 660, startPoint y: 444, endPoint x: 383, endPoint y: 445, distance: 277.2
click at [383, 445] on input "**********" at bounding box center [513, 444] width 447 height 22
paste input "text"
type input "**********"
click at [704, 559] on span "Duplicate" at bounding box center [723, 554] width 39 height 11
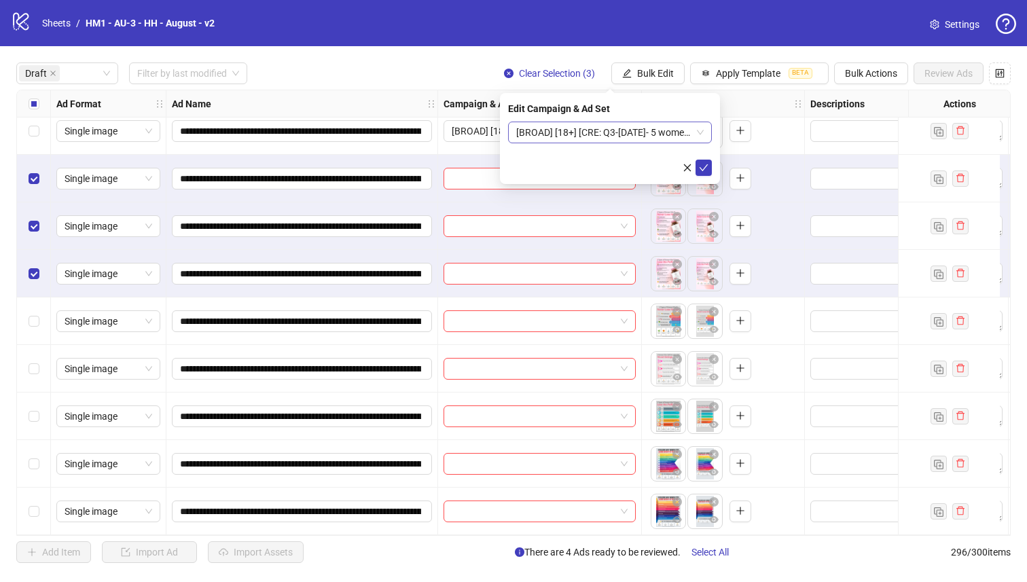
click at [644, 132] on span "[BROAD] [18+] [CRE: Q3-[DATE]- 5 women who'll - Text Only - HH] [[DATE]]" at bounding box center [610, 132] width 188 height 20
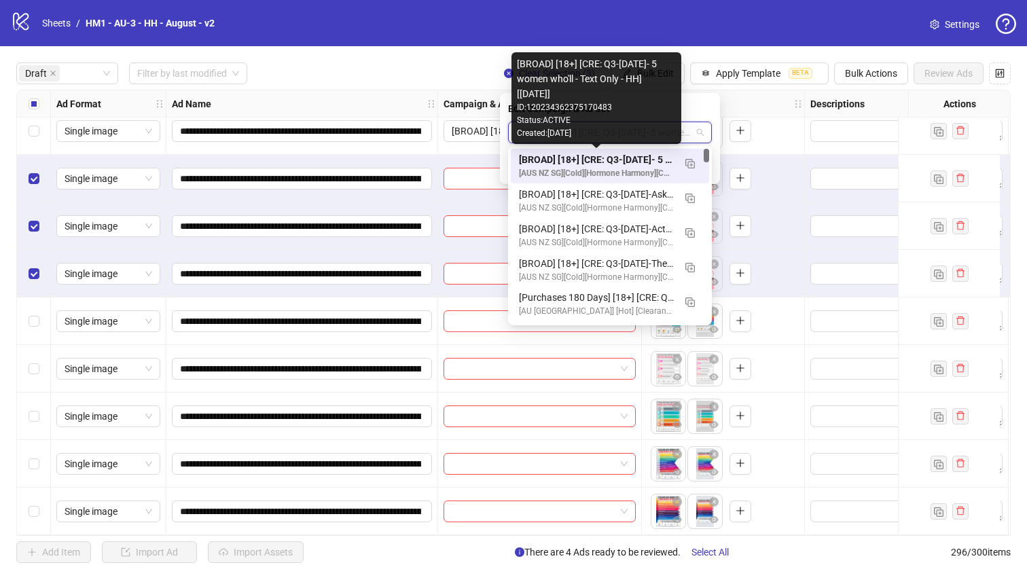
click at [645, 156] on div "[BROAD] [18+] [CRE: Q3-[DATE]- 5 women who'll - Text Only - HH] [[DATE]]" at bounding box center [596, 159] width 155 height 15
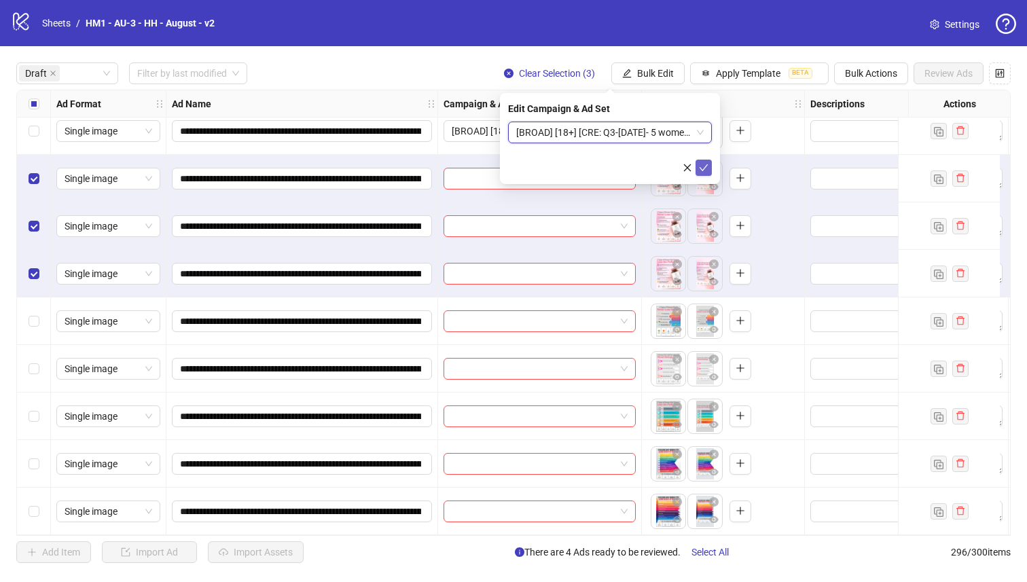
click at [698, 168] on button "submit" at bounding box center [704, 168] width 16 height 16
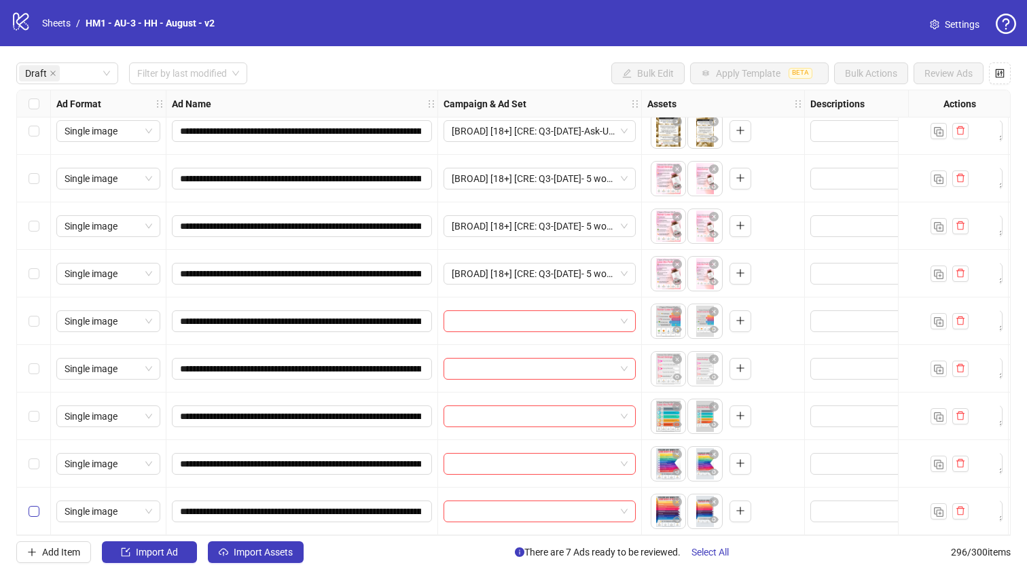
click at [31, 512] on label "Select row 13" at bounding box center [34, 511] width 11 height 15
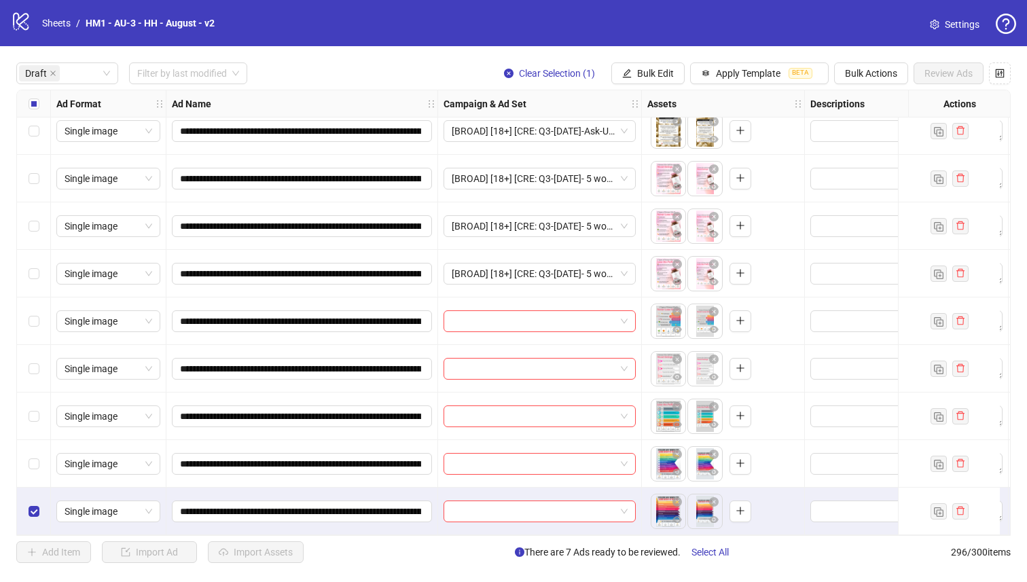
drag, startPoint x: 39, startPoint y: 435, endPoint x: 34, endPoint y: 422, distance: 14.4
click at [39, 440] on div "Select row 12" at bounding box center [34, 464] width 34 height 48
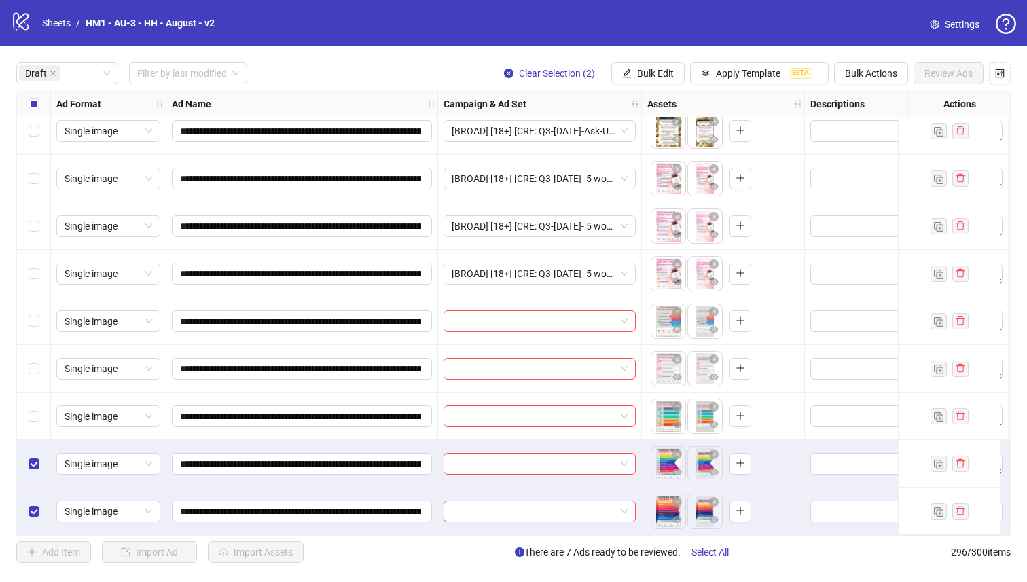
click at [29, 399] on div "Select row 11" at bounding box center [34, 417] width 34 height 48
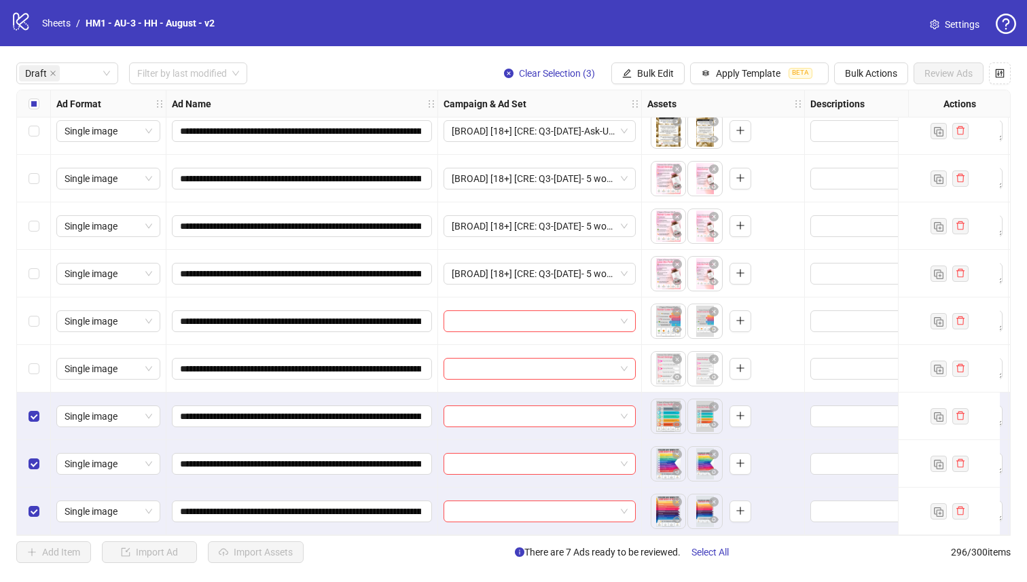
click at [35, 345] on div "Select row 10" at bounding box center [34, 369] width 34 height 48
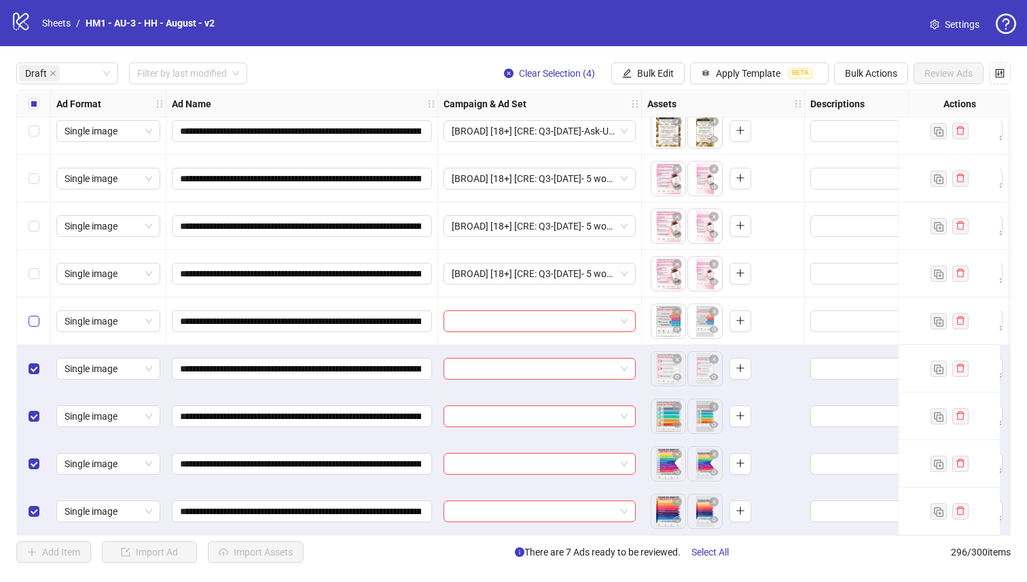
click at [33, 314] on label "Select row 9" at bounding box center [34, 321] width 11 height 15
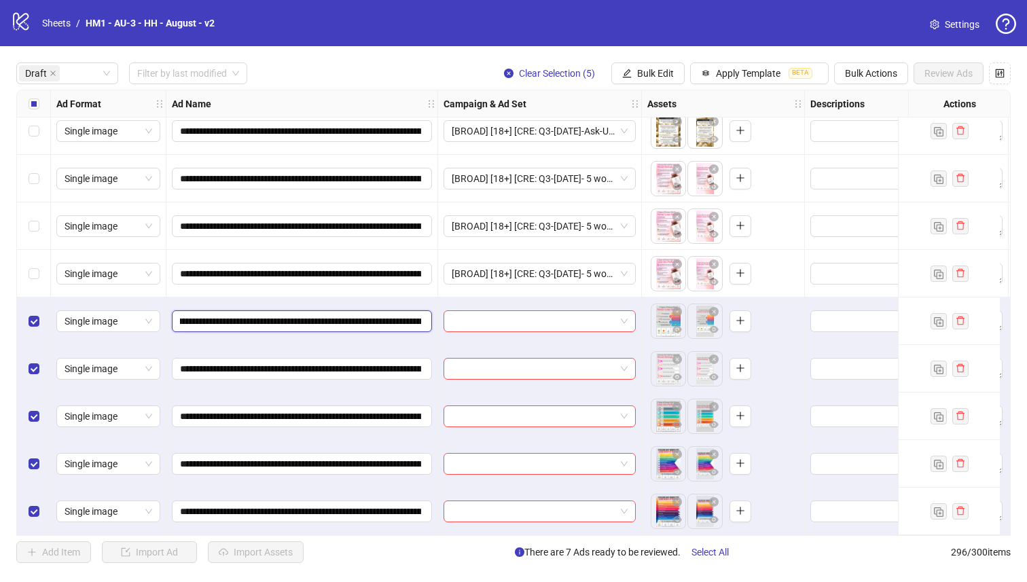
scroll to position [0, 209]
click at [337, 319] on input "**********" at bounding box center [300, 321] width 241 height 15
click at [640, 74] on span "Bulk Edit" at bounding box center [655, 73] width 37 height 11
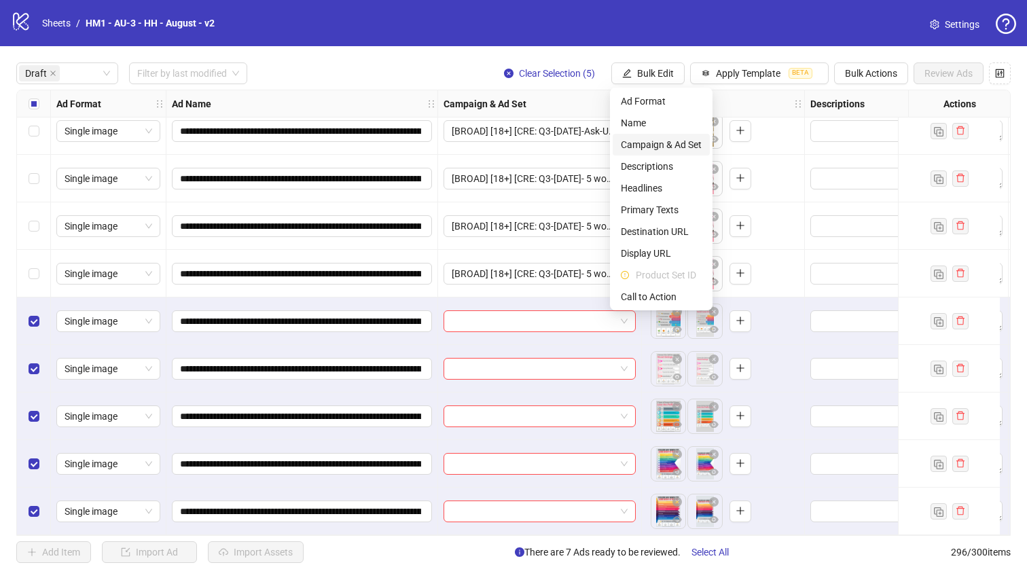
click at [673, 143] on span "Campaign & Ad Set" at bounding box center [661, 144] width 81 height 15
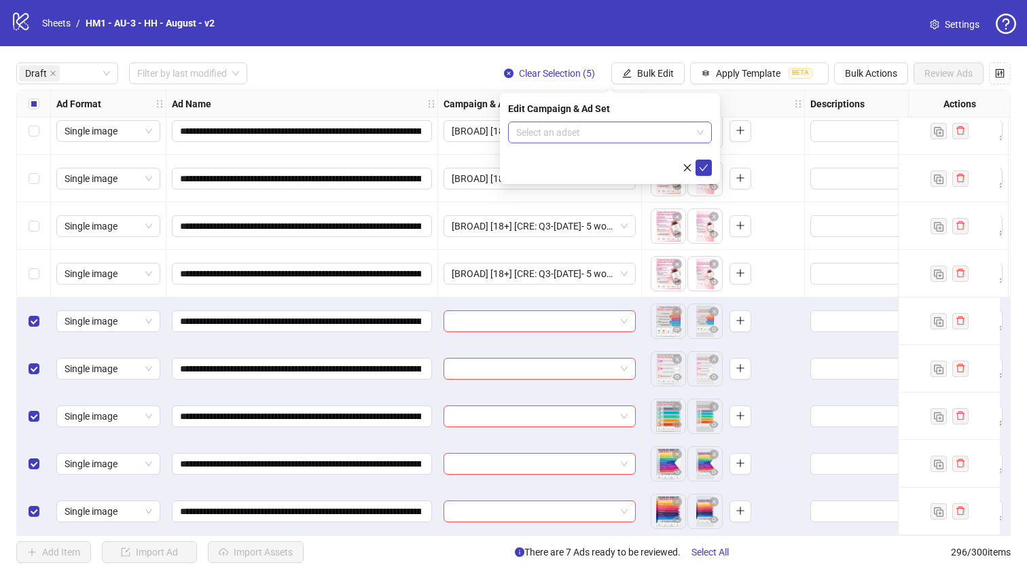
click at [630, 126] on input "search" at bounding box center [603, 132] width 175 height 20
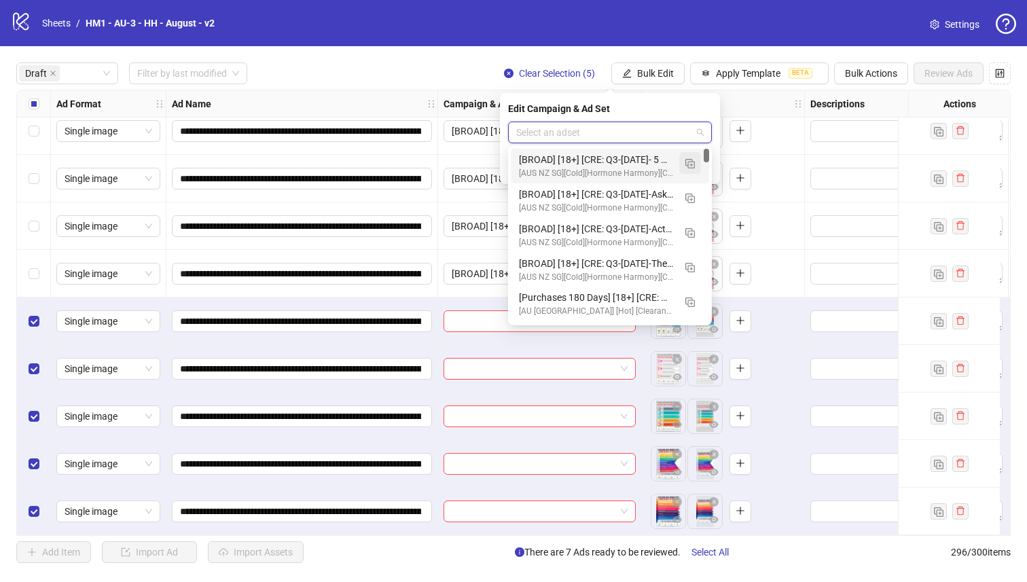
click at [695, 162] on button "button" at bounding box center [690, 163] width 22 height 22
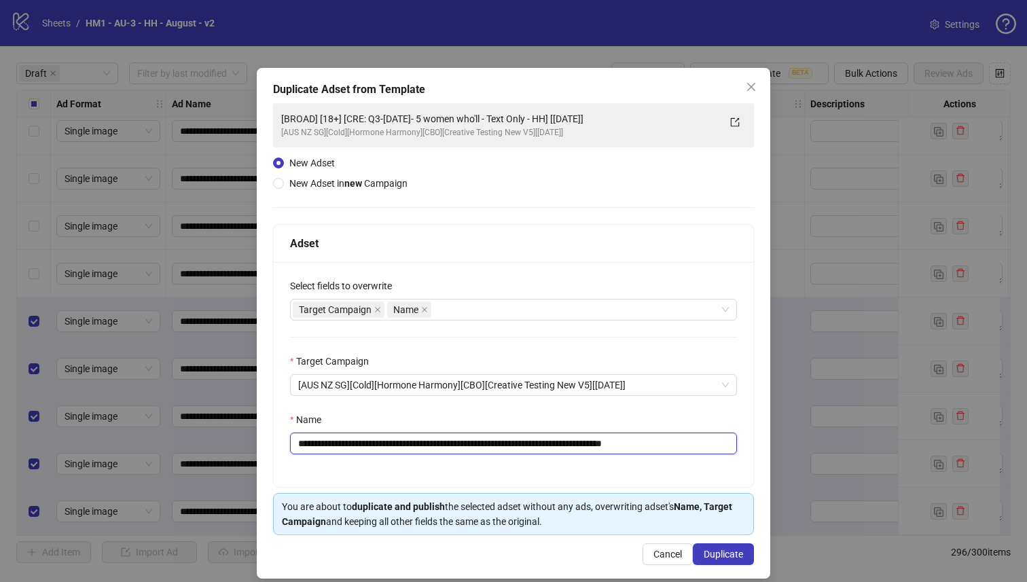
drag, startPoint x: 587, startPoint y: 446, endPoint x: 398, endPoint y: 447, distance: 188.9
click at [397, 447] on input "**********" at bounding box center [513, 444] width 447 height 22
type input "**********"
click at [695, 563] on button "Duplicate" at bounding box center [723, 554] width 61 height 22
click at [695, 560] on button "Duplicate" at bounding box center [716, 554] width 76 height 22
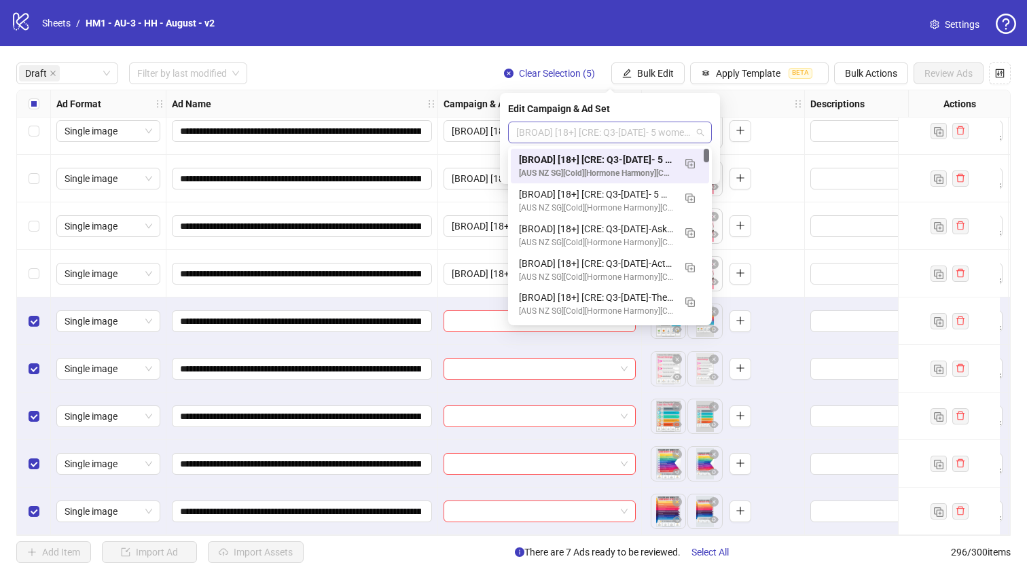
click at [633, 140] on span "[BROAD] [18+] [CRE: Q3-[DATE]- 5 women who'll - Text Only - HH-2] [[DATE]]" at bounding box center [610, 132] width 188 height 20
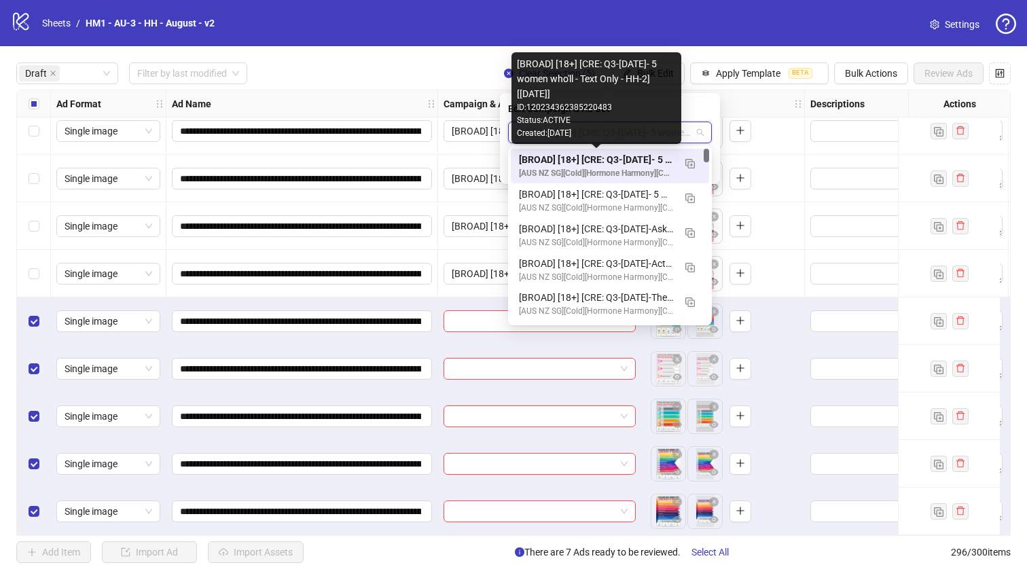
click at [631, 157] on div "[BROAD] [18+] [CRE: Q3-[DATE]- 5 women who'll - Text Only - HH-2] [[DATE]]" at bounding box center [596, 159] width 155 height 15
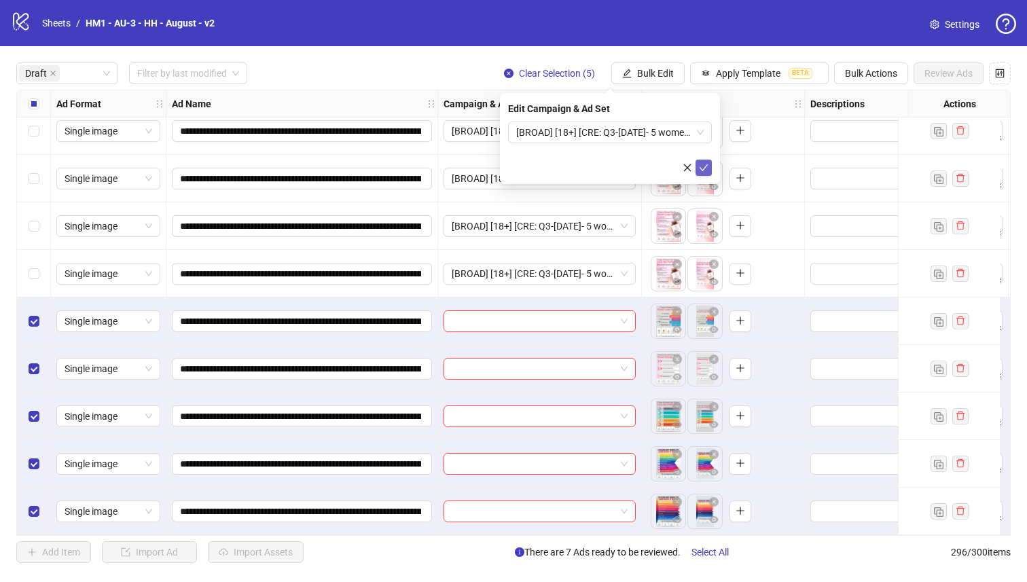
click at [700, 166] on icon "check" at bounding box center [704, 168] width 10 height 10
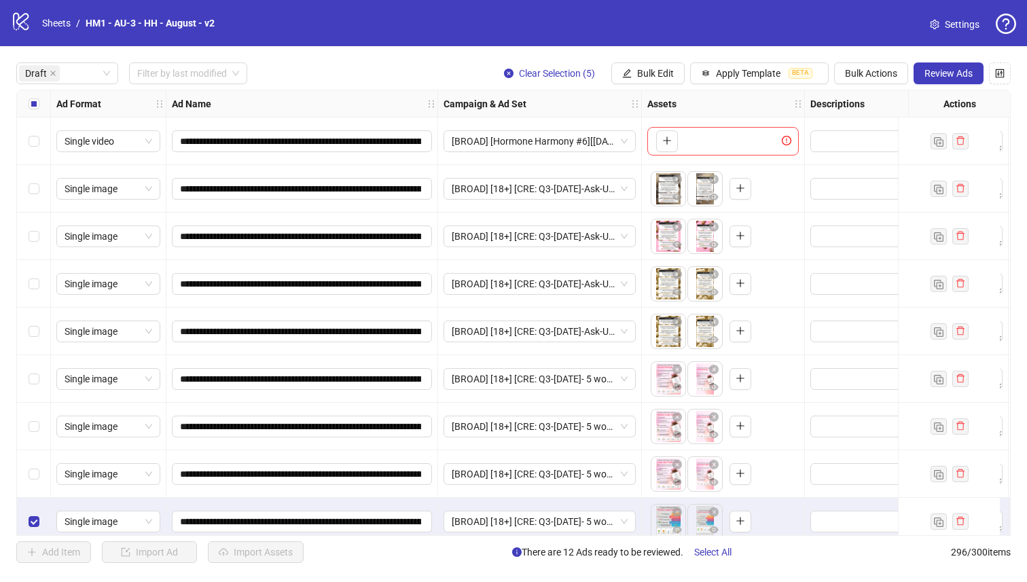
click at [23, 99] on div "Select all rows" at bounding box center [34, 103] width 34 height 27
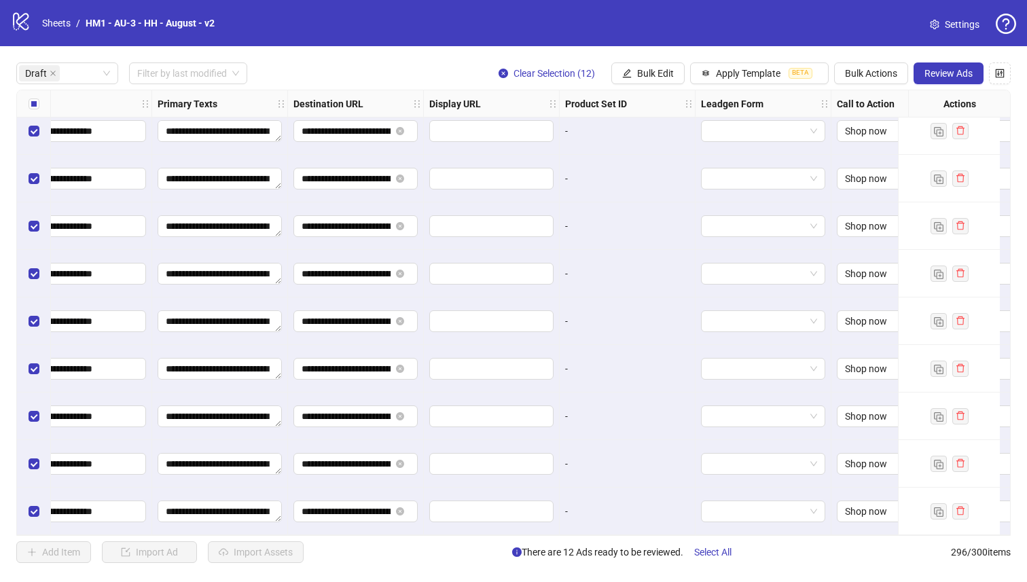
scroll to position [206, 1137]
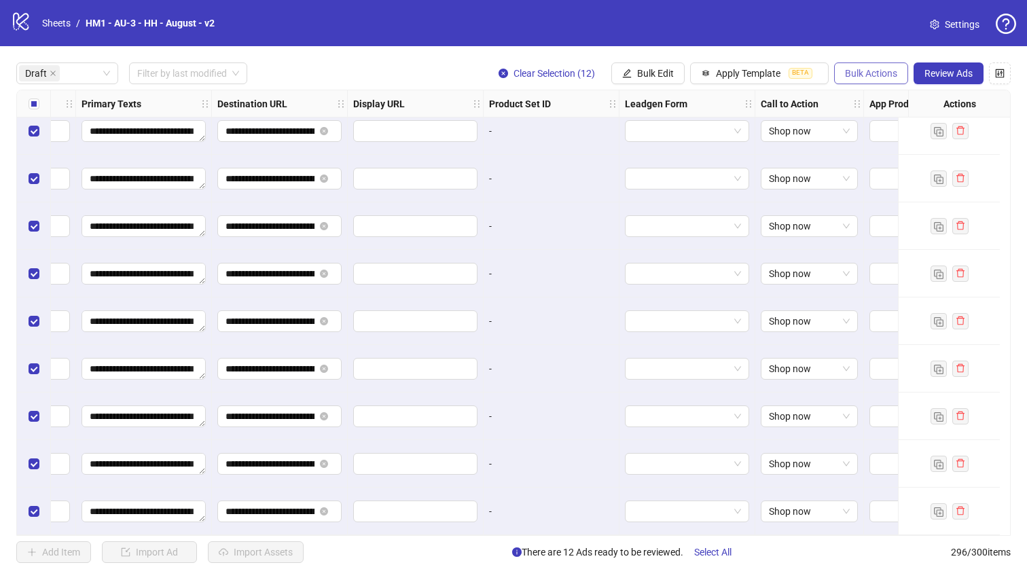
click at [863, 69] on span "Bulk Actions" at bounding box center [871, 73] width 52 height 11
click at [869, 147] on span "Duplicate with assets" at bounding box center [890, 144] width 93 height 15
click at [645, 82] on button "Bulk Edit" at bounding box center [647, 74] width 73 height 22
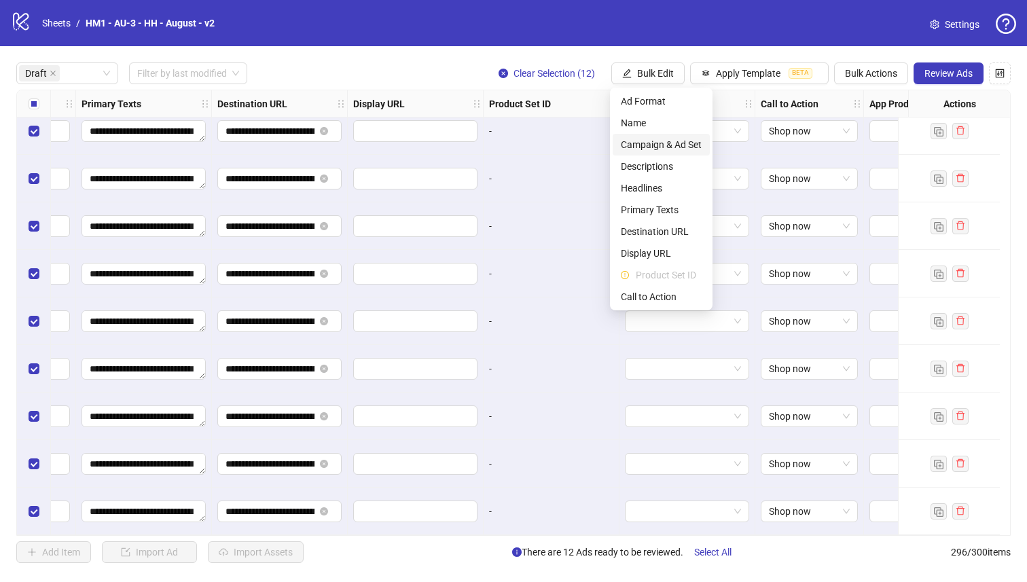
click at [681, 146] on span "Campaign & Ad Set" at bounding box center [661, 144] width 81 height 15
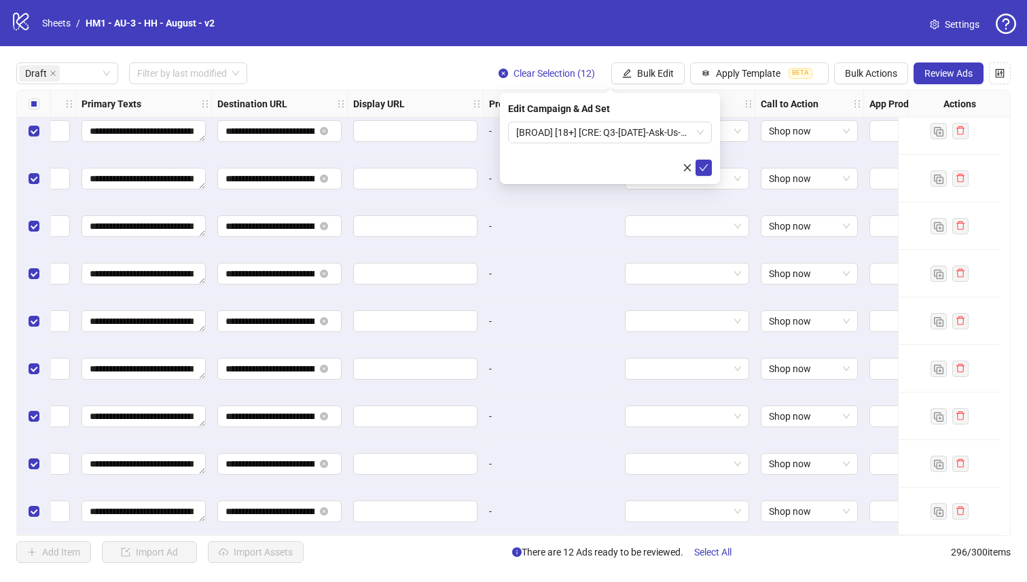
click at [694, 298] on div at bounding box center [688, 322] width 136 height 48
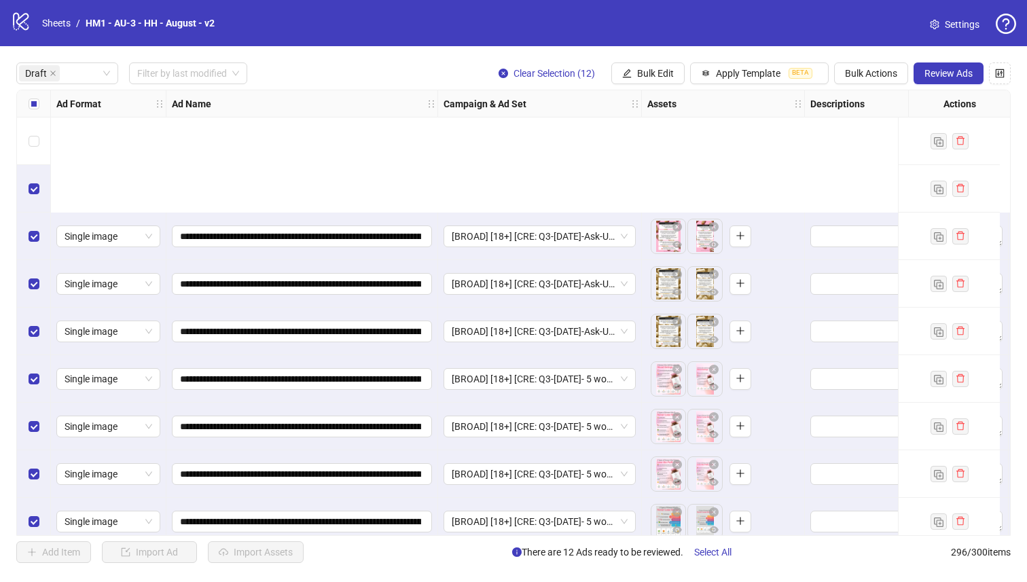
scroll to position [206, 0]
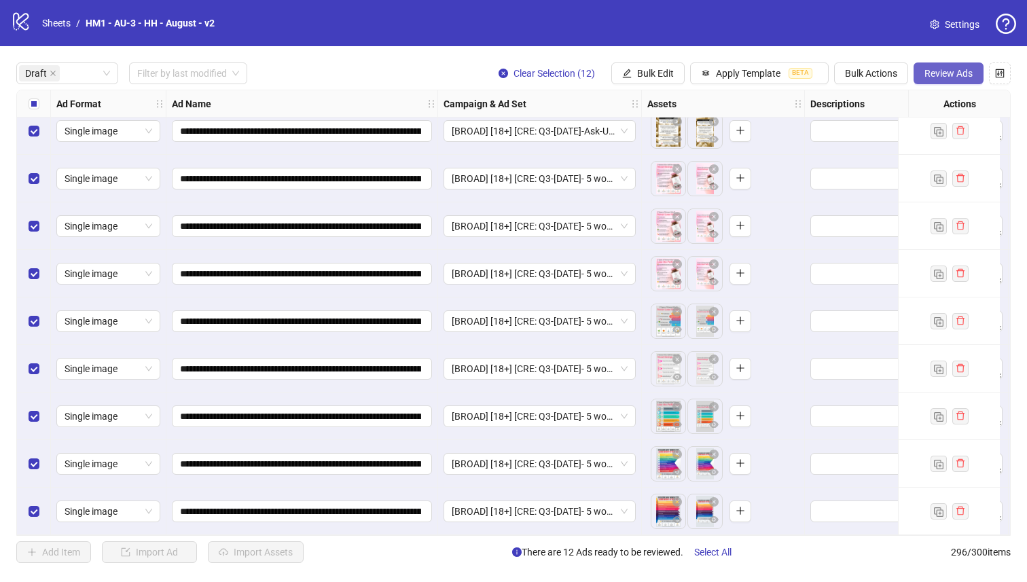
click at [957, 63] on button "Review Ads" at bounding box center [949, 74] width 70 height 22
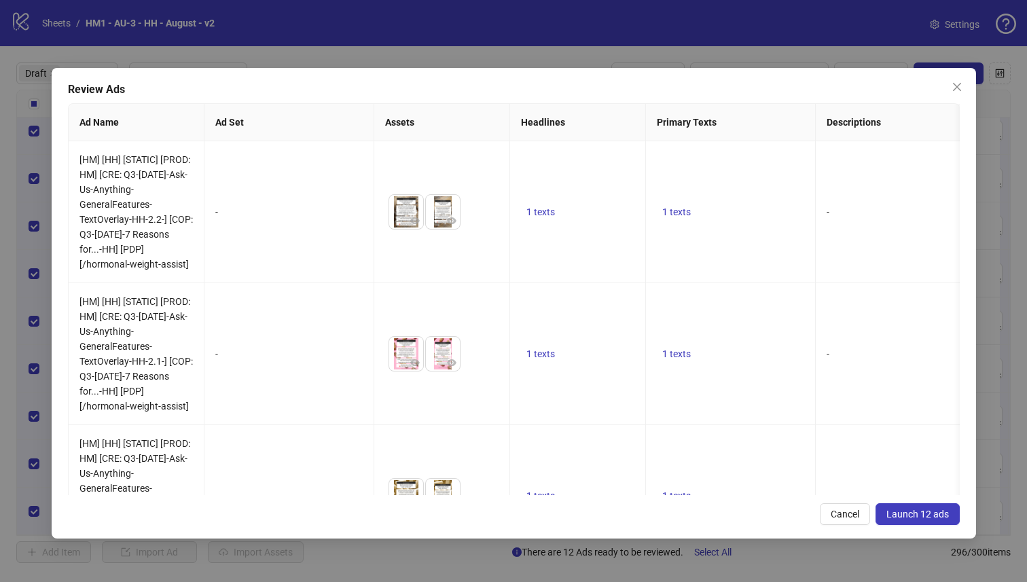
click at [961, 71] on div "Review Ads Ad Name Ad Set Assets Headlines Primary Texts Descriptions Destinati…" at bounding box center [514, 303] width 925 height 471
click at [931, 528] on div "Review Ads Ad Name Ad Set Assets Headlines Primary Texts Descriptions Destinati…" at bounding box center [514, 303] width 925 height 471
click at [930, 509] on span "Launch 12 ads" at bounding box center [917, 514] width 63 height 11
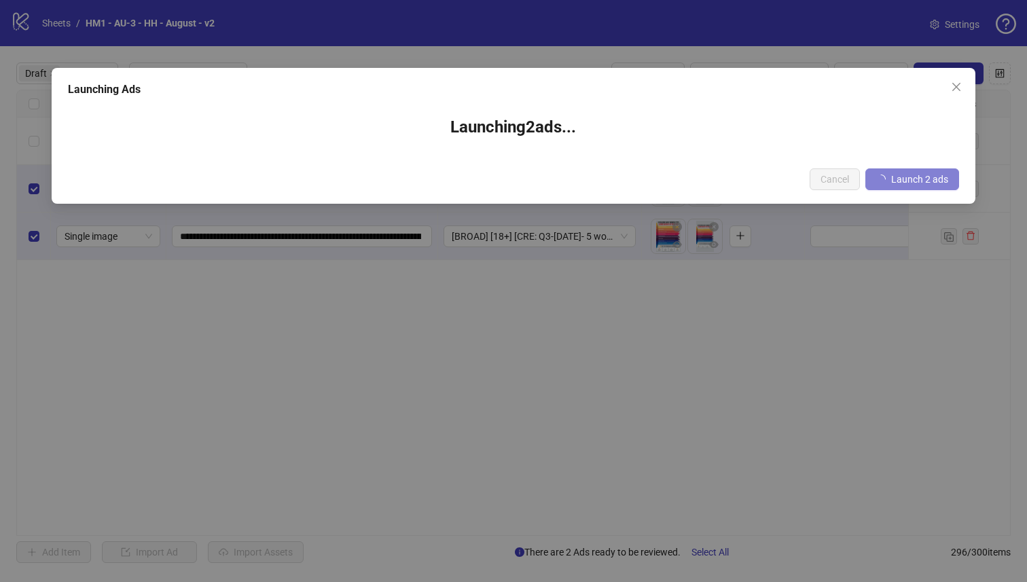
scroll to position [0, 0]
